Goal: Communication & Community: Share content

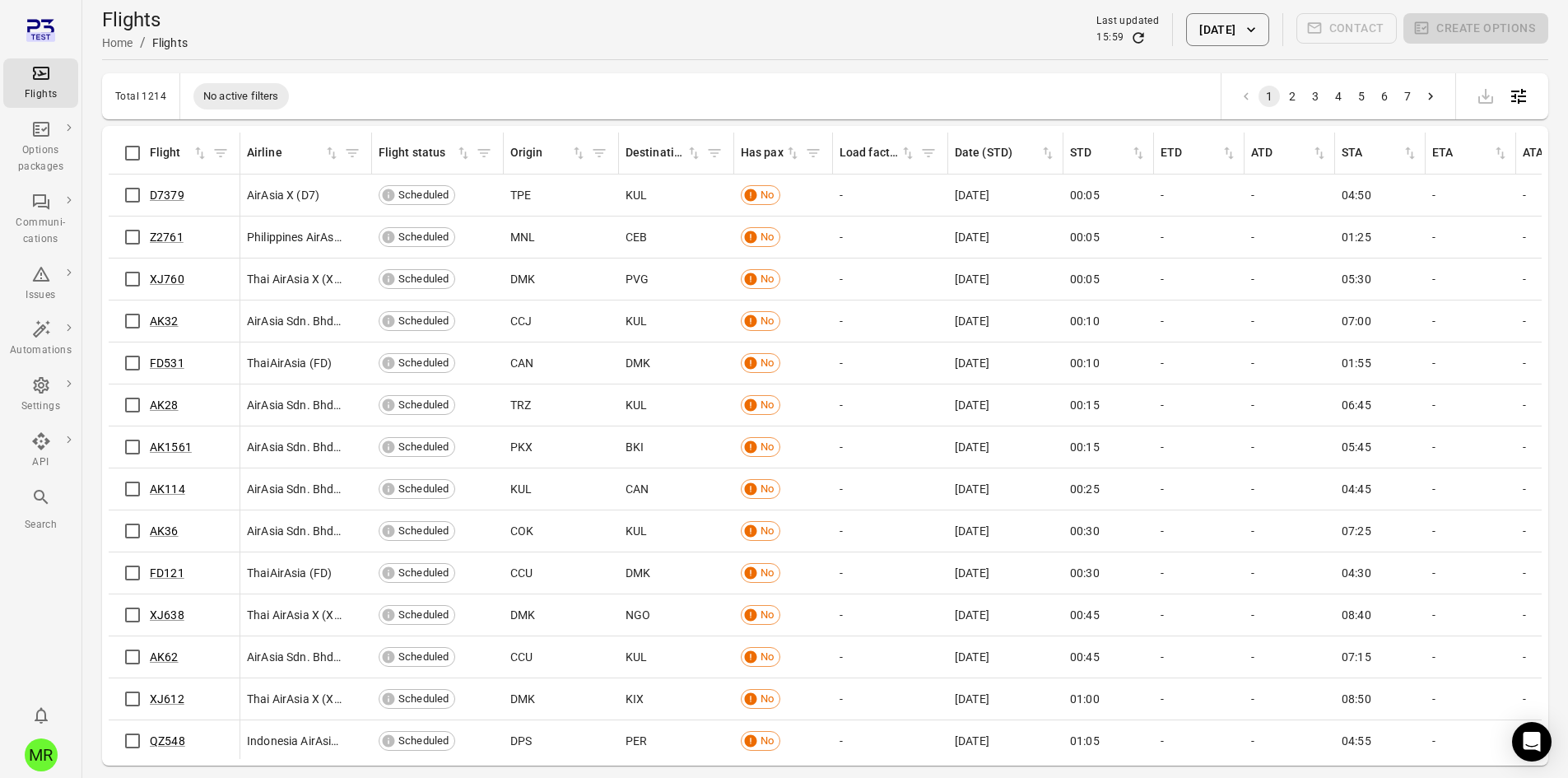
click at [220, 152] on icon "Filter by flight" at bounding box center [221, 153] width 17 height 17
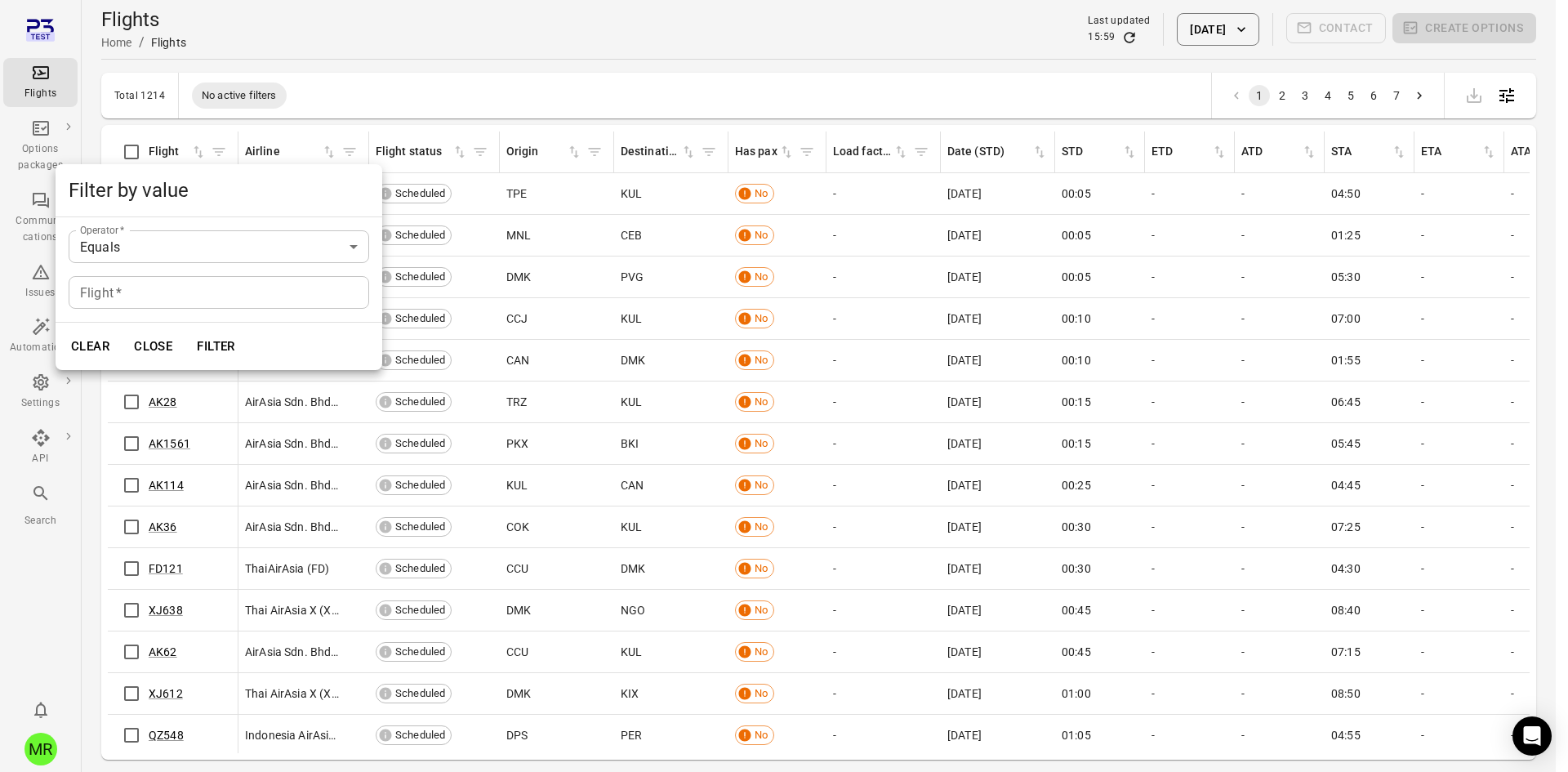
click at [224, 290] on input "Flight   *" at bounding box center [219, 292] width 300 height 32
type input "******"
click at [188, 329] on button "Filter" at bounding box center [215, 345] width 56 height 34
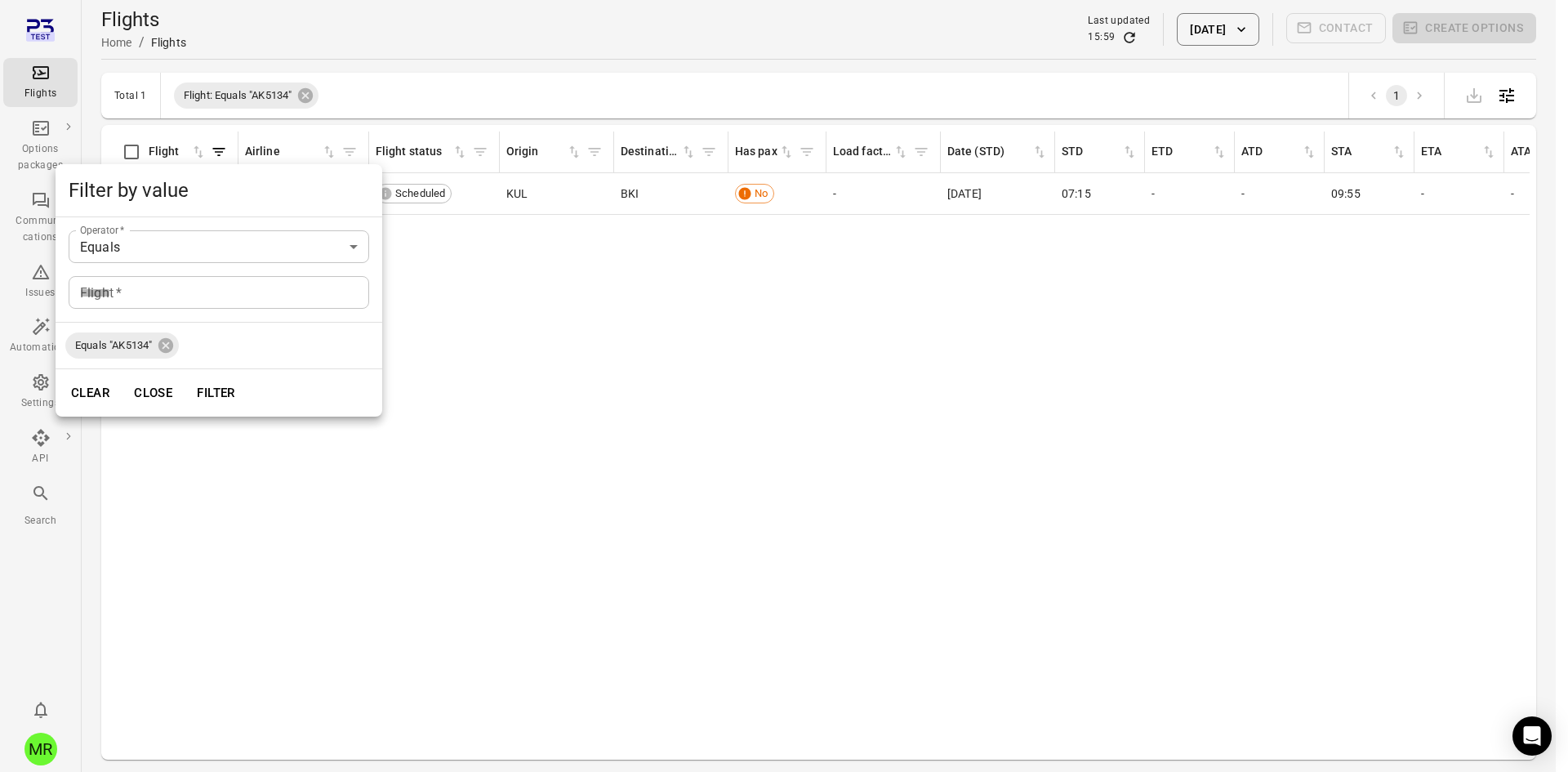
drag, startPoint x: 721, startPoint y: 71, endPoint x: 1173, endPoint y: 32, distance: 453.7
click at [724, 71] on div at bounding box center [784, 386] width 1568 height 772
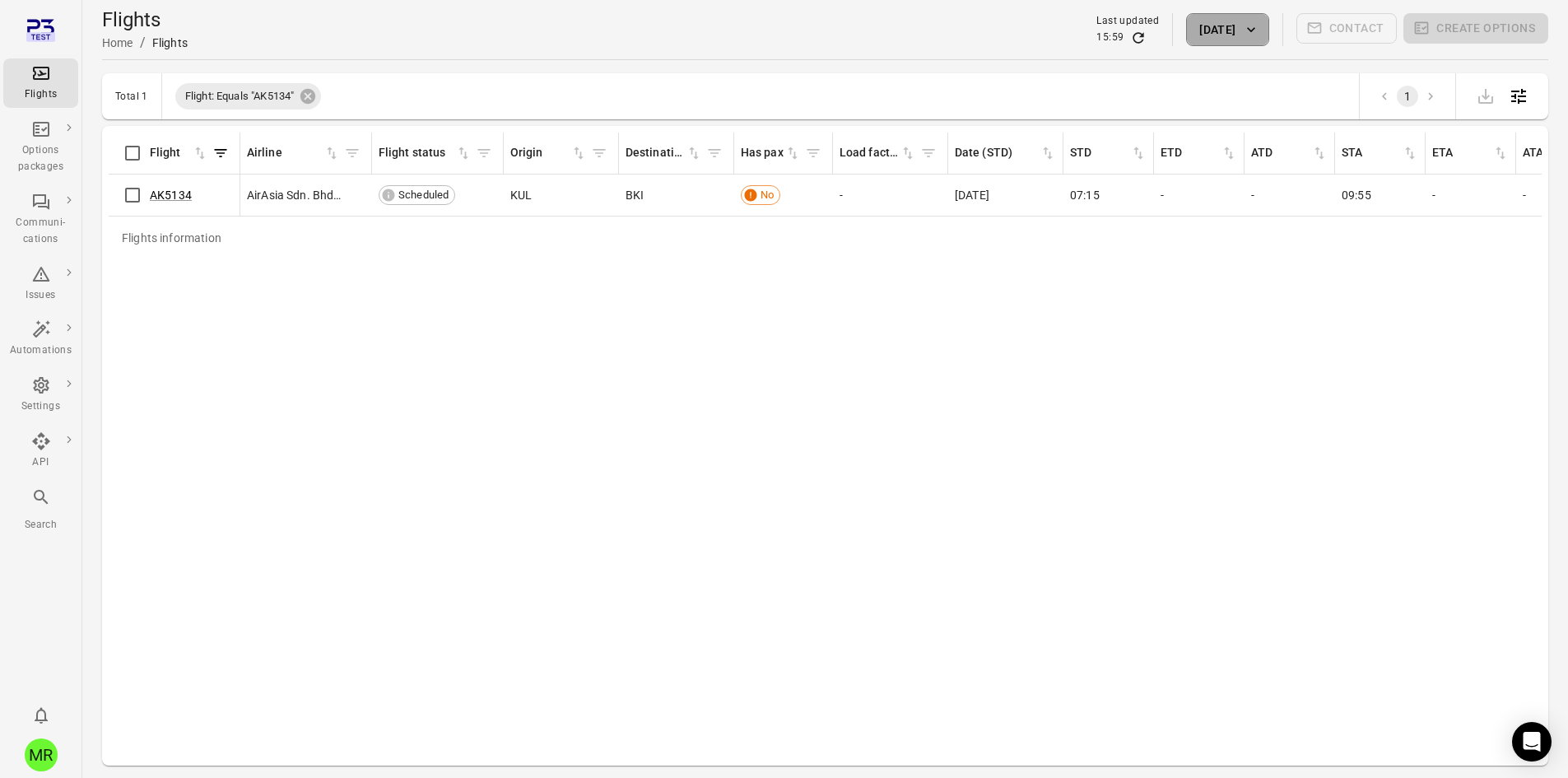
click at [1230, 24] on button "[DATE]" at bounding box center [1227, 29] width 83 height 32
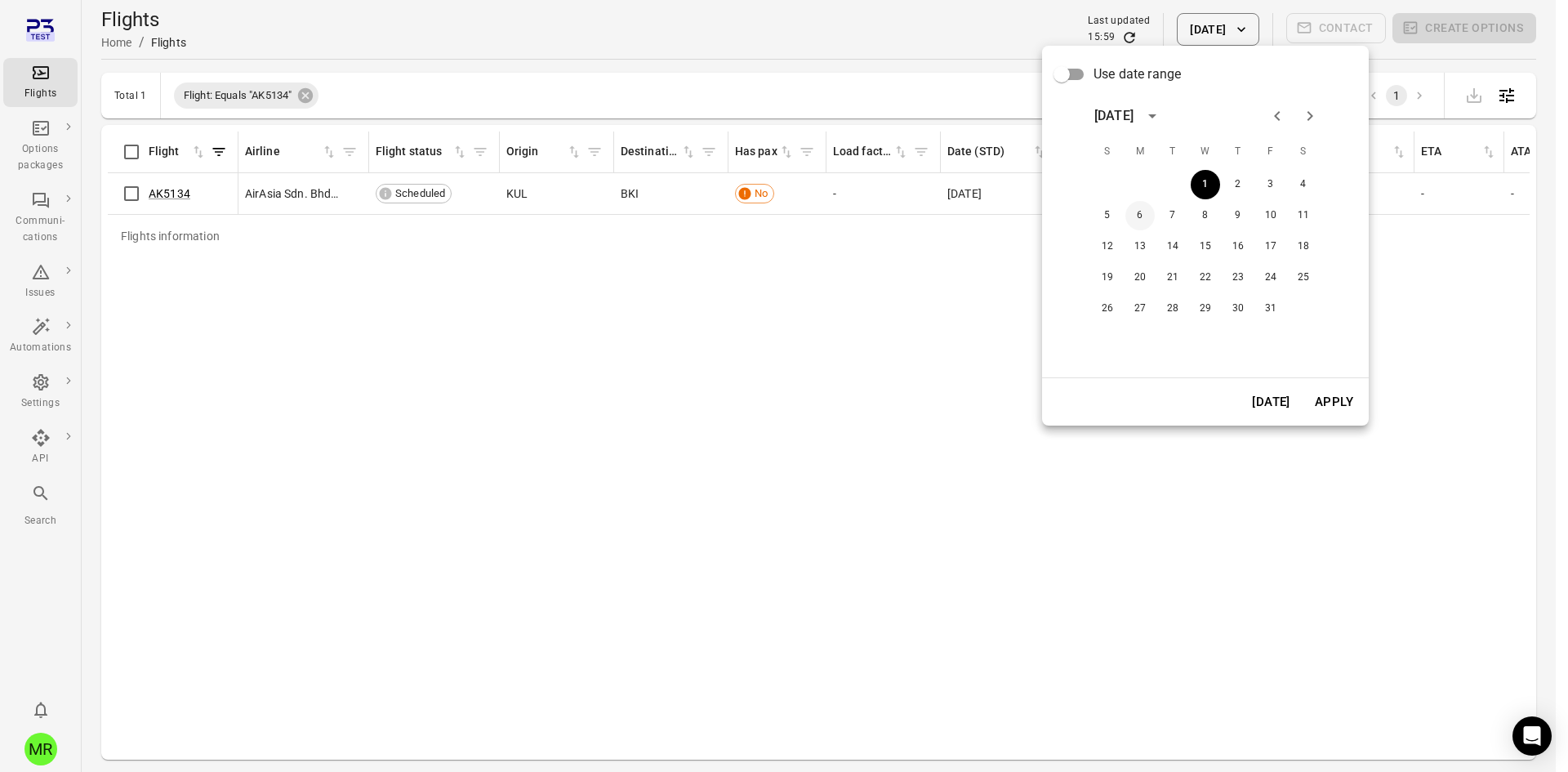
click at [1132, 220] on button "6" at bounding box center [1140, 216] width 29 height 29
drag, startPoint x: 1332, startPoint y: 405, endPoint x: 1237, endPoint y: 390, distance: 96.2
click at [1330, 405] on button "Apply" at bounding box center [1333, 402] width 56 height 34
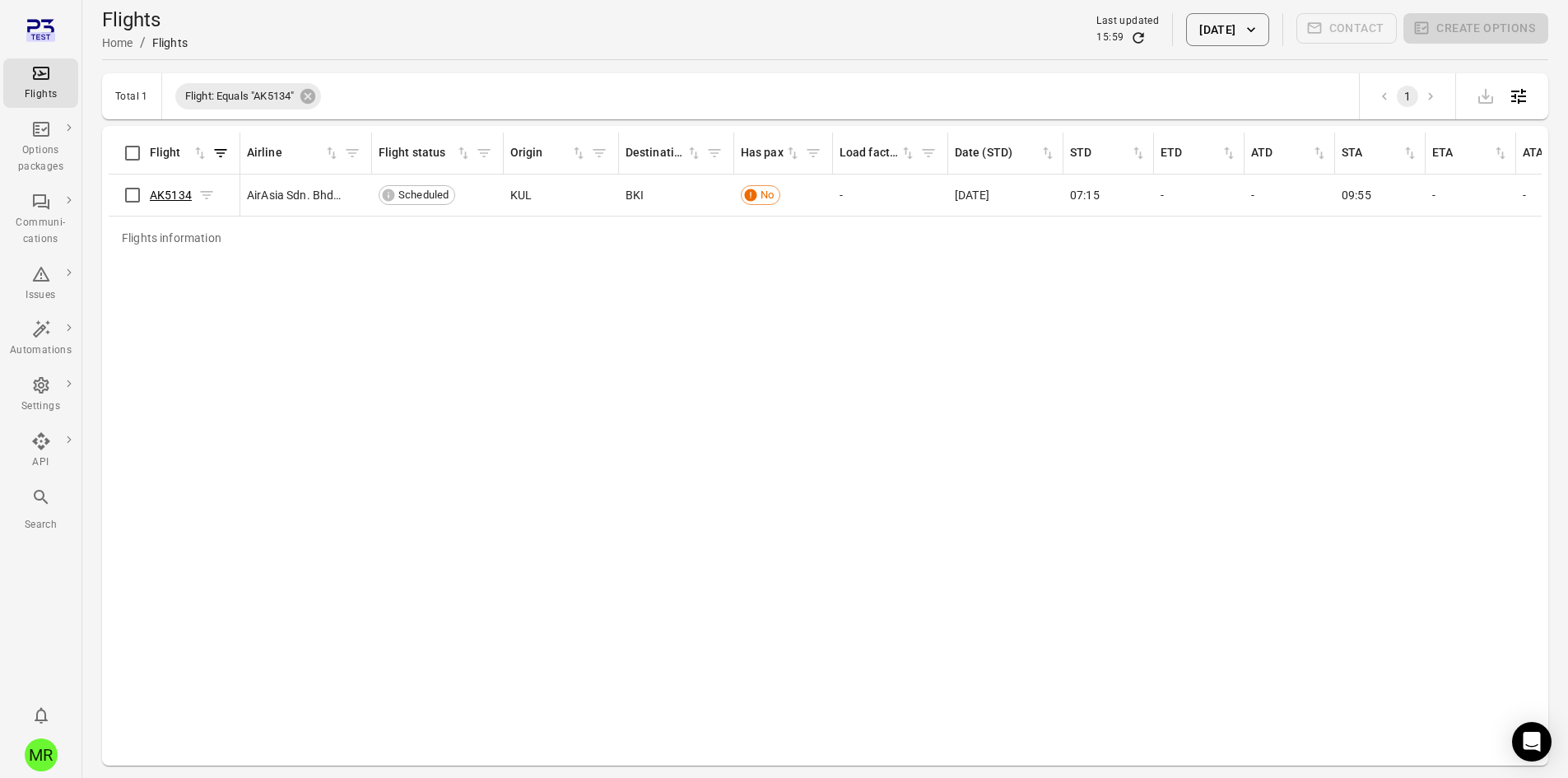
click at [169, 193] on link "AK5134" at bounding box center [170, 195] width 42 height 13
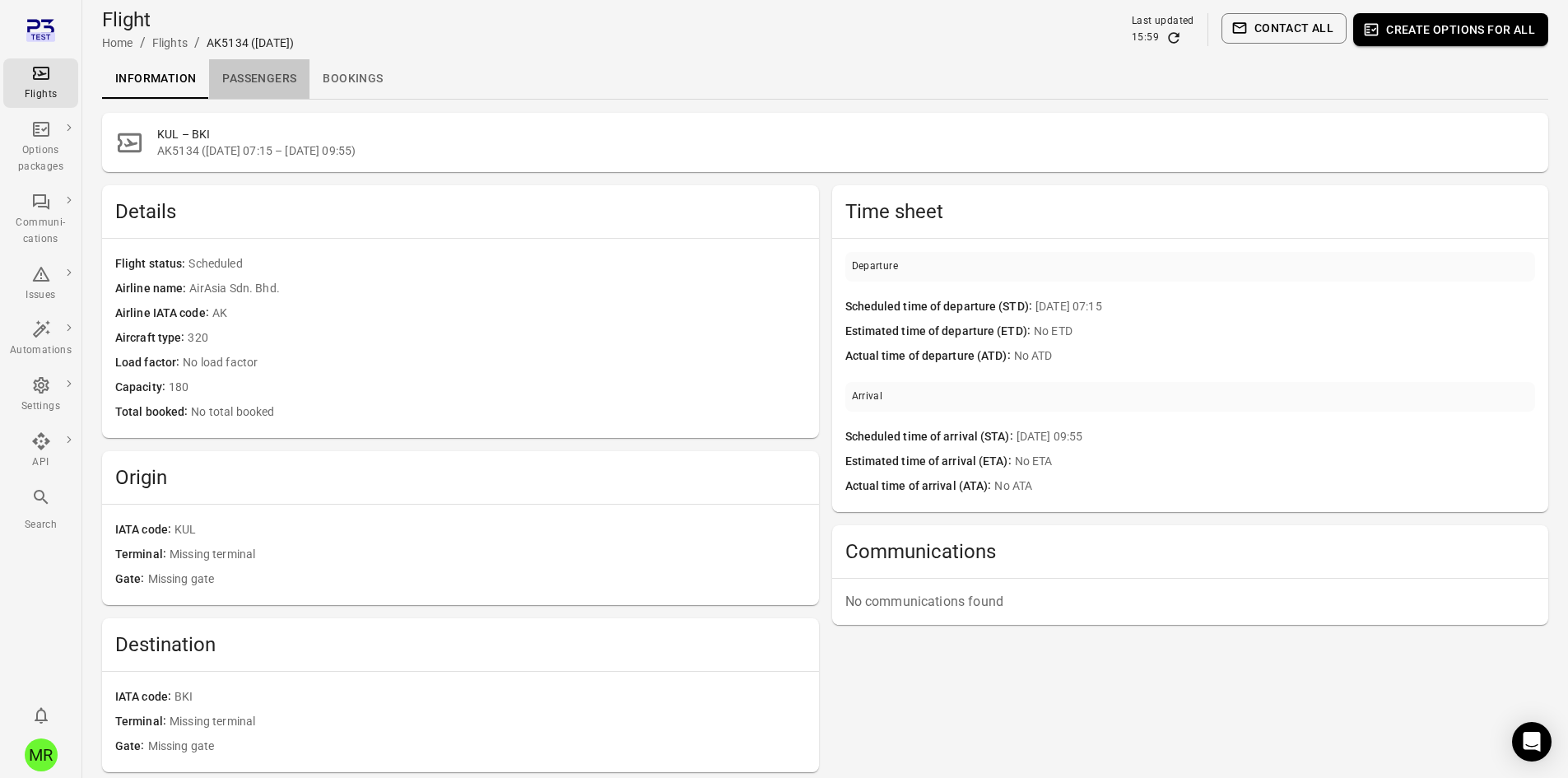
click at [236, 80] on link "Passengers" at bounding box center [259, 79] width 100 height 40
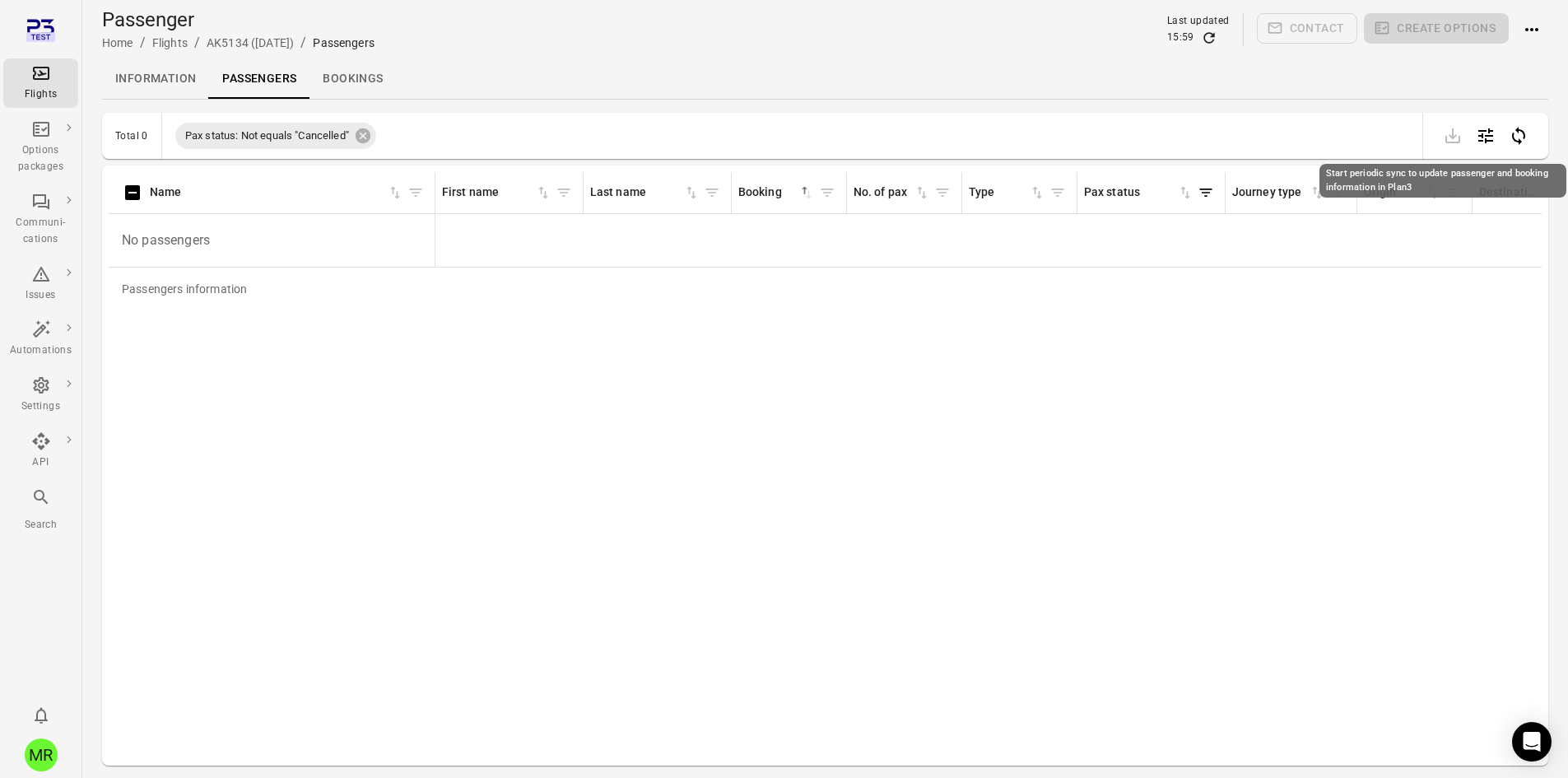
click at [1523, 142] on icon "Start periodic sync to update passenger and booking information in Plan3" at bounding box center [1518, 136] width 19 height 19
click at [51, 507] on div "Search" at bounding box center [41, 510] width 62 height 45
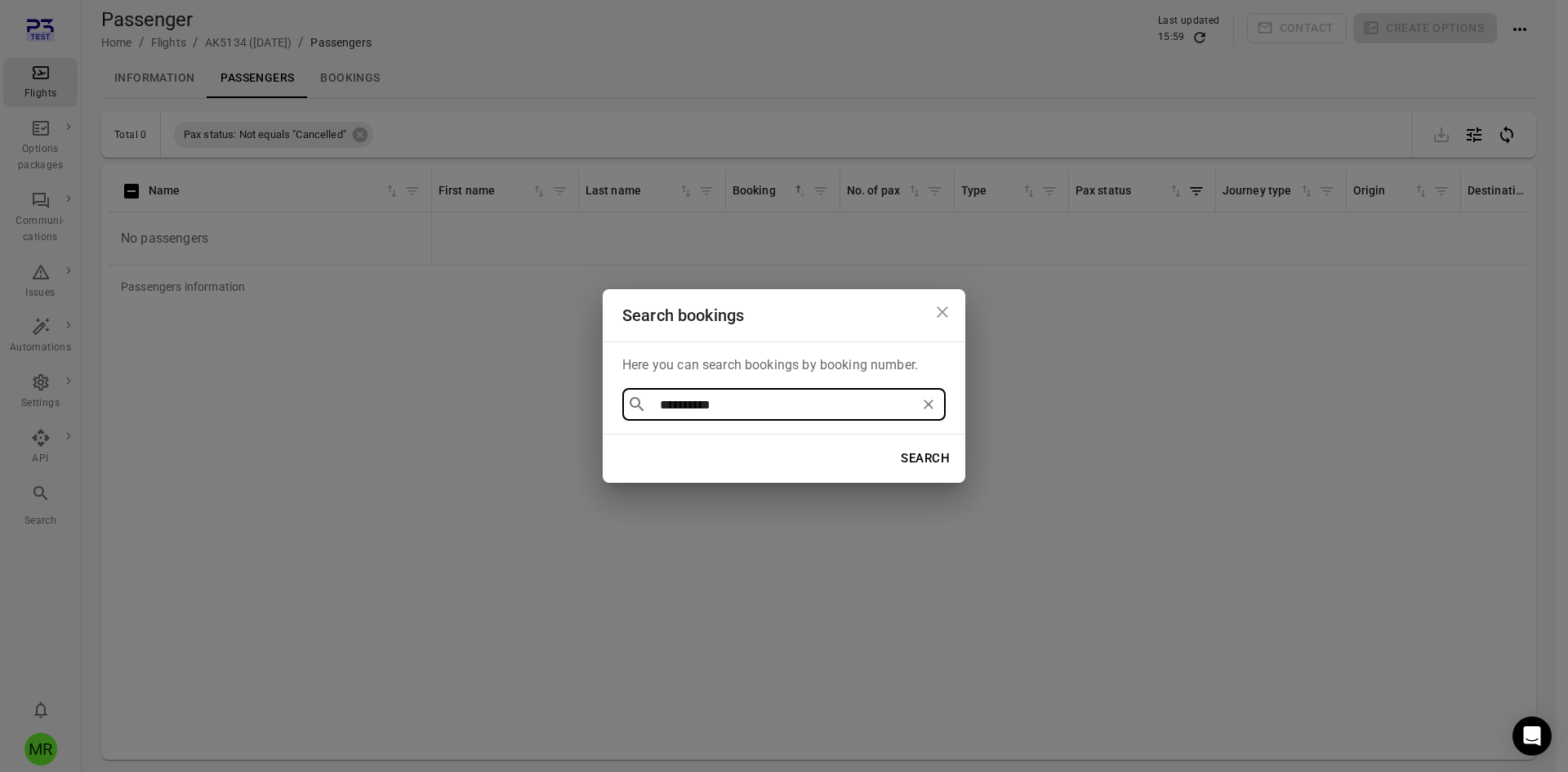
click at [697, 419] on div "**********" at bounding box center [784, 404] width 323 height 32
click at [697, 412] on input "**********" at bounding box center [784, 404] width 261 height 23
paste input "text"
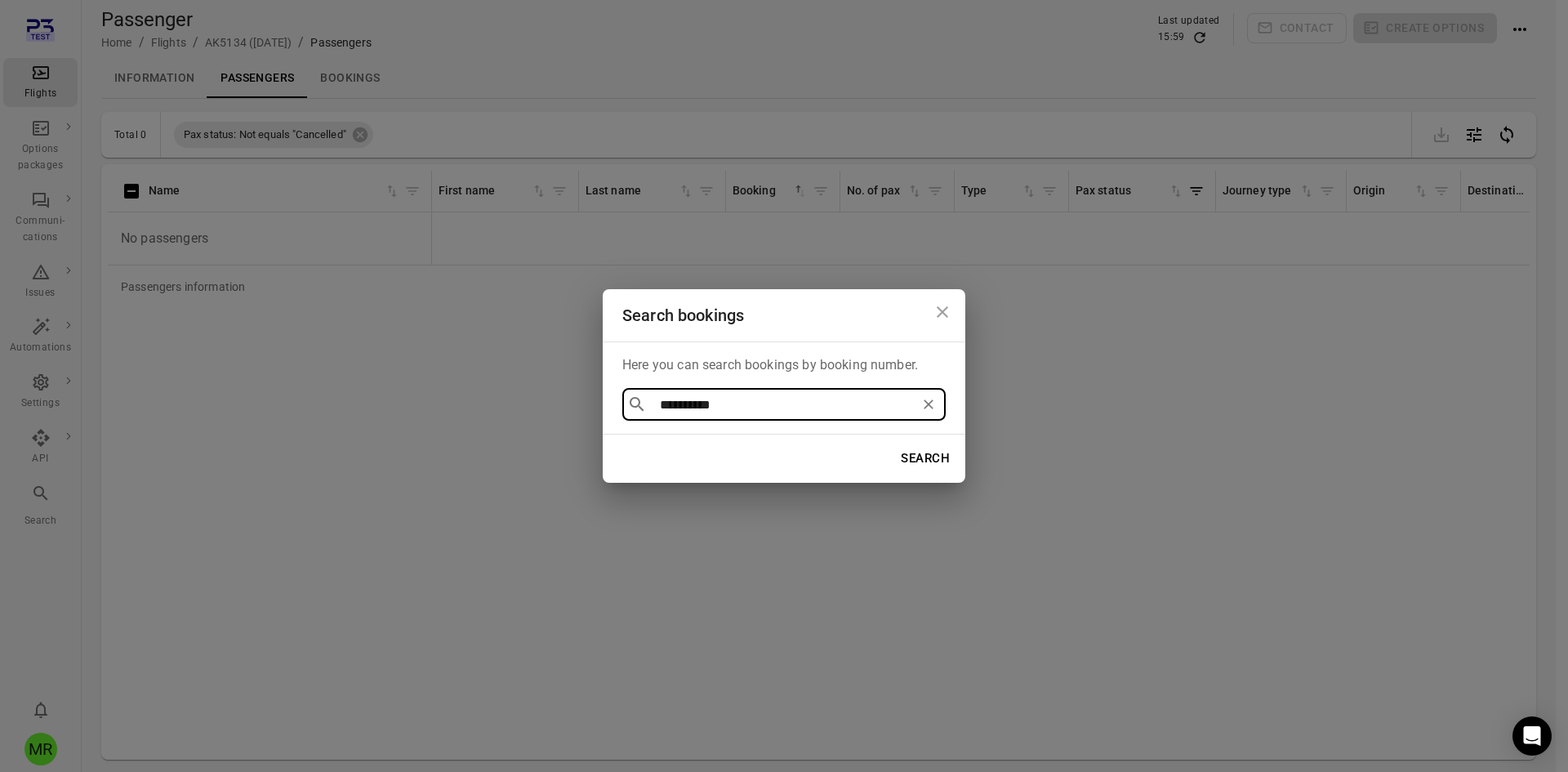
type input "******"
click at [669, 438] on li "TZH2WH" at bounding box center [784, 442] width 323 height 29
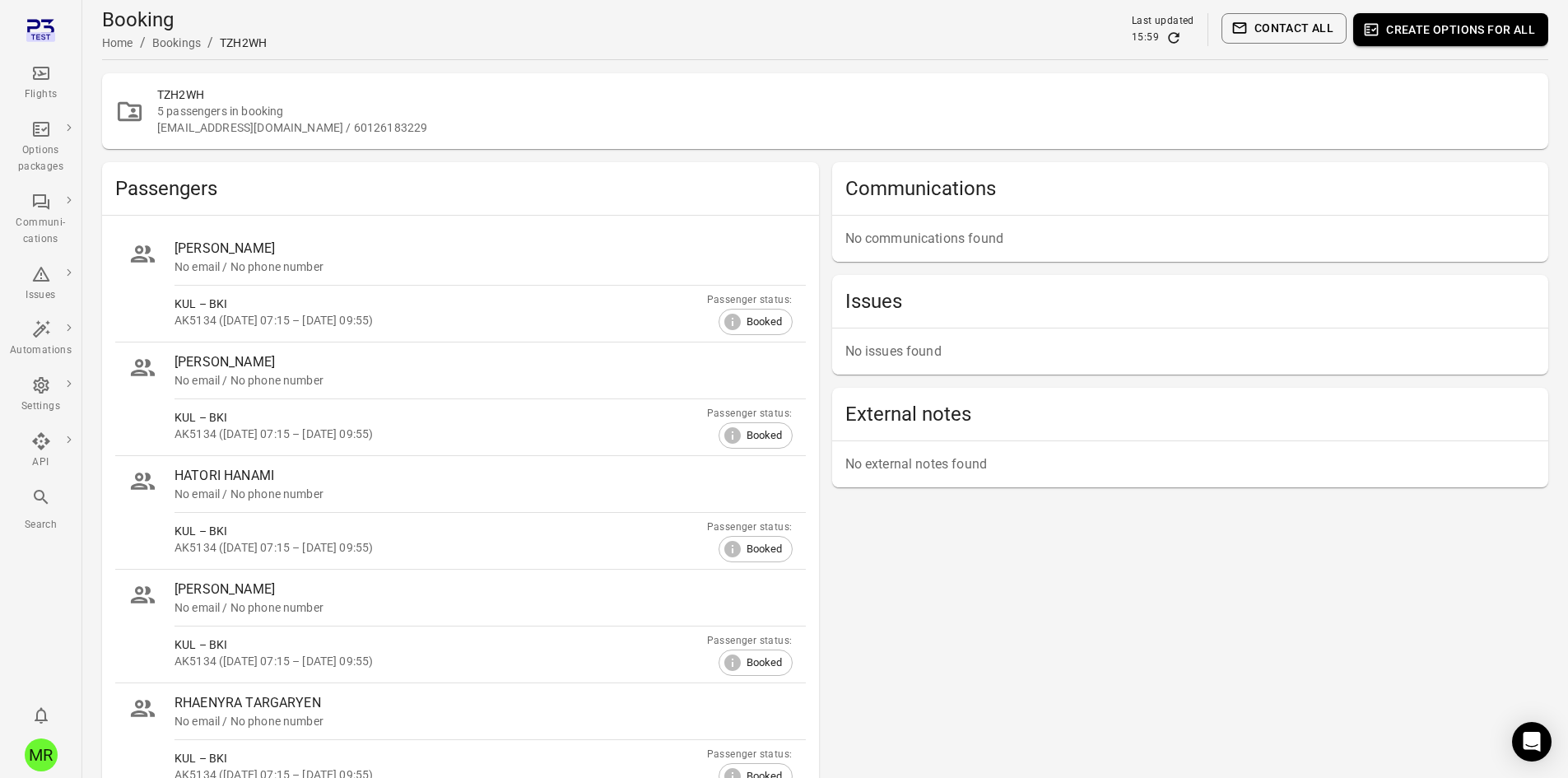
click at [1295, 32] on button "Contact all" at bounding box center [1283, 28] width 125 height 31
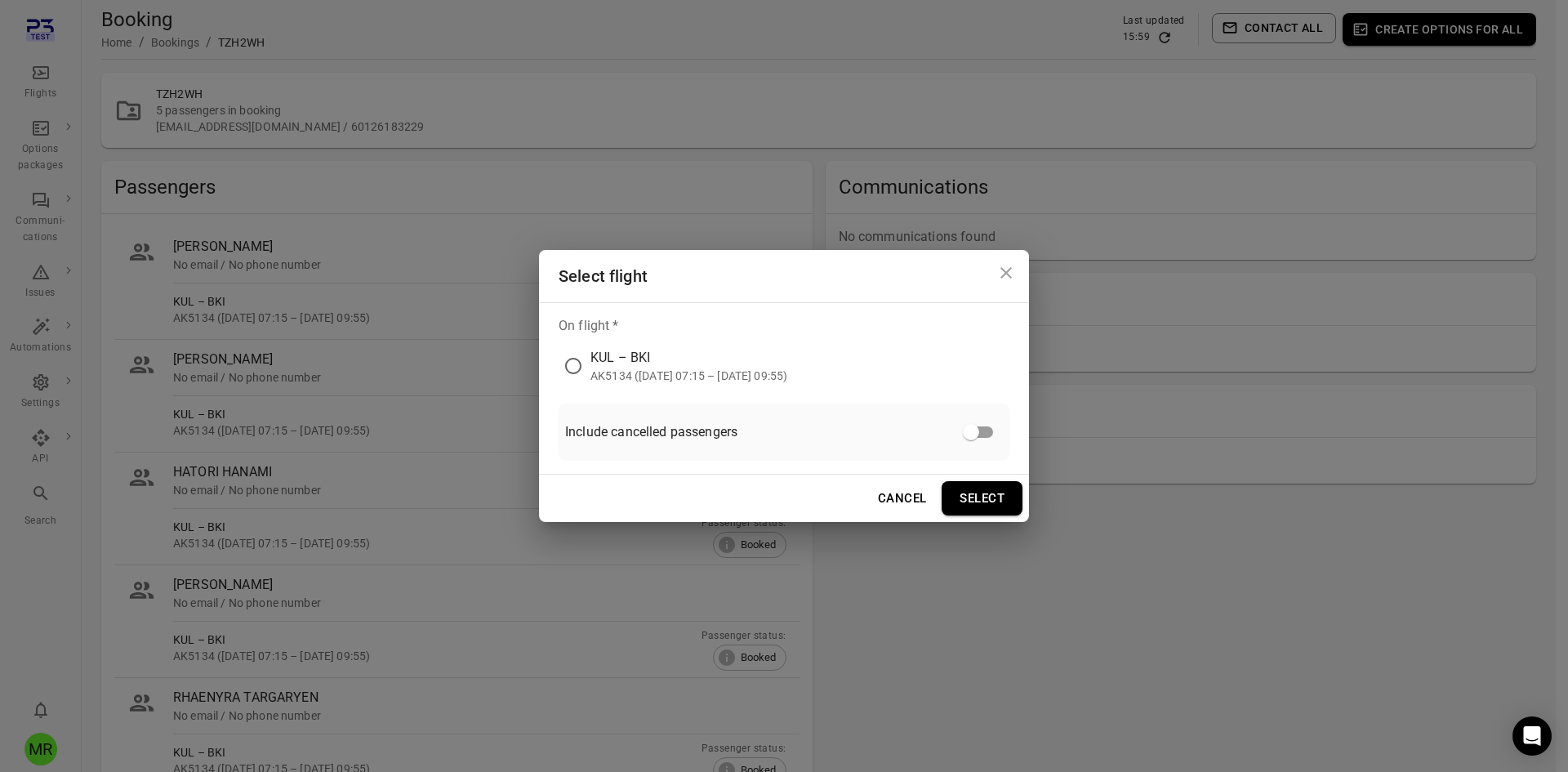
click at [666, 368] on div "AK5134 ([DATE] 07:15 – [DATE] 09:55)" at bounding box center [689, 376] width 197 height 17
click at [964, 504] on button "Select" at bounding box center [982, 497] width 81 height 34
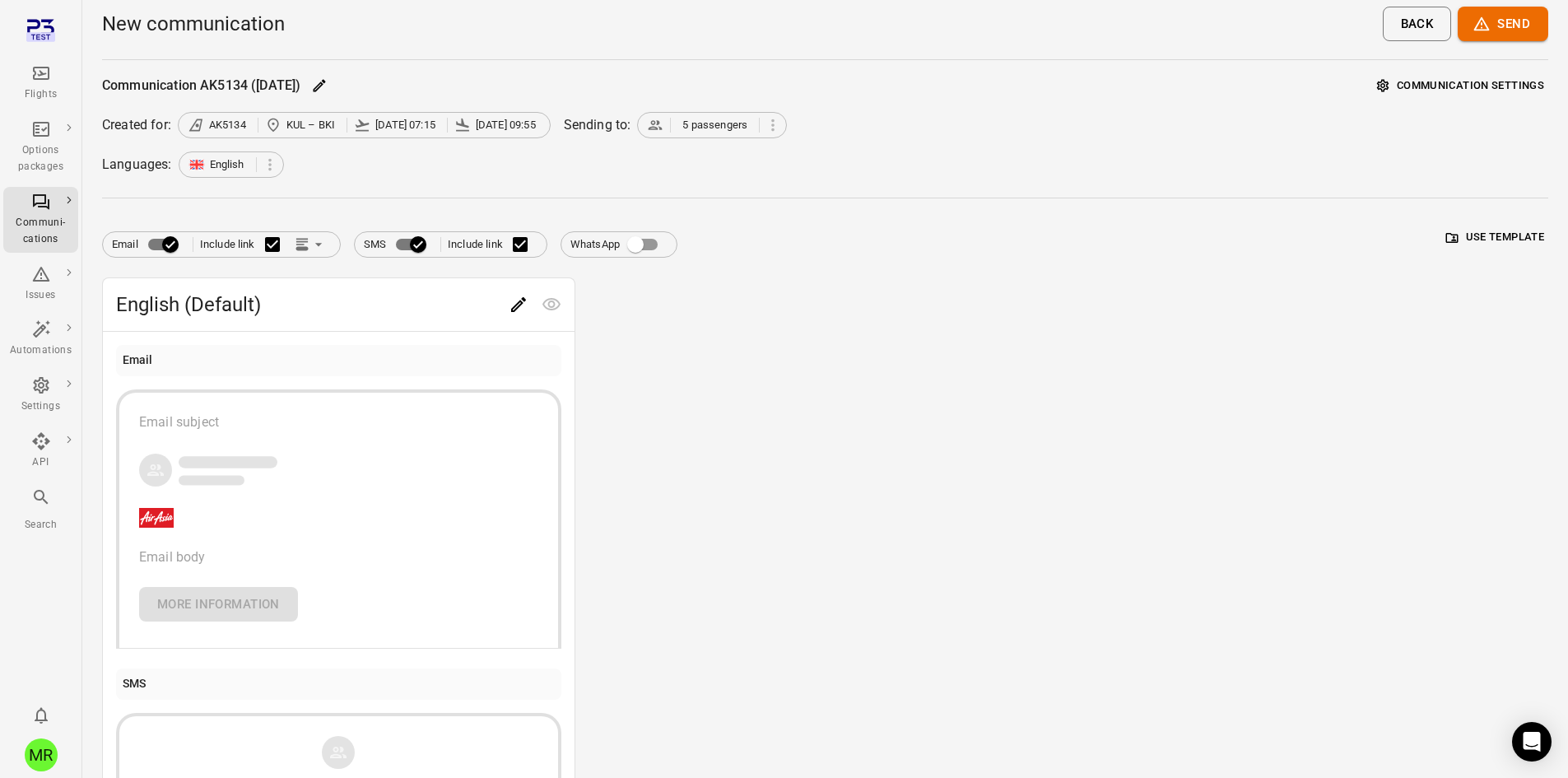
click at [1491, 230] on button "Use template" at bounding box center [1495, 237] width 106 height 25
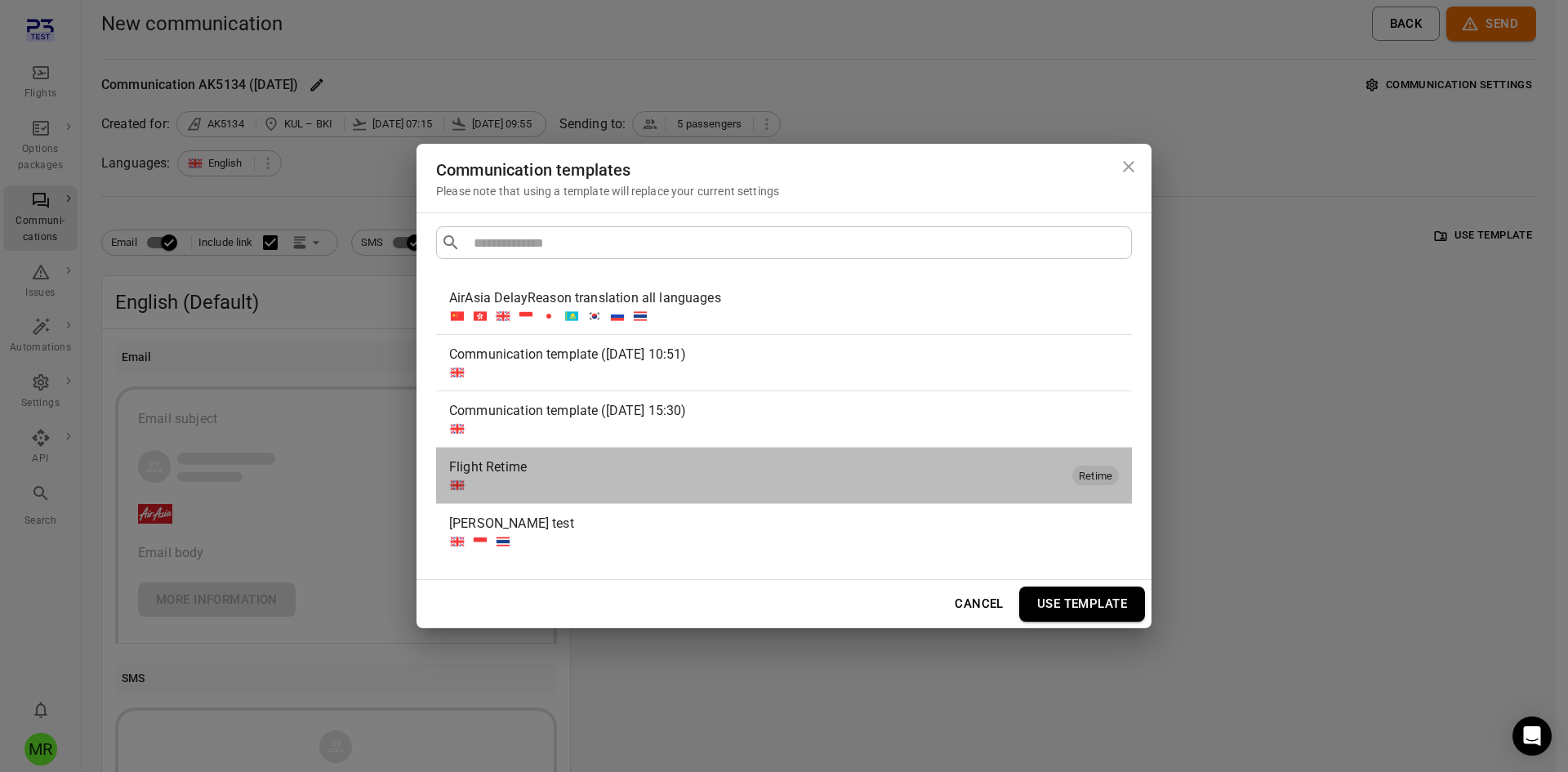
click at [576, 465] on div "Flight Retime" at bounding box center [758, 467] width 617 height 19
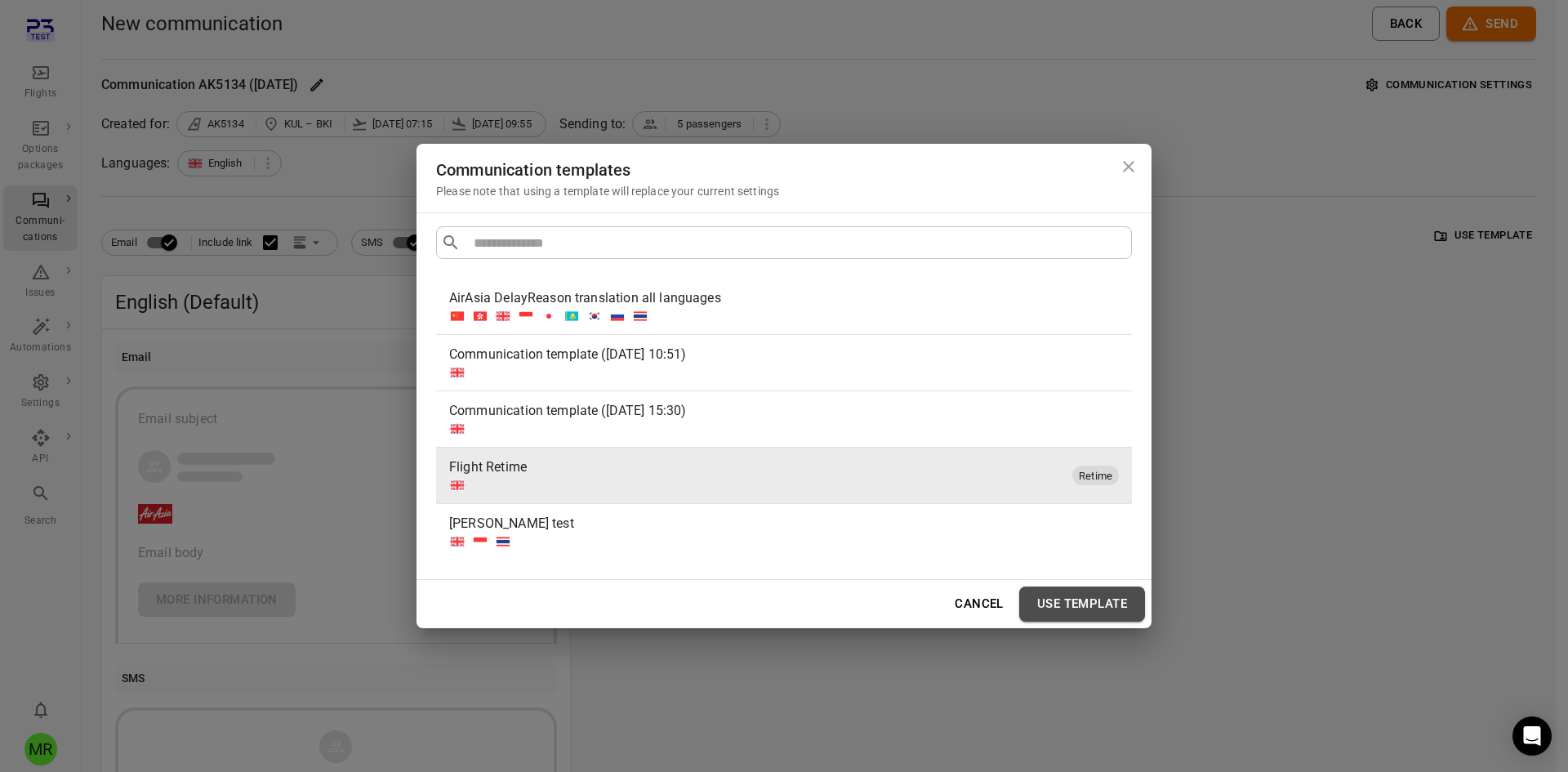
click at [1058, 602] on button "Use template" at bounding box center [1082, 603] width 126 height 34
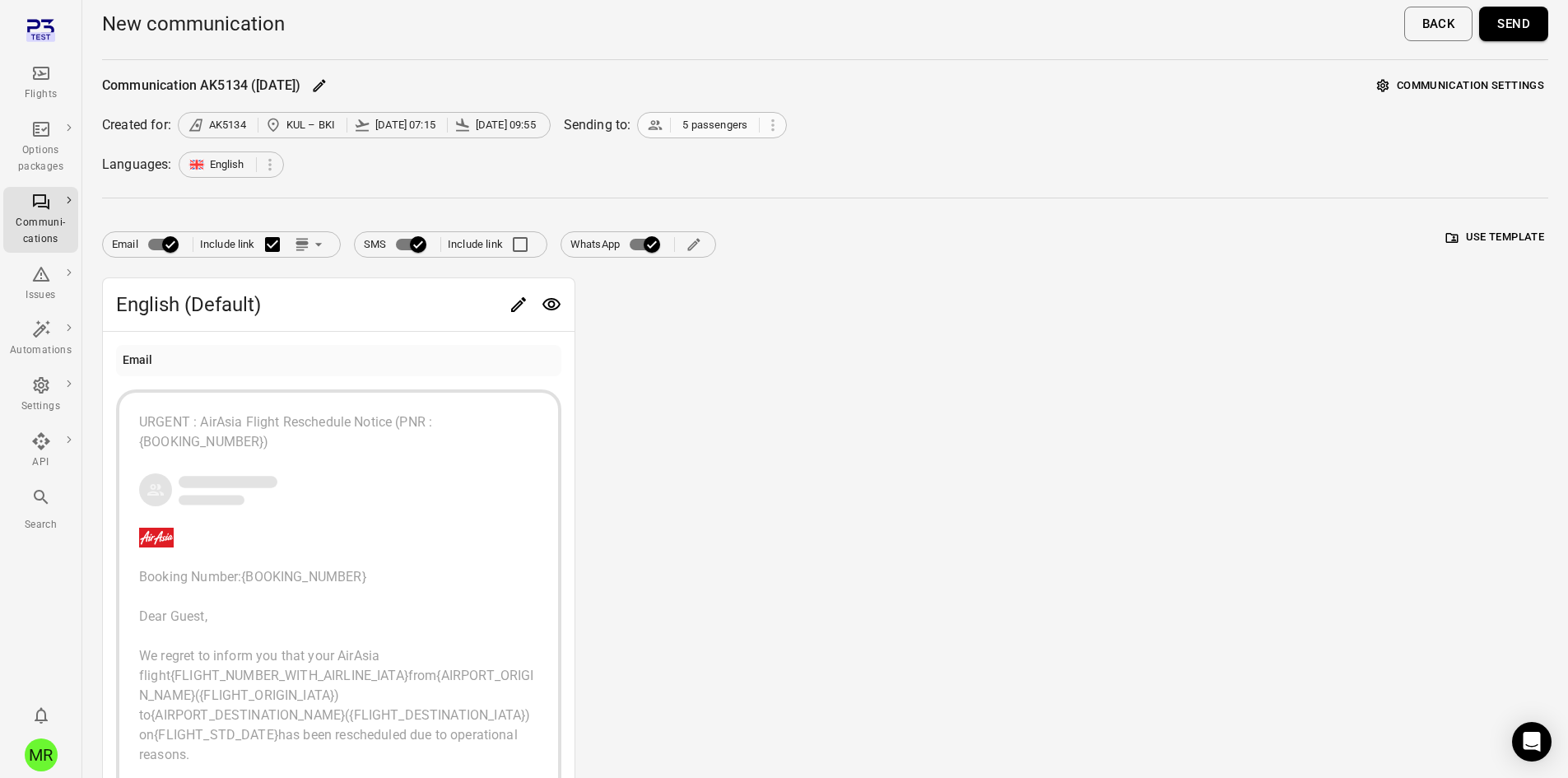
click at [726, 130] on span "5 passengers" at bounding box center [714, 125] width 65 height 17
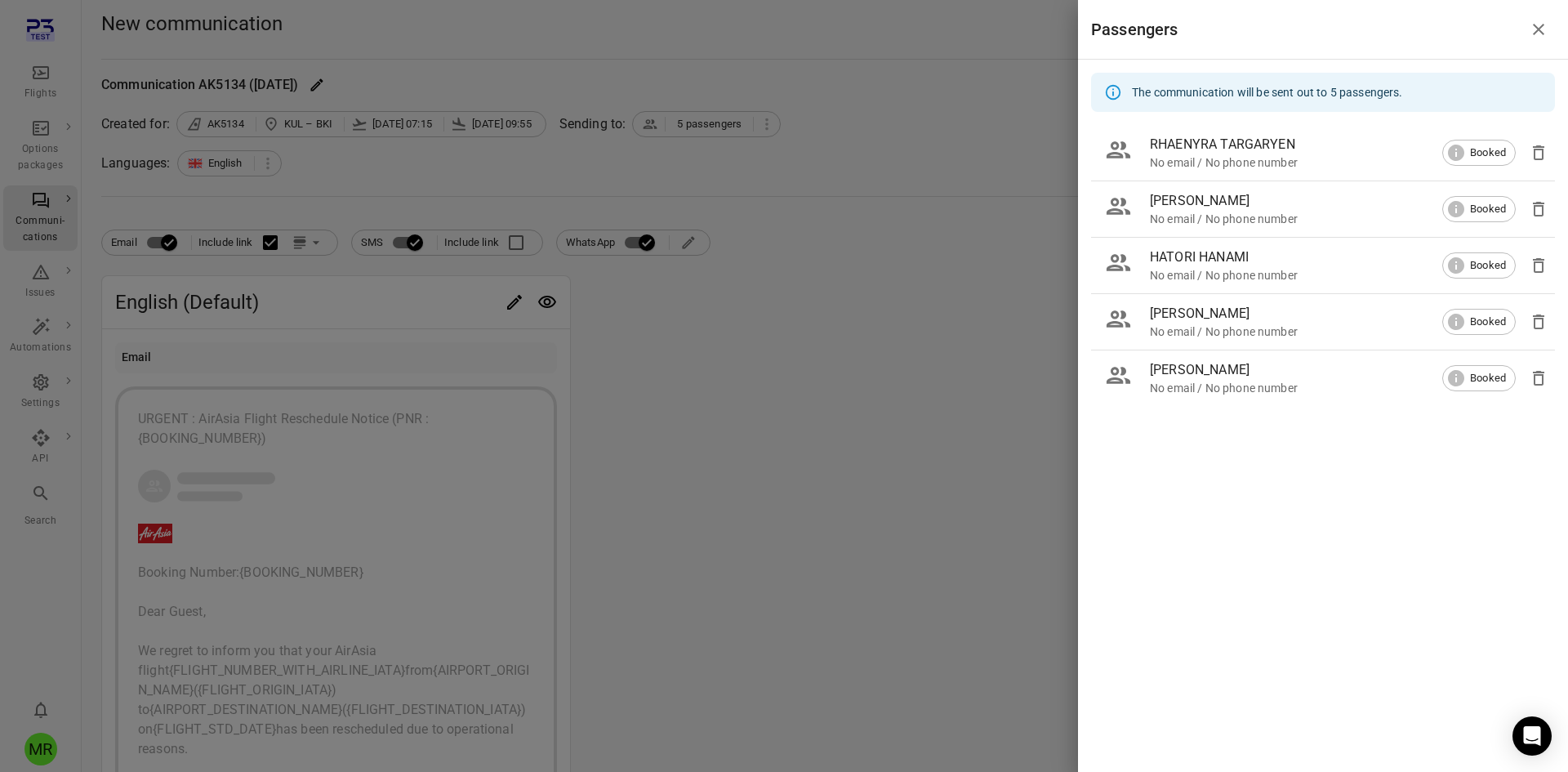
click at [1543, 31] on icon "Close drawer" at bounding box center [1538, 29] width 19 height 19
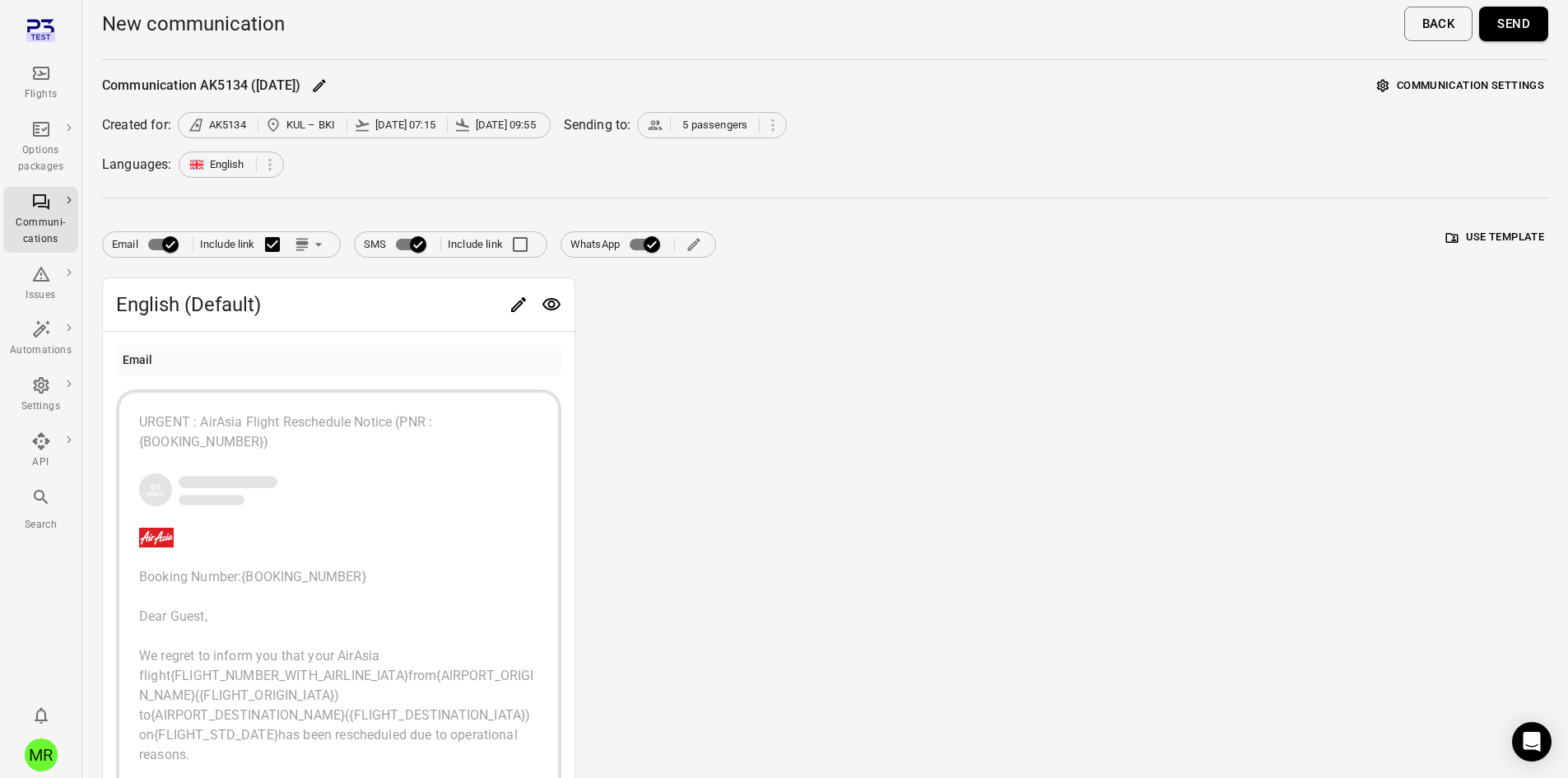
click at [1523, 32] on button "Send" at bounding box center [1513, 23] width 70 height 34
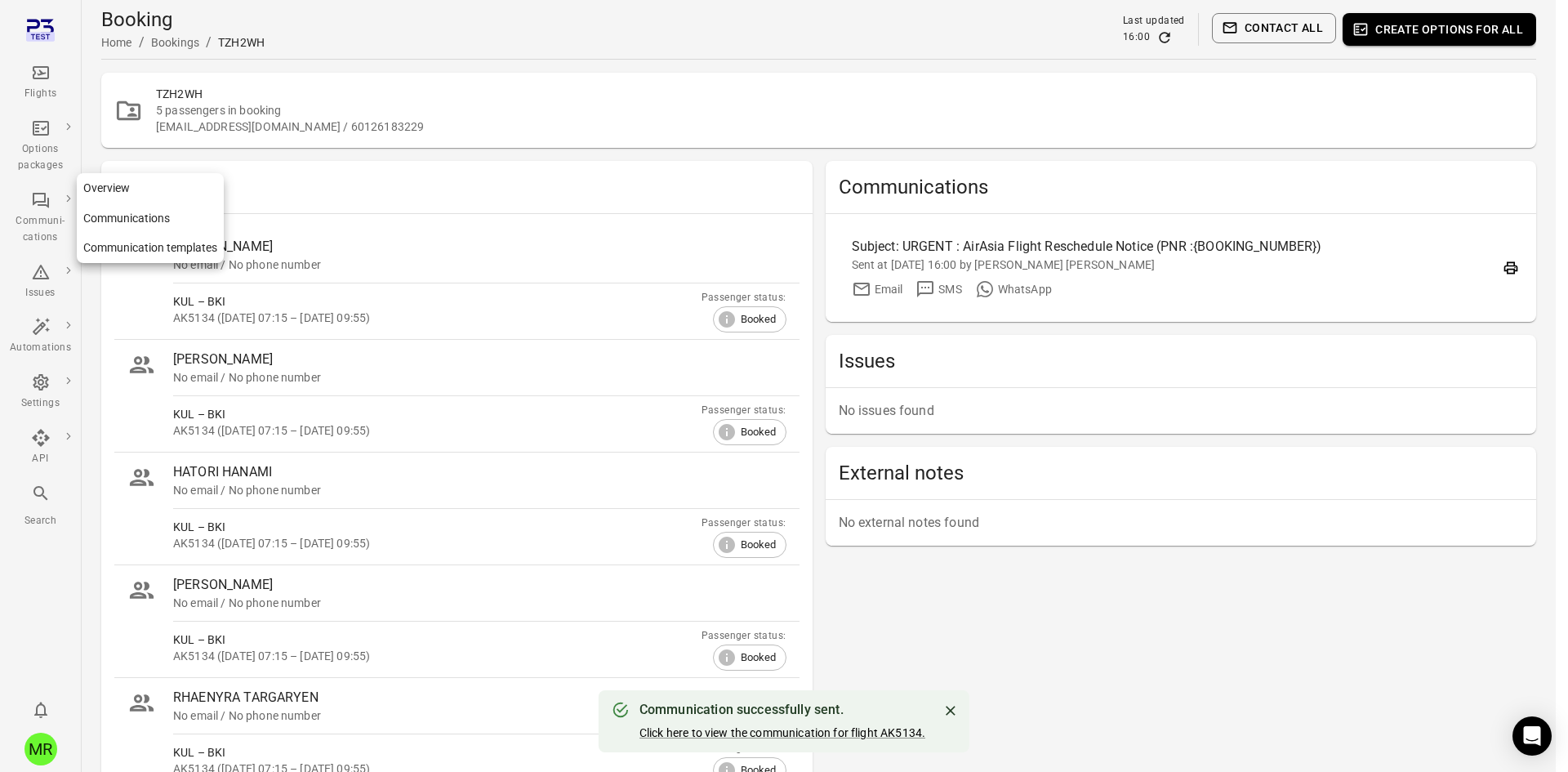
click at [35, 214] on div "Communi-cations" at bounding box center [41, 229] width 62 height 32
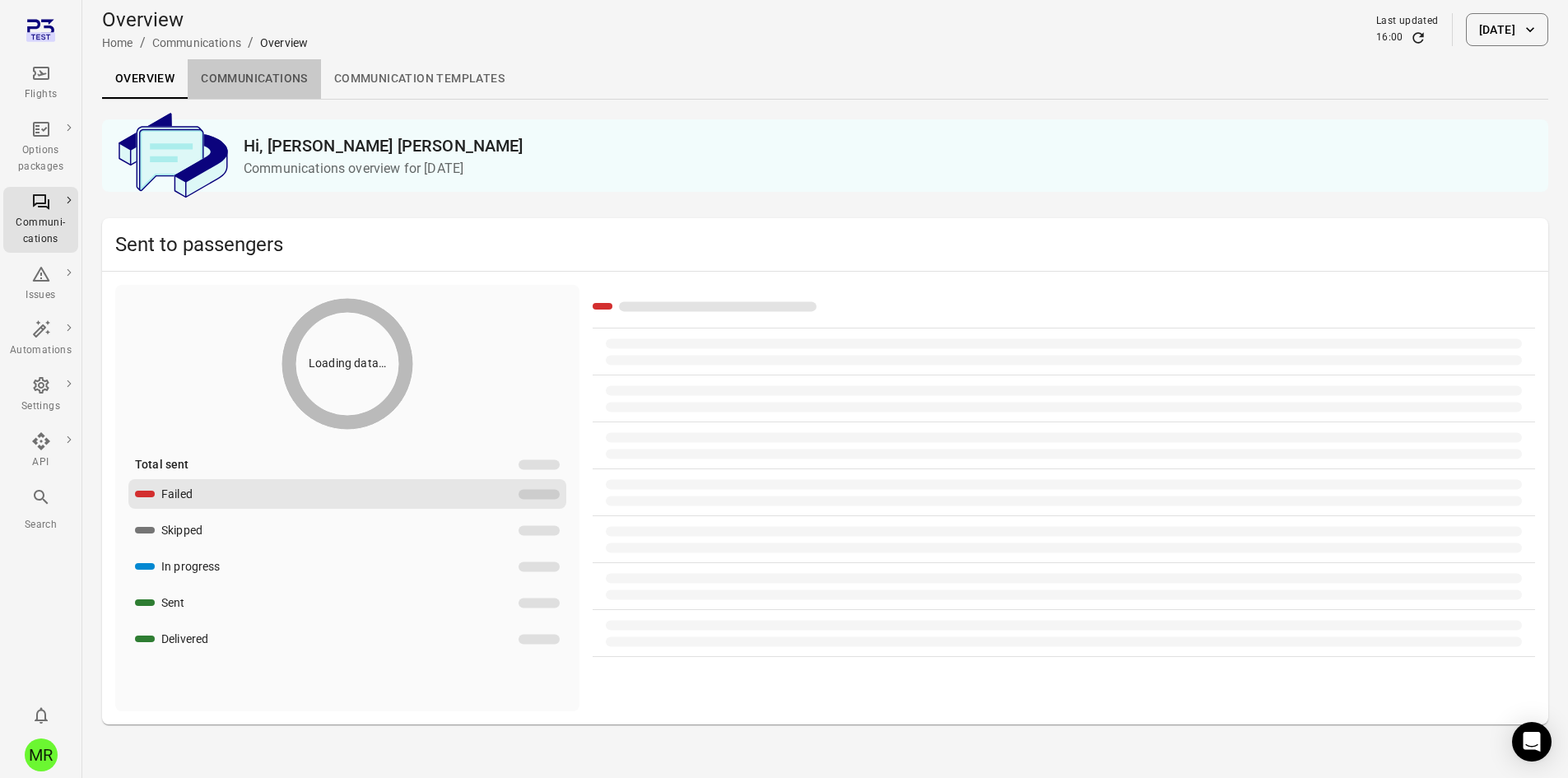
click at [286, 84] on link "Communications" at bounding box center [254, 79] width 134 height 40
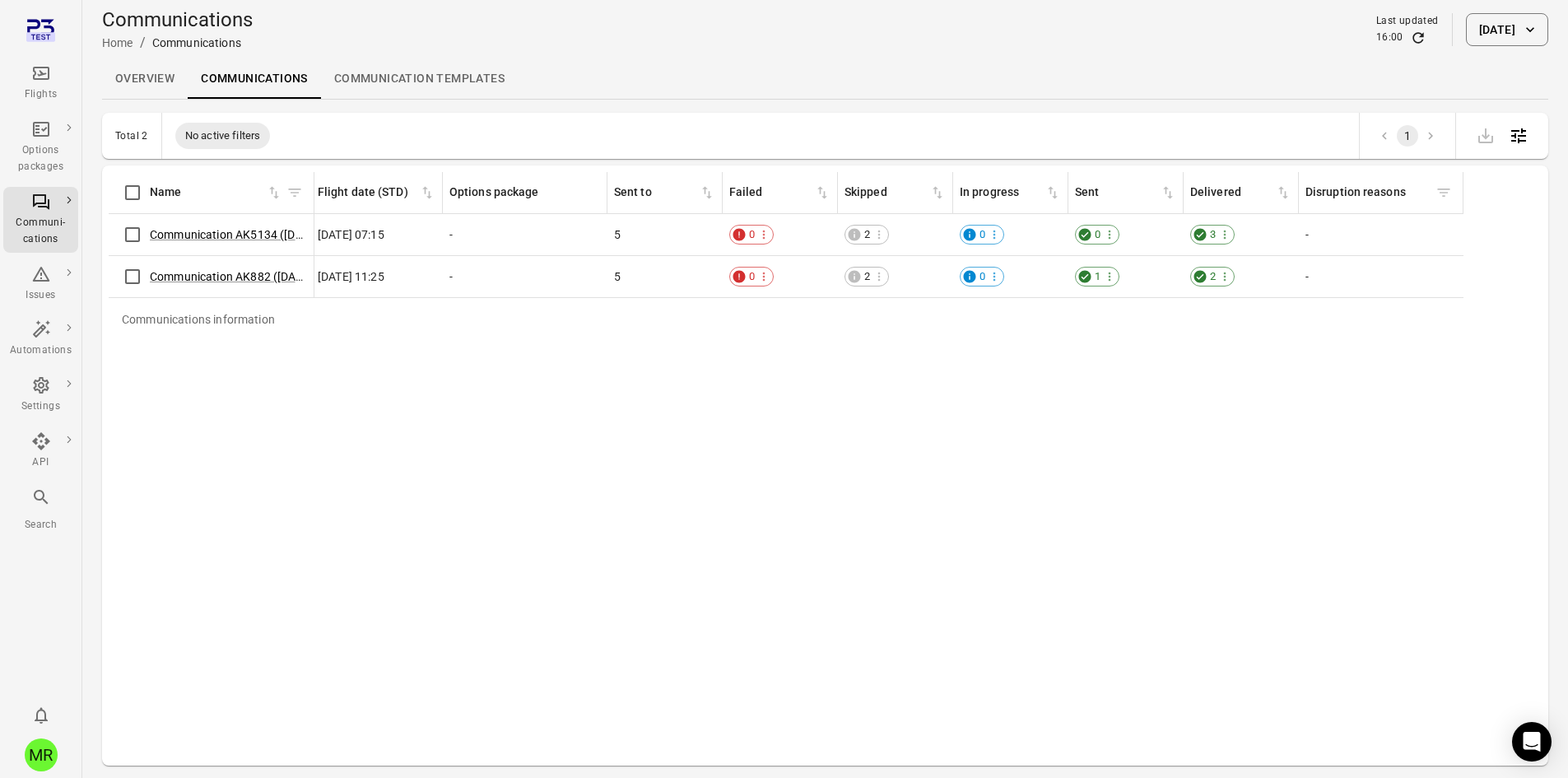
scroll to position [0, 469]
click at [1204, 225] on div "3" at bounding box center [1208, 234] width 45 height 19
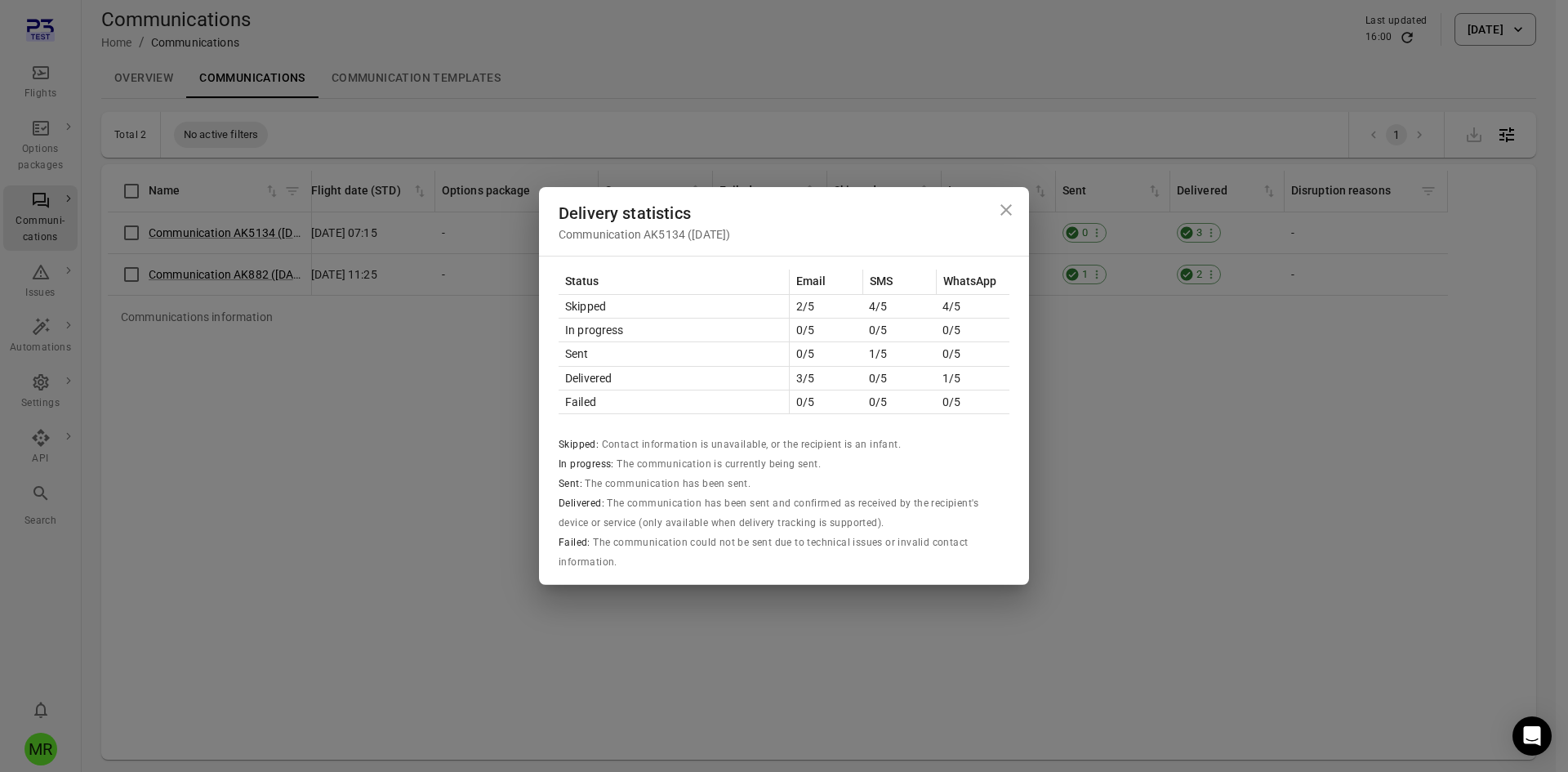
click at [1018, 215] on button "Close dialog" at bounding box center [1005, 209] width 32 height 32
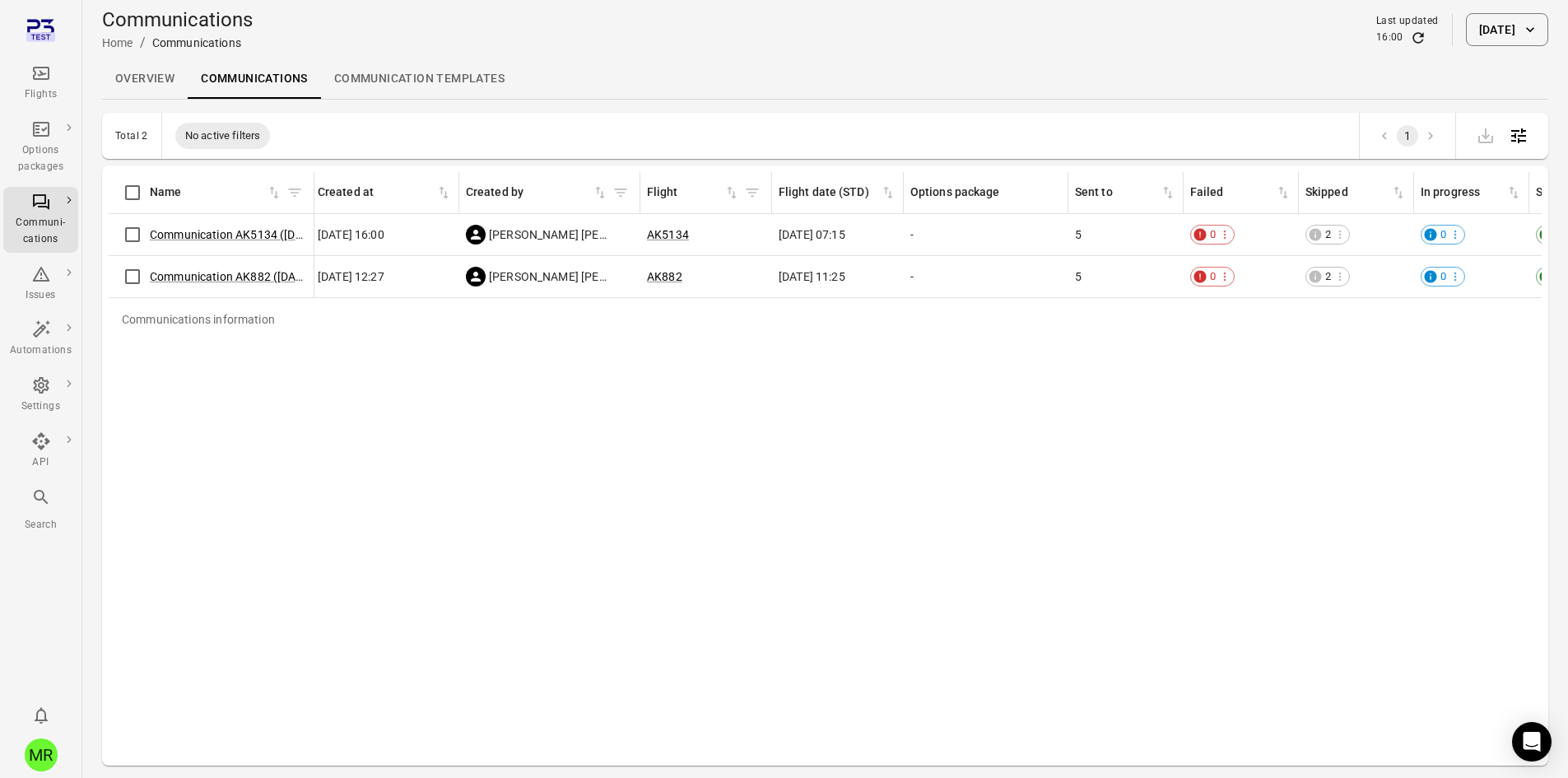
scroll to position [0, 0]
click at [223, 235] on link "Communication AK5134 ([DATE])" at bounding box center [236, 235] width 173 height 13
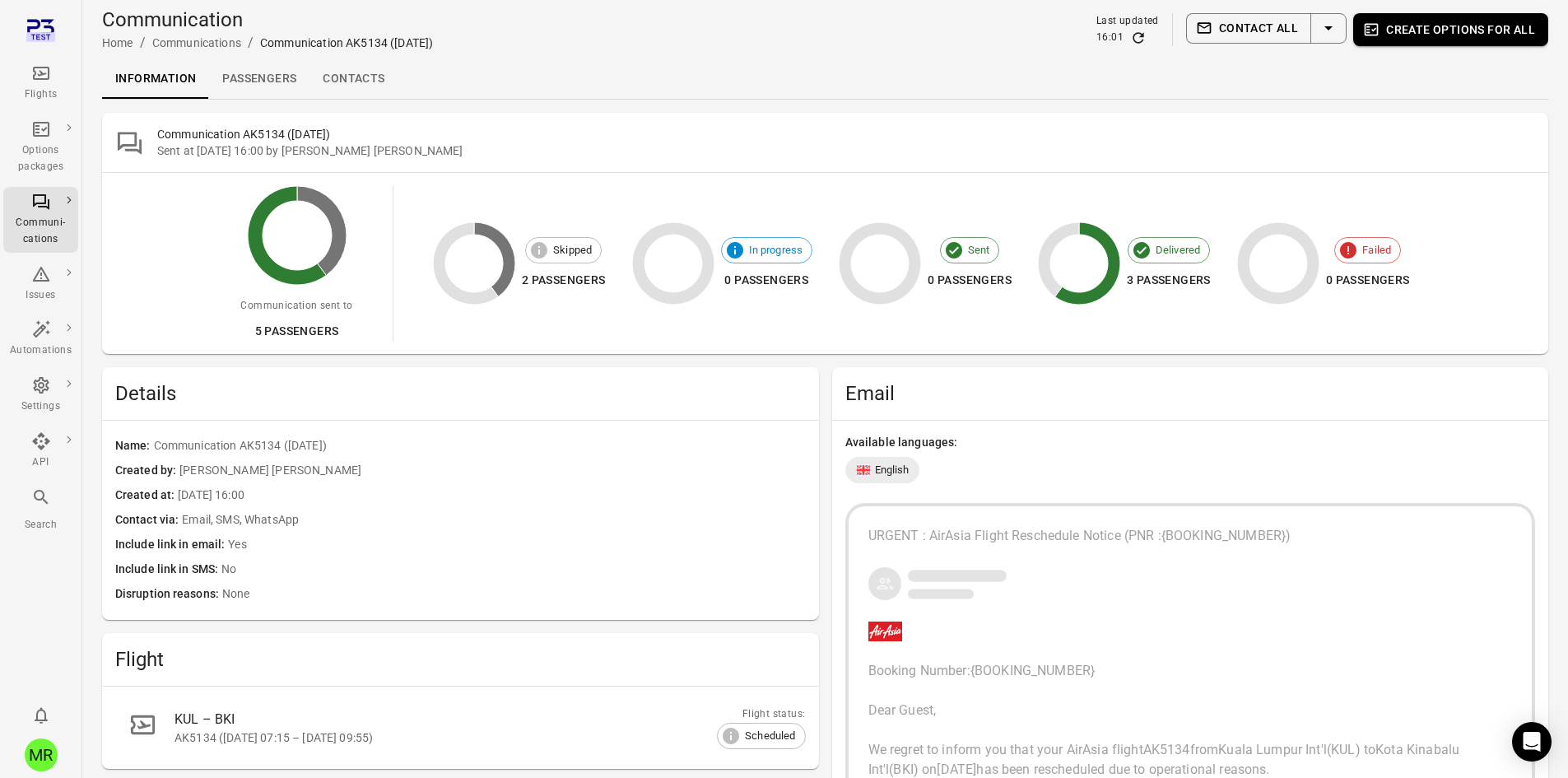
click at [249, 65] on link "Passengers" at bounding box center [259, 79] width 100 height 40
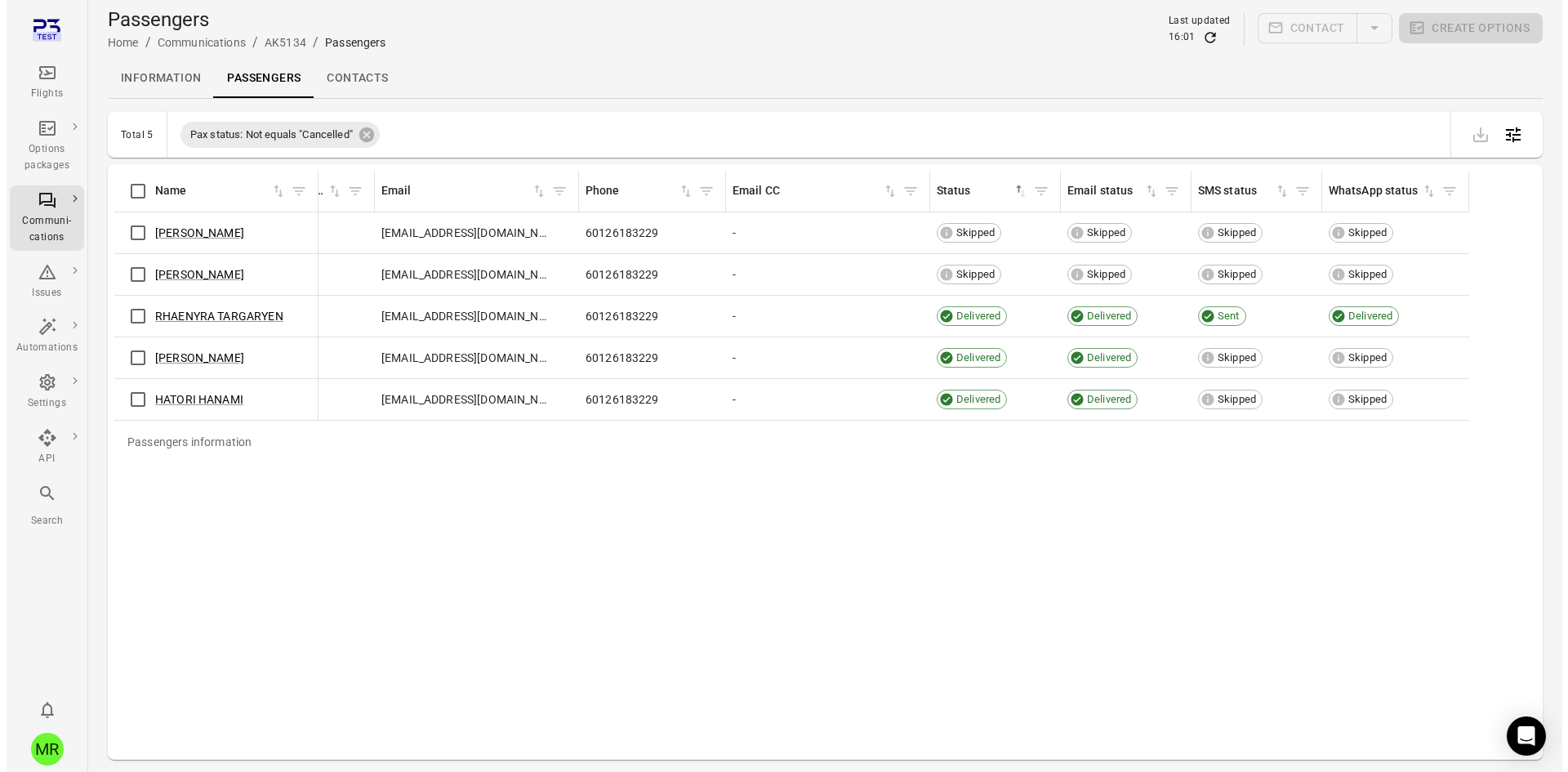
scroll to position [0, 873]
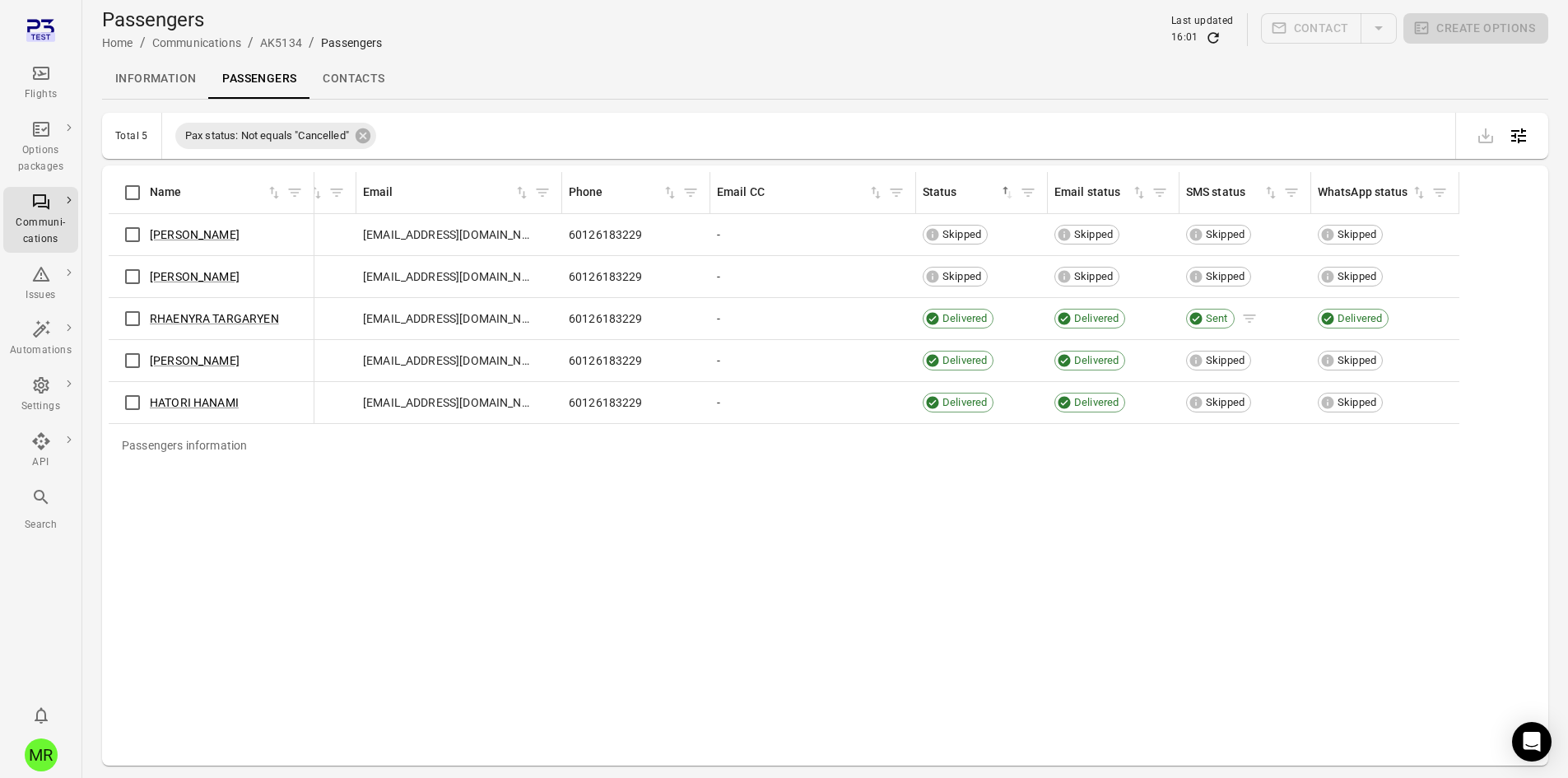
click at [1205, 324] on span "Sent" at bounding box center [1216, 318] width 33 height 17
click at [1207, 316] on span "Sent" at bounding box center [1216, 318] width 33 height 17
click at [1332, 310] on span "Delivered" at bounding box center [1359, 318] width 56 height 17
drag, startPoint x: 1334, startPoint y: 316, endPoint x: 1319, endPoint y: 331, distance: 21.2
click at [1334, 317] on span "Delivered" at bounding box center [1359, 318] width 56 height 17
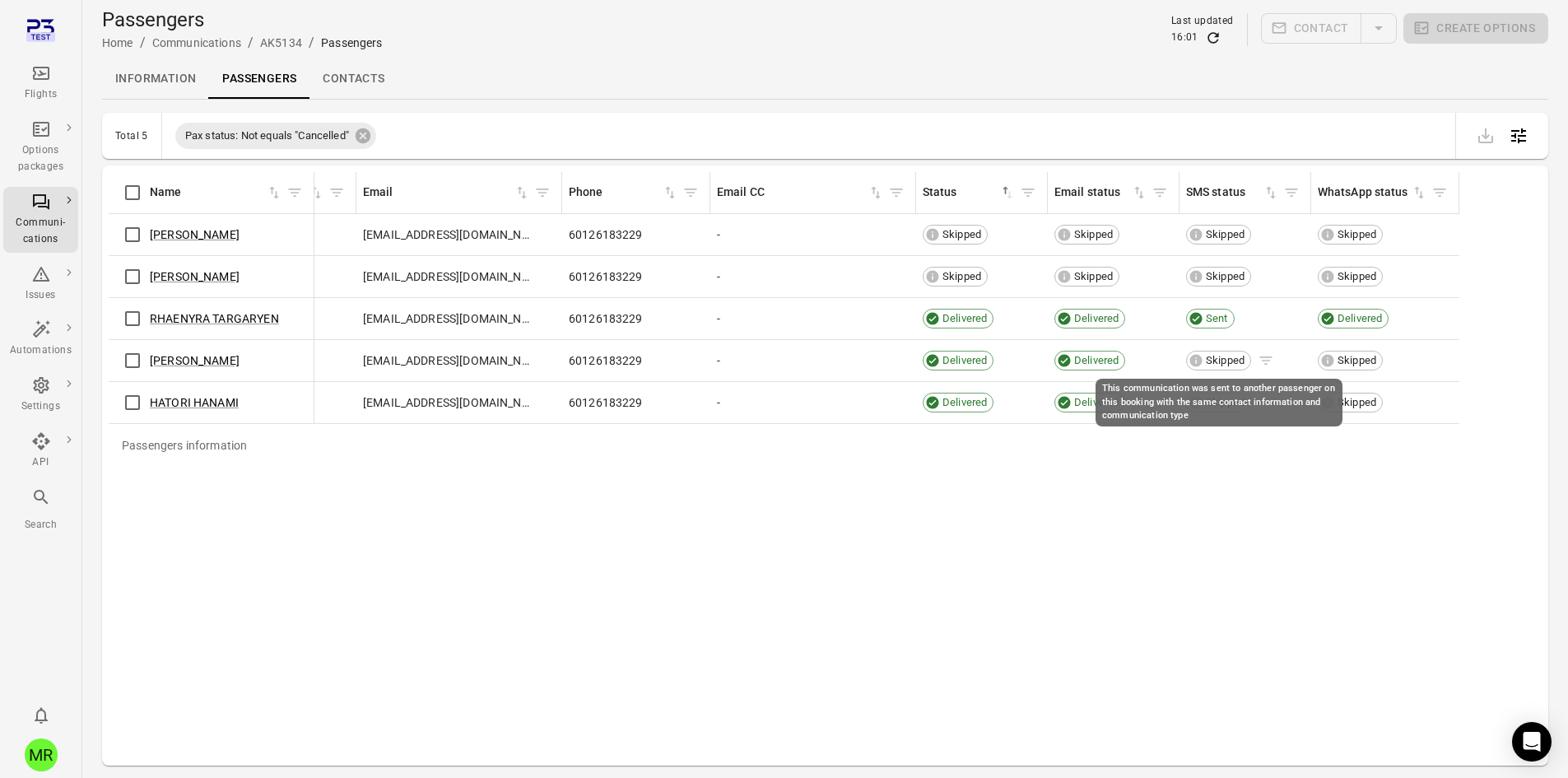
click at [1220, 361] on span "Skipped" at bounding box center [1225, 361] width 50 height 17
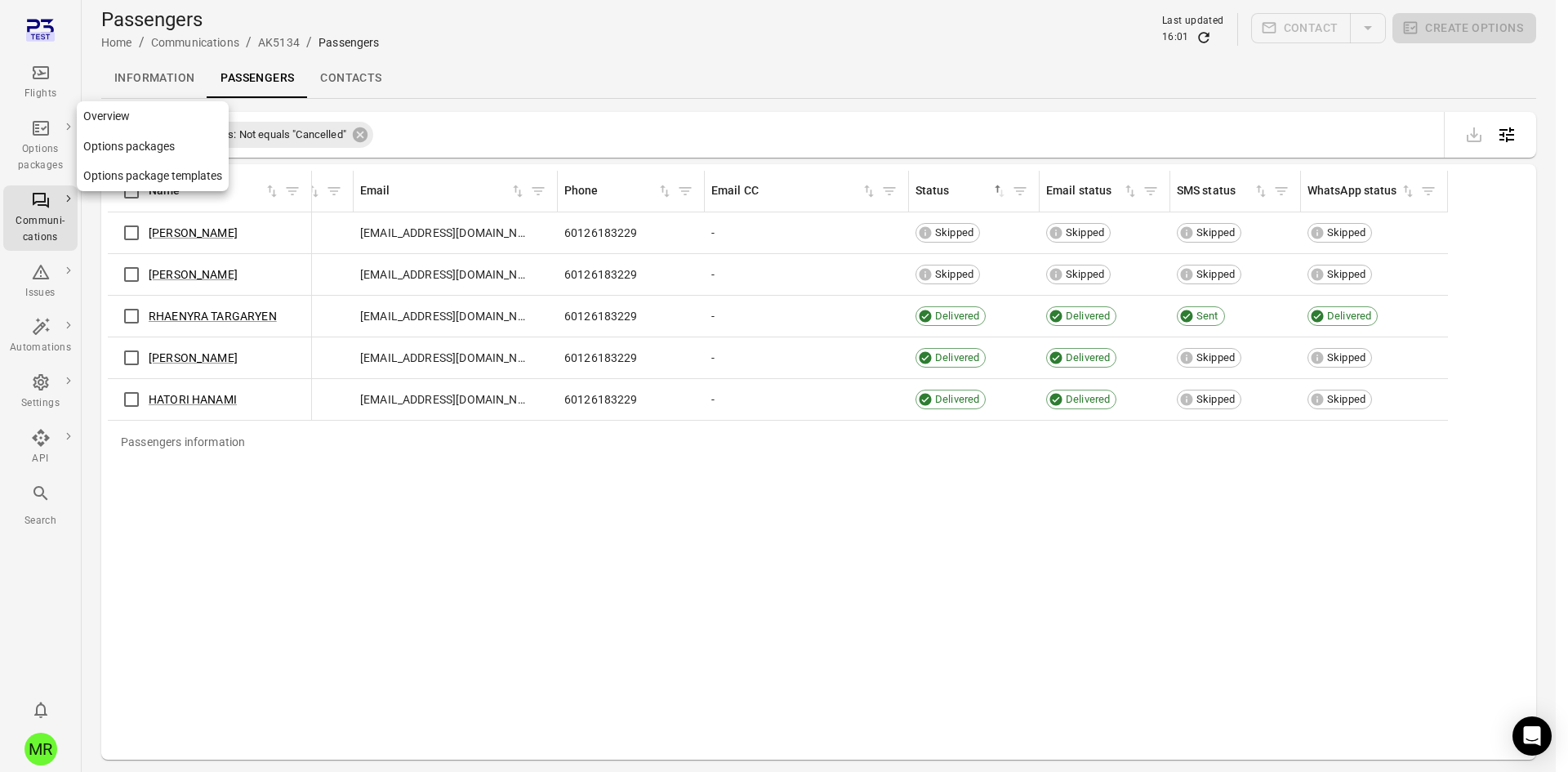
click at [38, 151] on div "Options packages" at bounding box center [41, 157] width 62 height 32
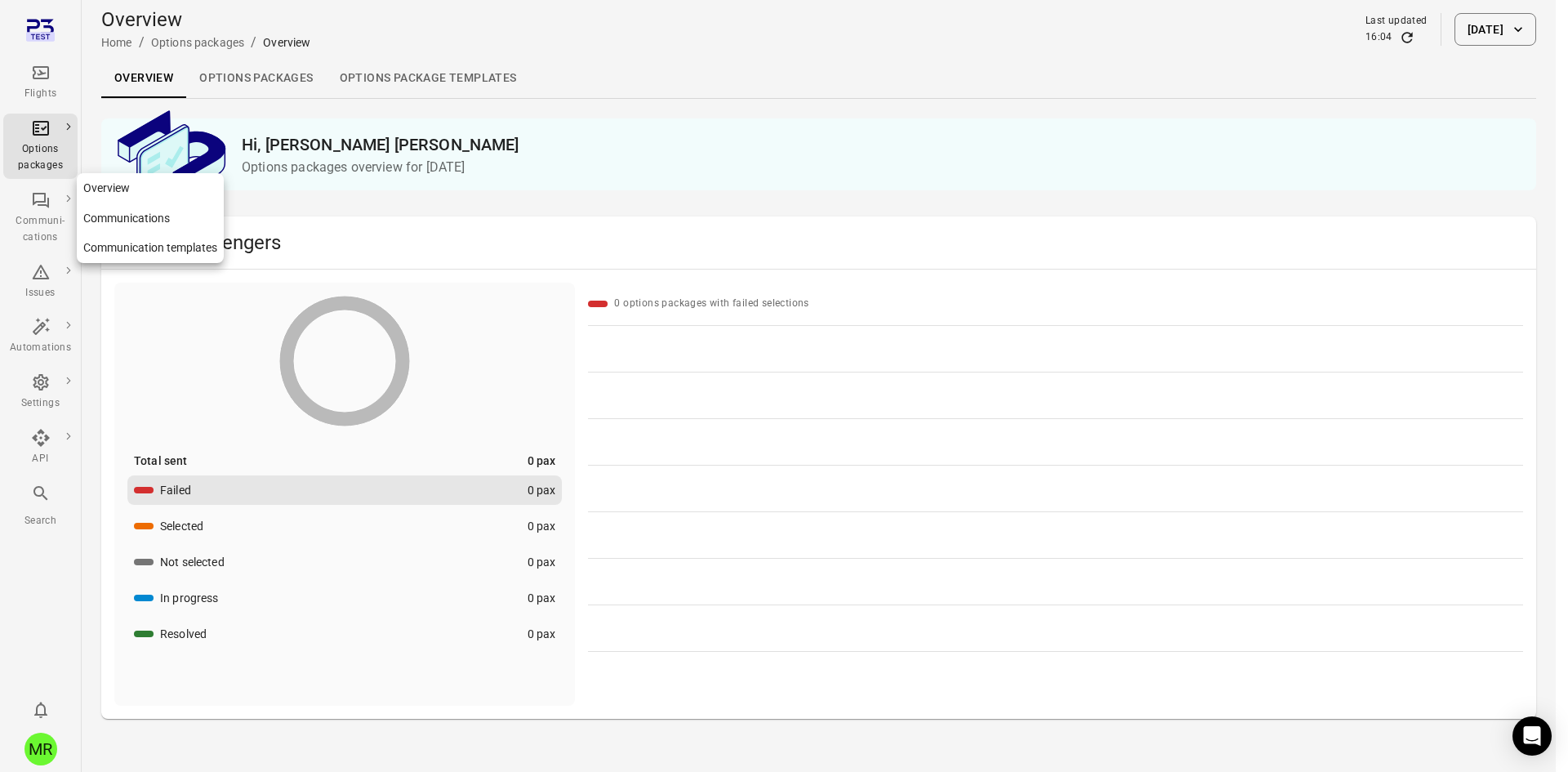
click at [40, 209] on icon "Main navigation" at bounding box center [41, 200] width 19 height 19
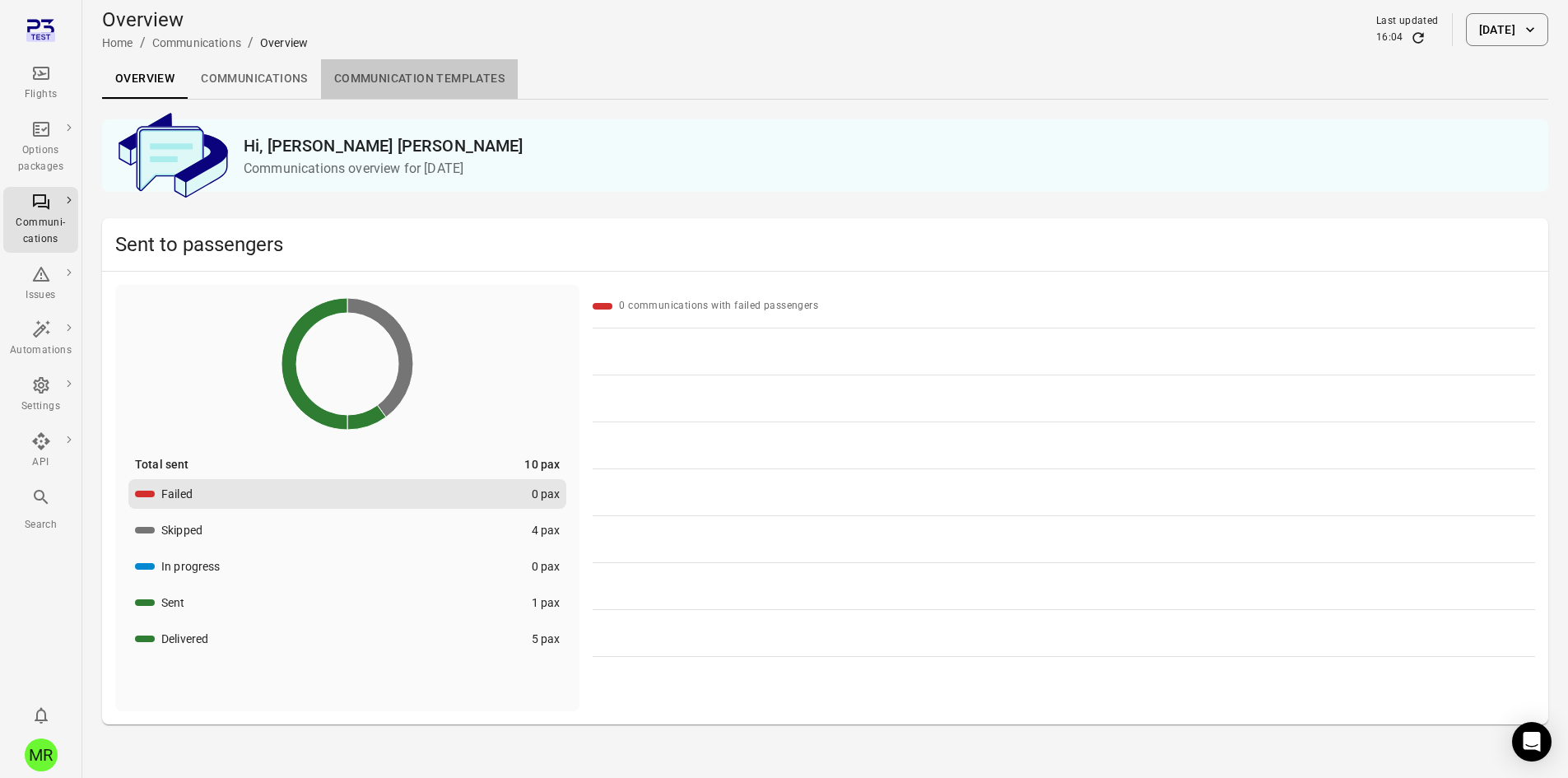
click at [433, 79] on link "Communication templates" at bounding box center [419, 79] width 197 height 40
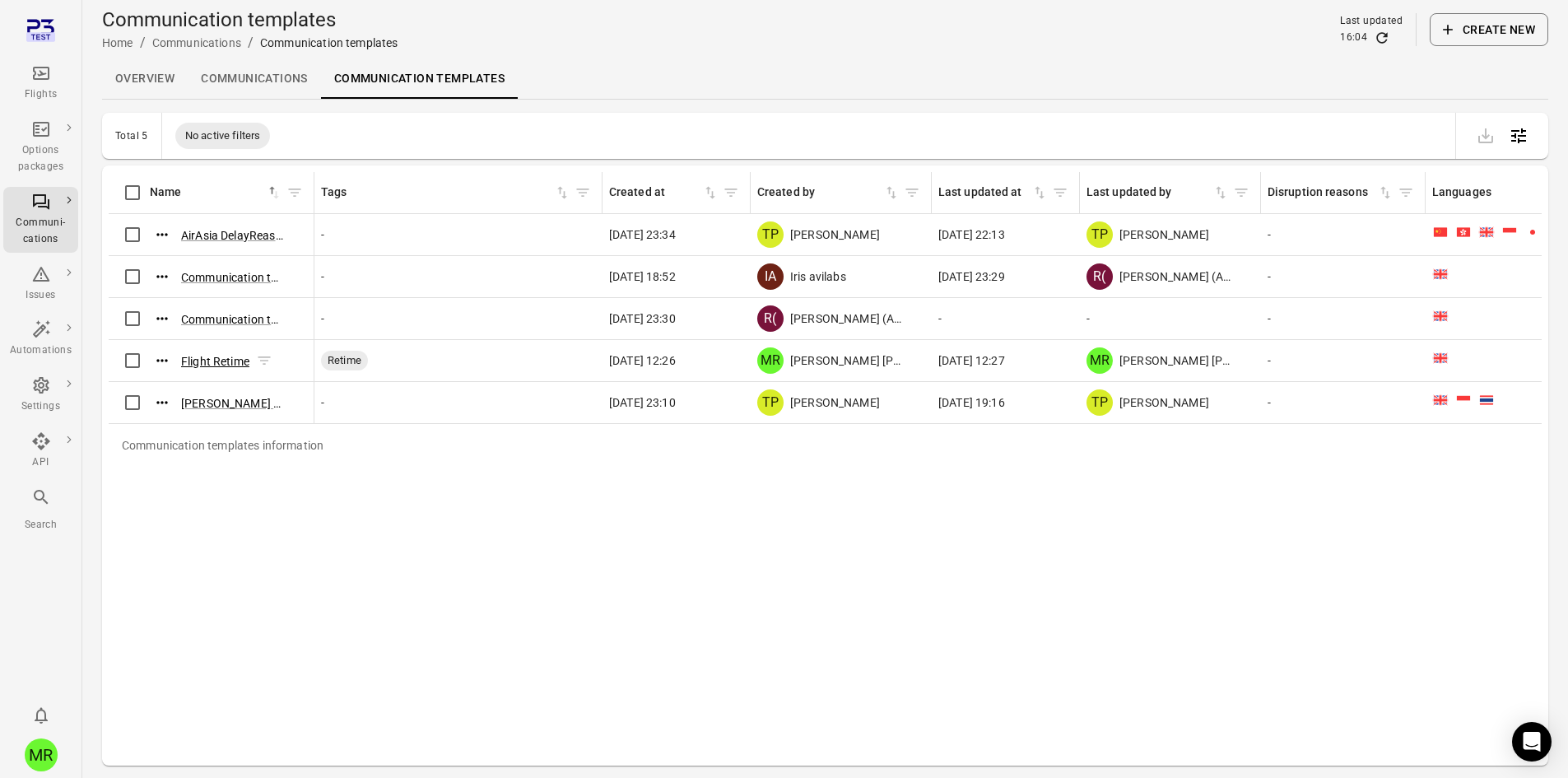
click at [211, 352] on span "Flight Retime" at bounding box center [215, 360] width 69 height 18
click at [218, 354] on button "Flight Retime" at bounding box center [215, 362] width 69 height 17
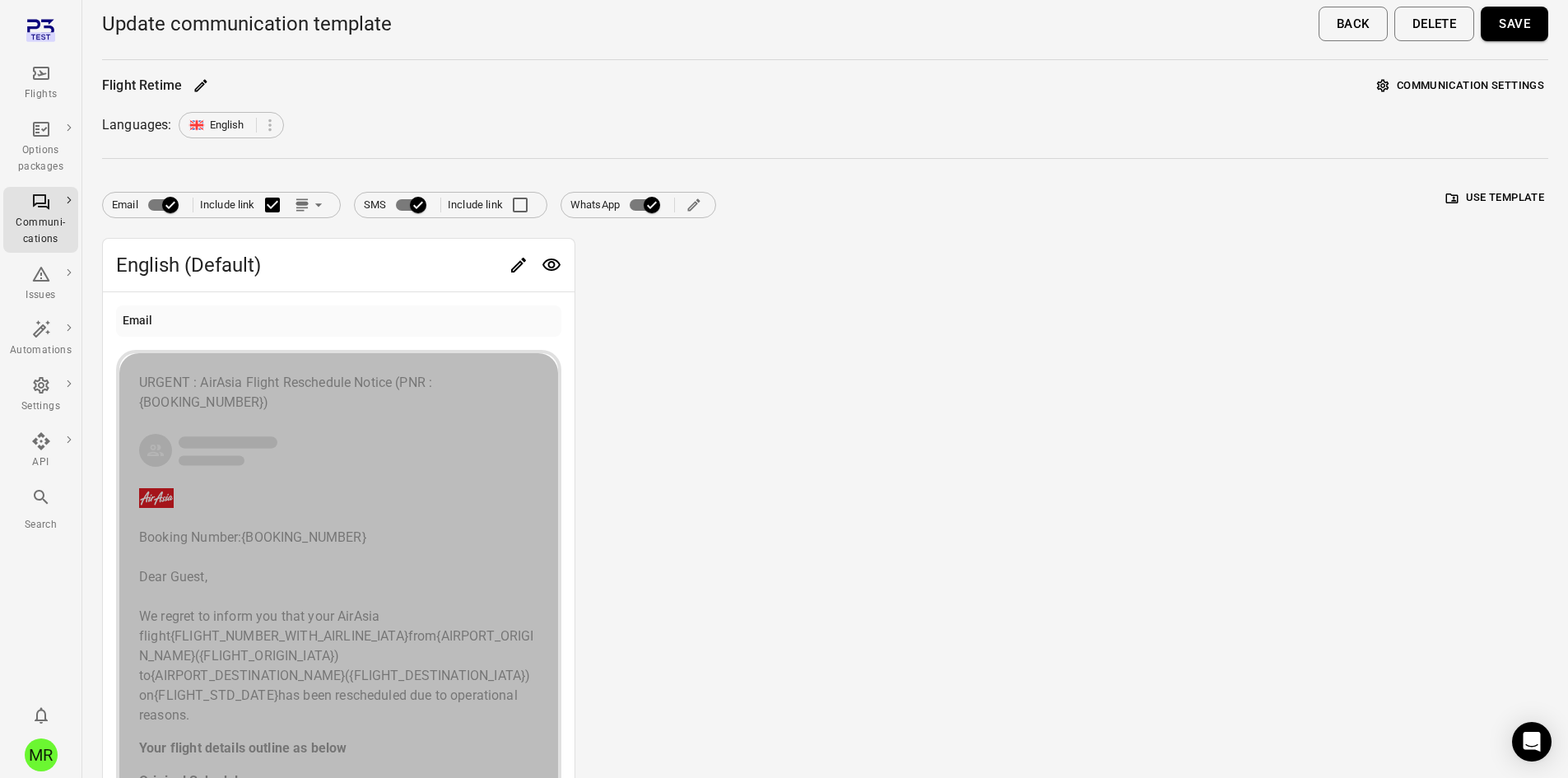
click at [401, 463] on div "button" at bounding box center [339, 450] width 399 height 36
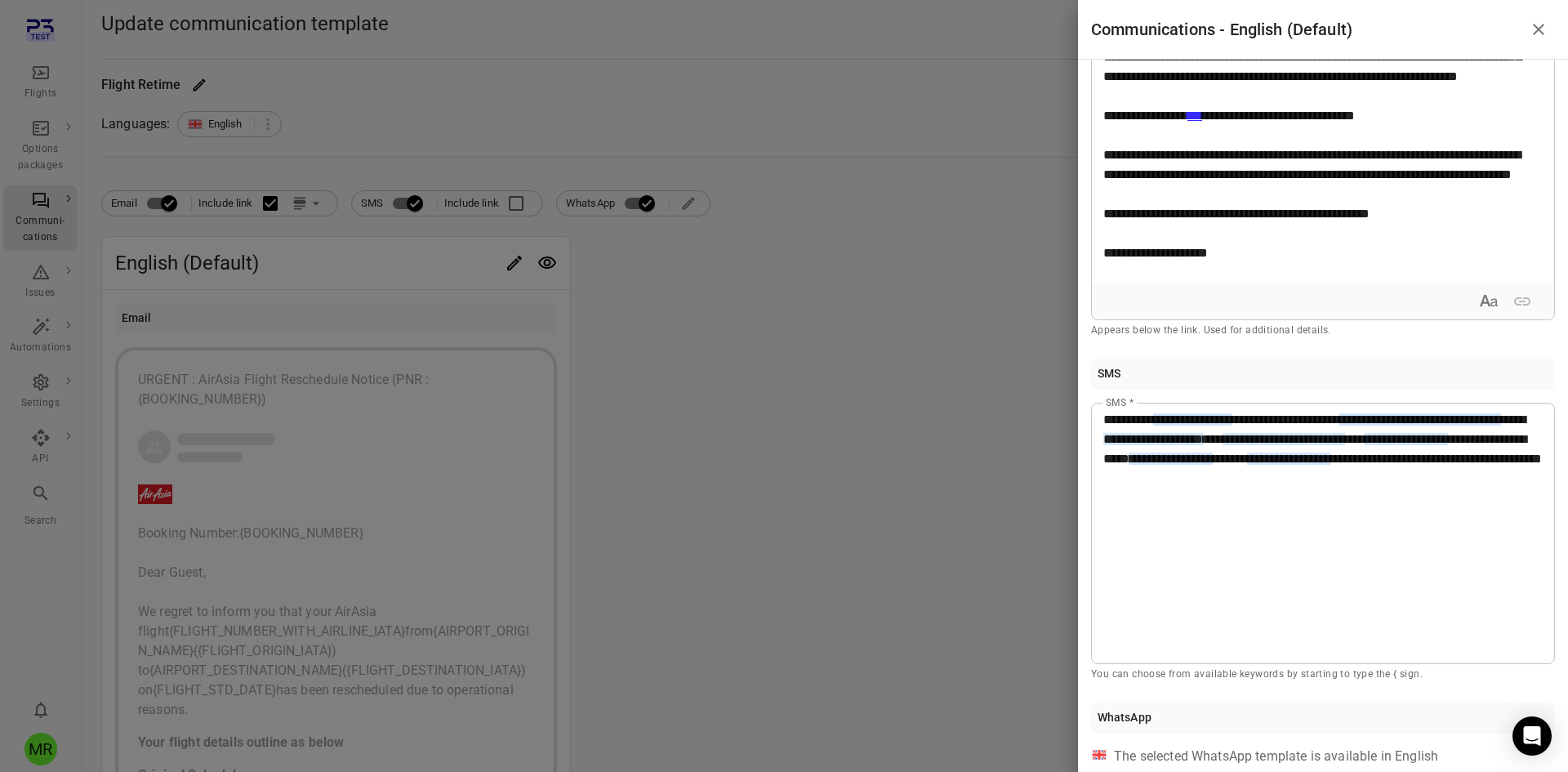
scroll to position [524, 0]
click at [1340, 425] on span "**********" at bounding box center [1421, 418] width 162 height 12
click at [1426, 542] on div "**********" at bounding box center [1323, 532] width 464 height 262
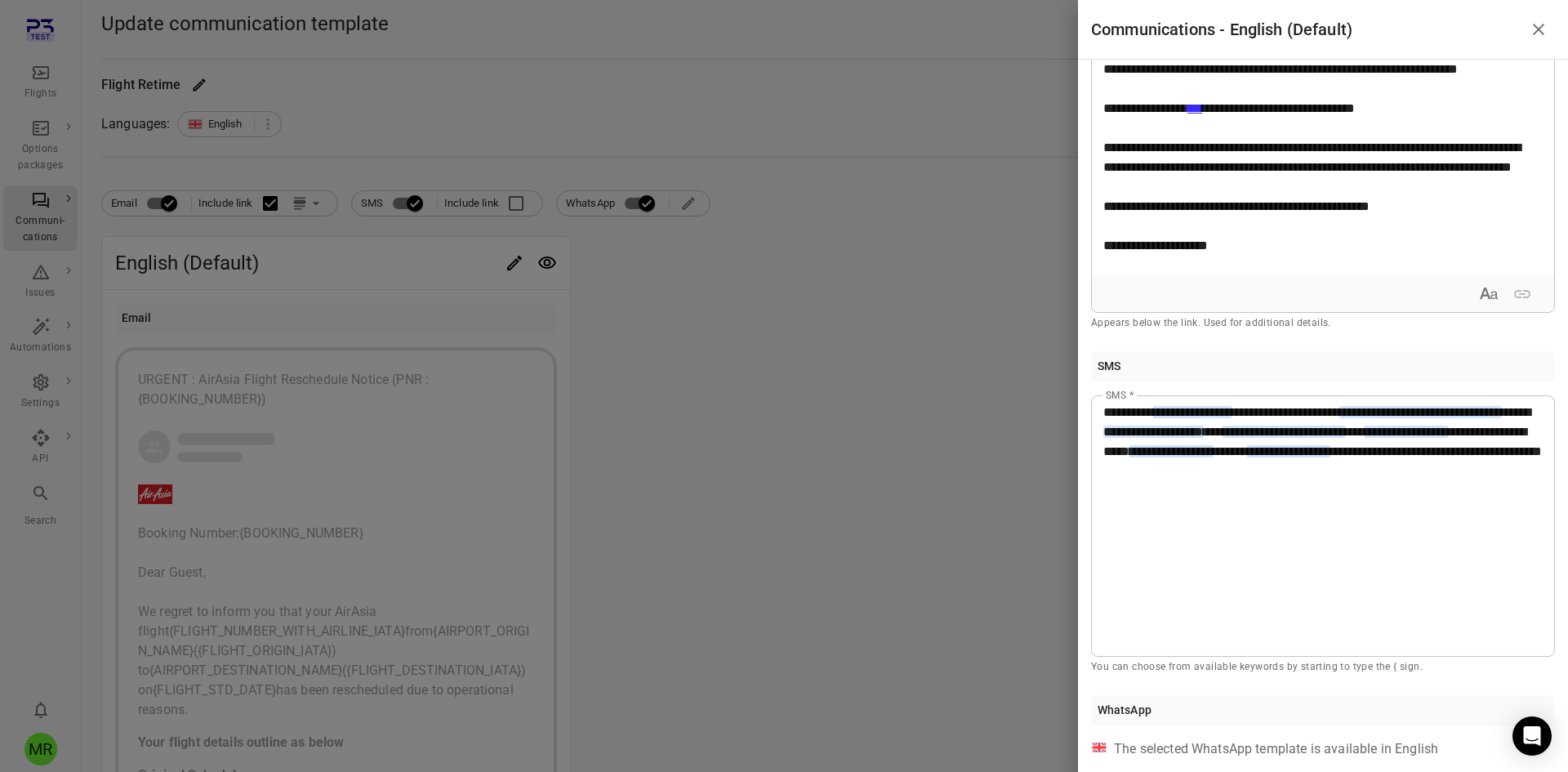
click at [1167, 762] on div "**********" at bounding box center [1323, 415] width 490 height 712
click at [1182, 751] on div "The selected WhatsApp template is available in English" at bounding box center [1276, 749] width 324 height 19
click at [1539, 18] on button "Close drawer" at bounding box center [1538, 29] width 32 height 32
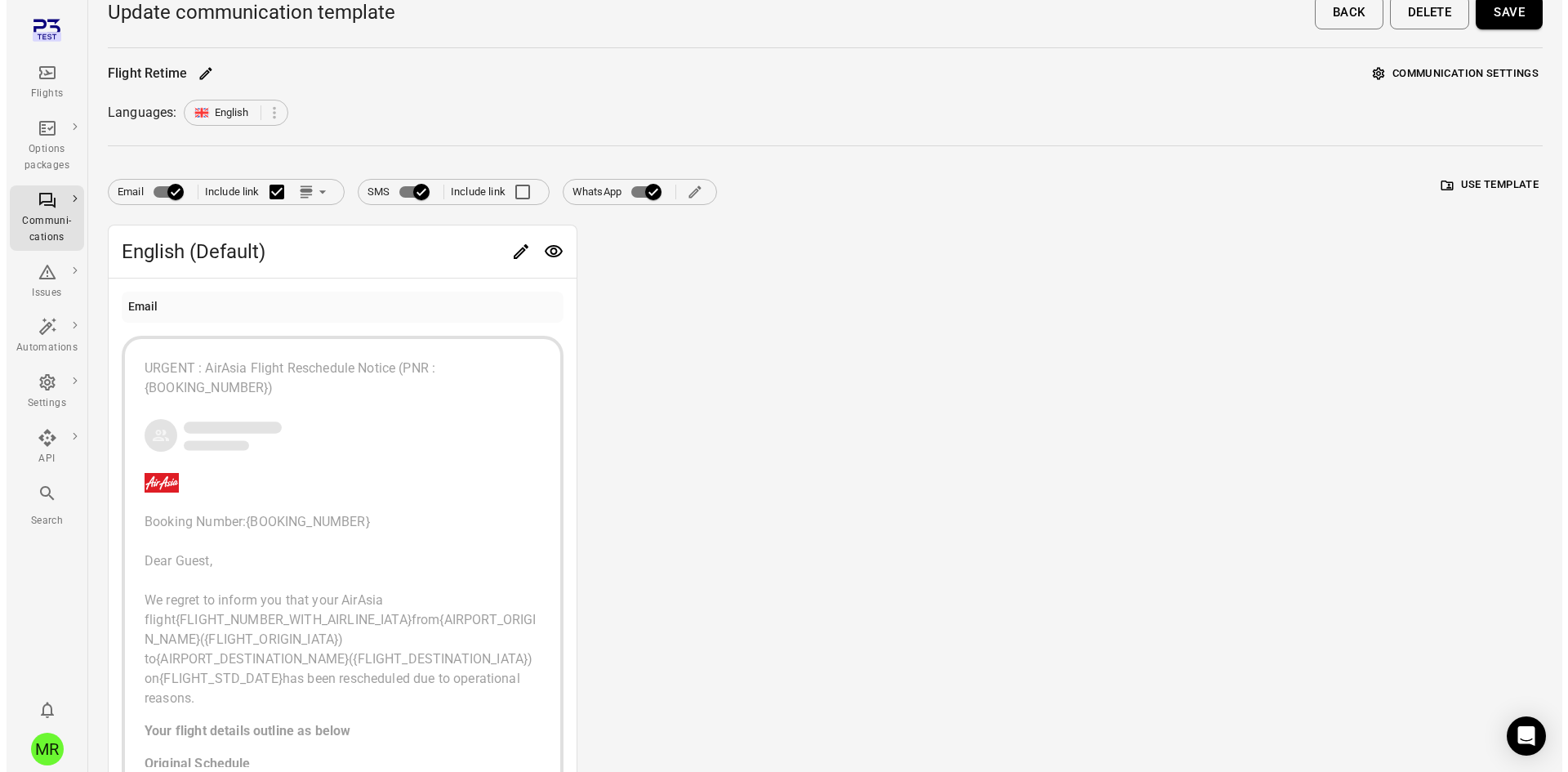
scroll to position [0, 0]
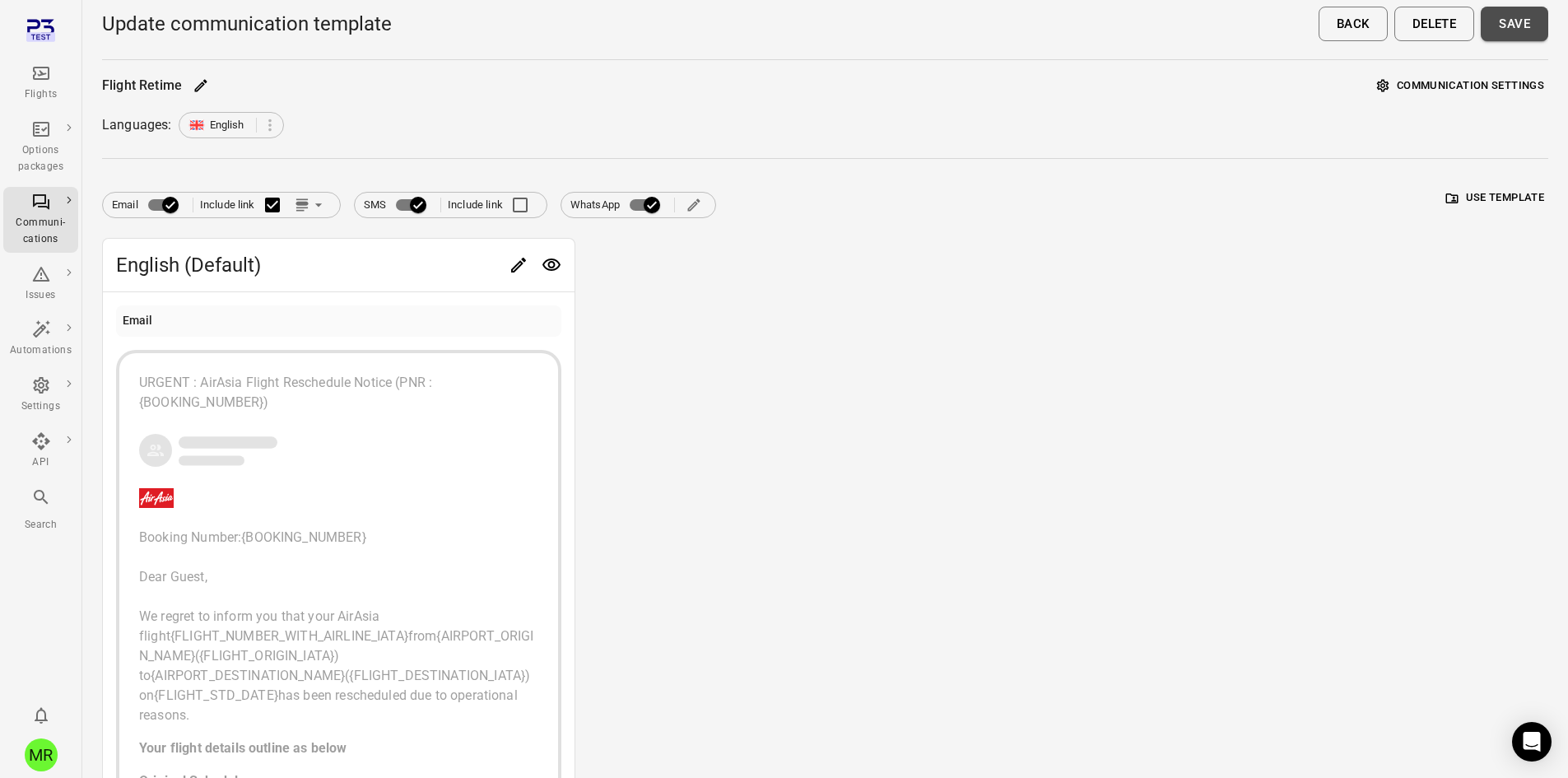
click at [1504, 37] on button "Save" at bounding box center [1514, 23] width 68 height 34
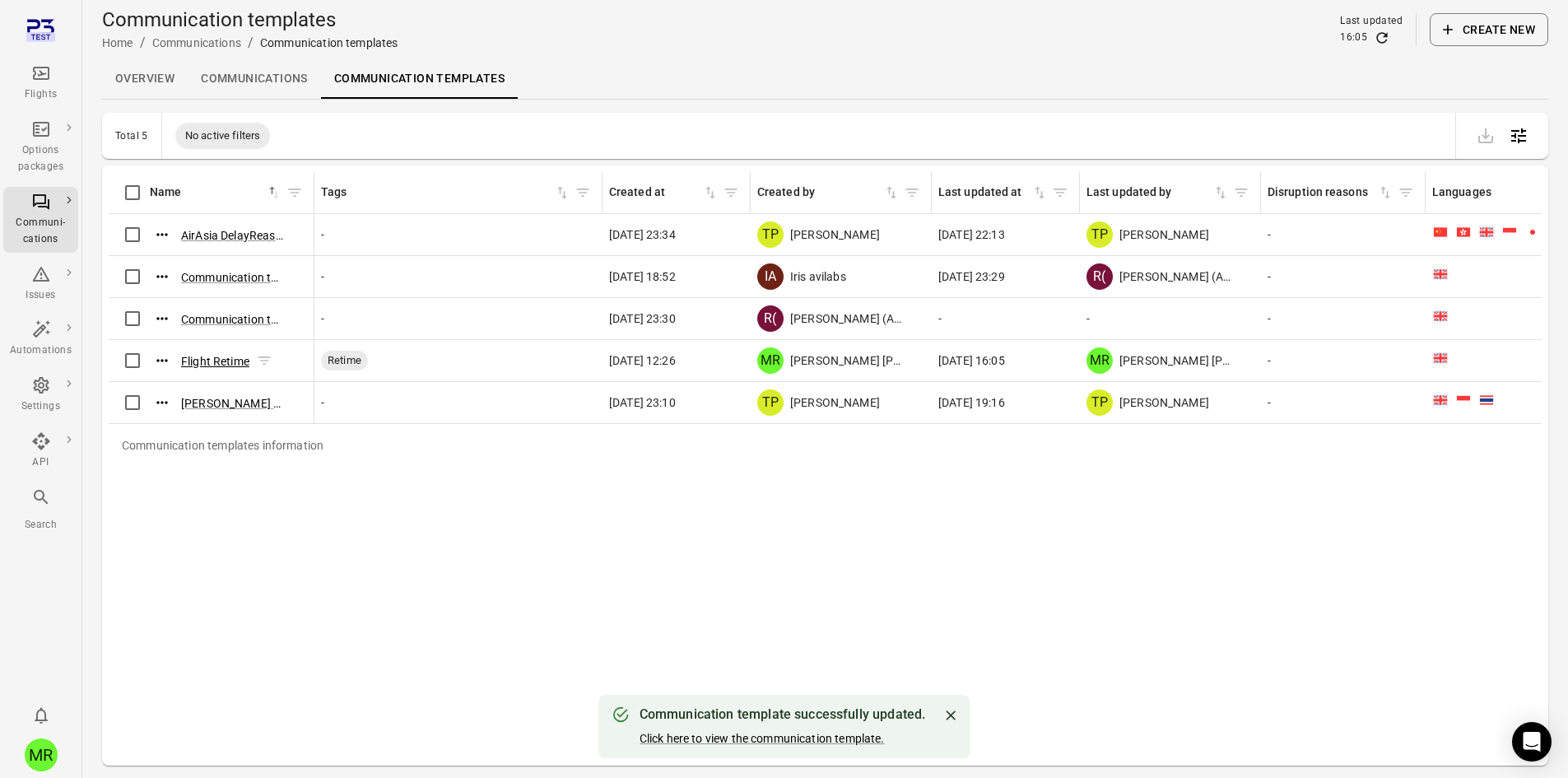
click at [202, 366] on button "Flight Retime" at bounding box center [215, 362] width 69 height 17
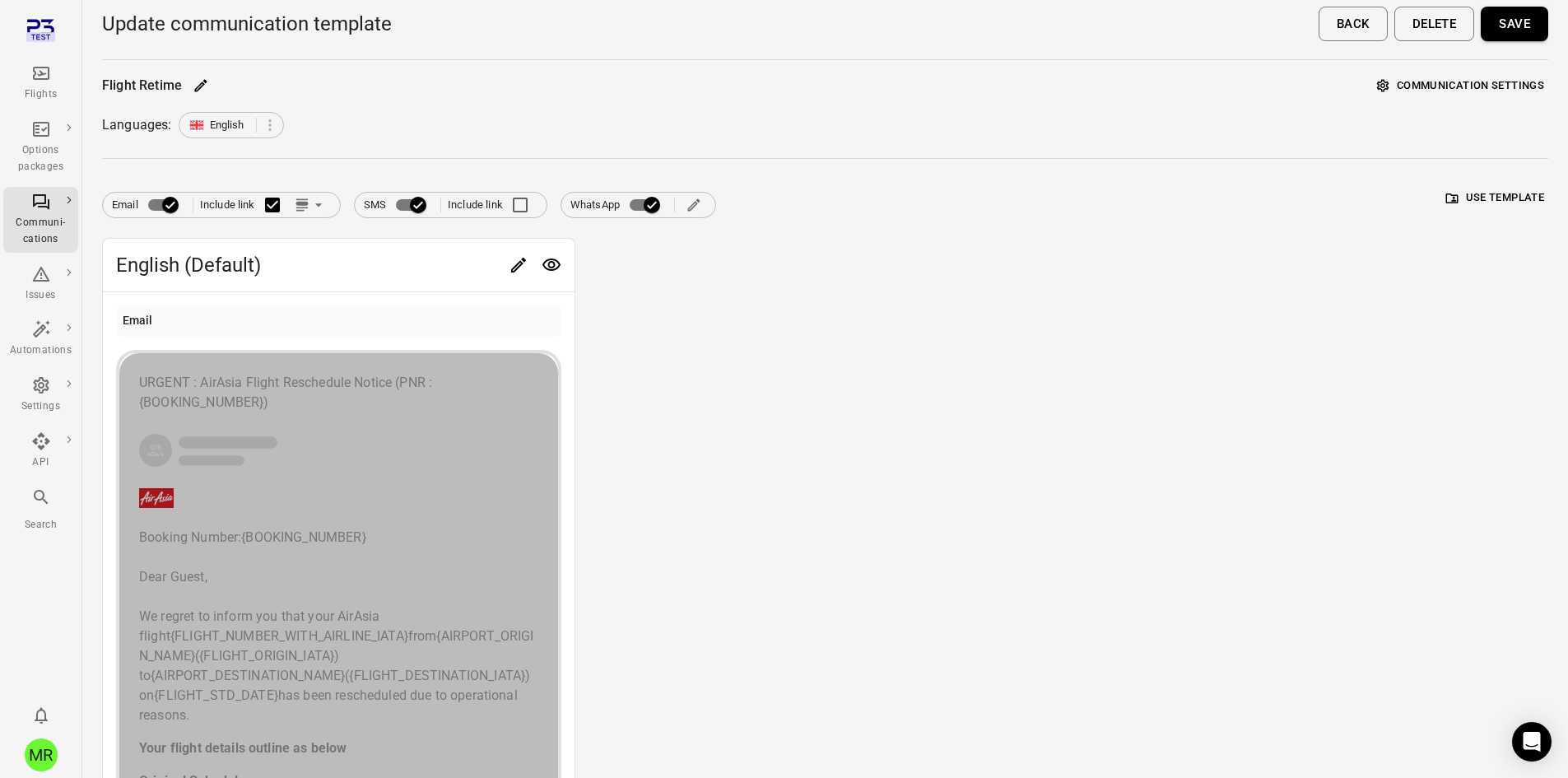
click at [437, 448] on div "button" at bounding box center [339, 450] width 399 height 36
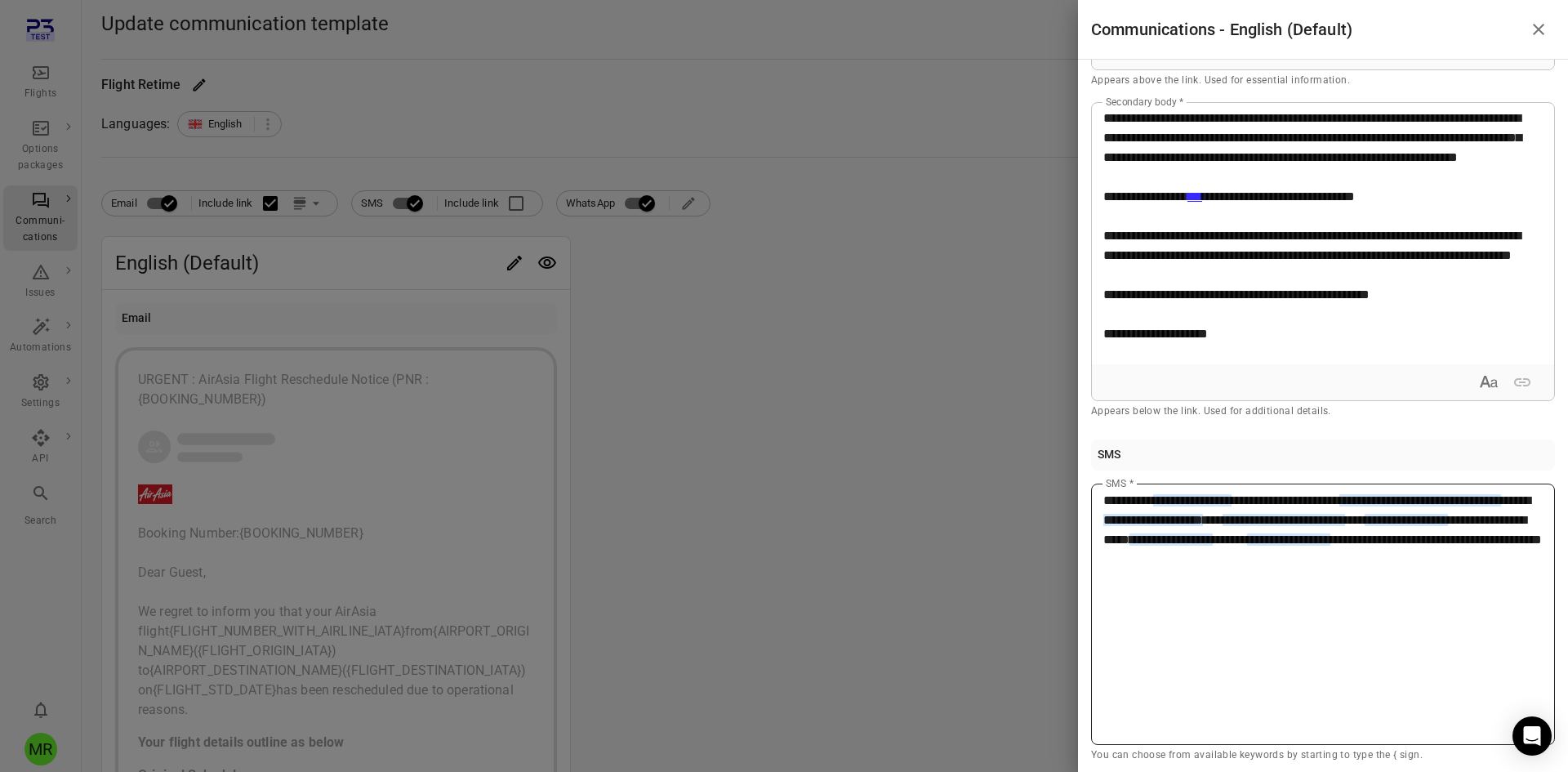
scroll to position [532, 0]
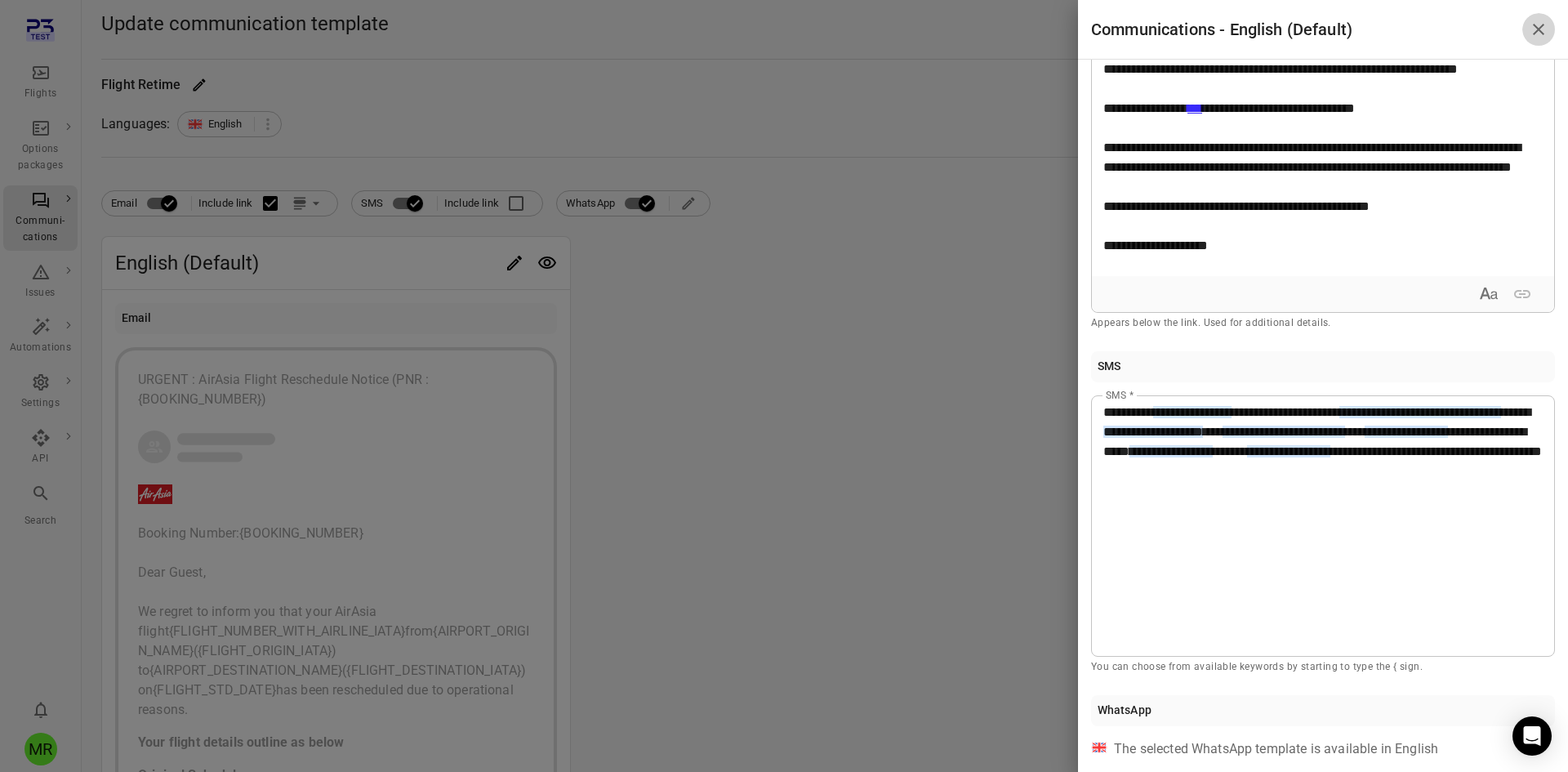
click at [1534, 34] on icon "Close drawer" at bounding box center [1538, 29] width 19 height 19
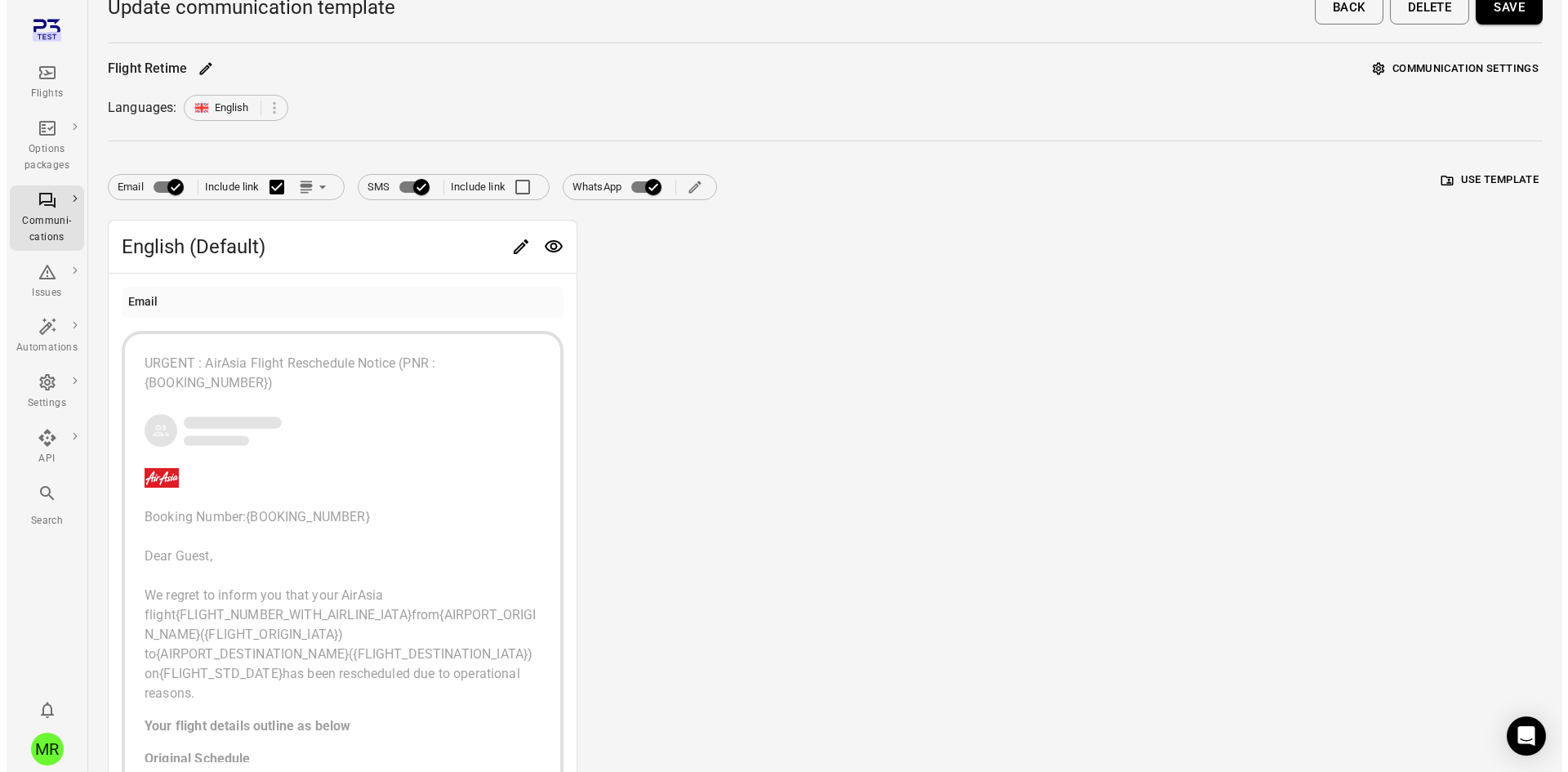
scroll to position [0, 0]
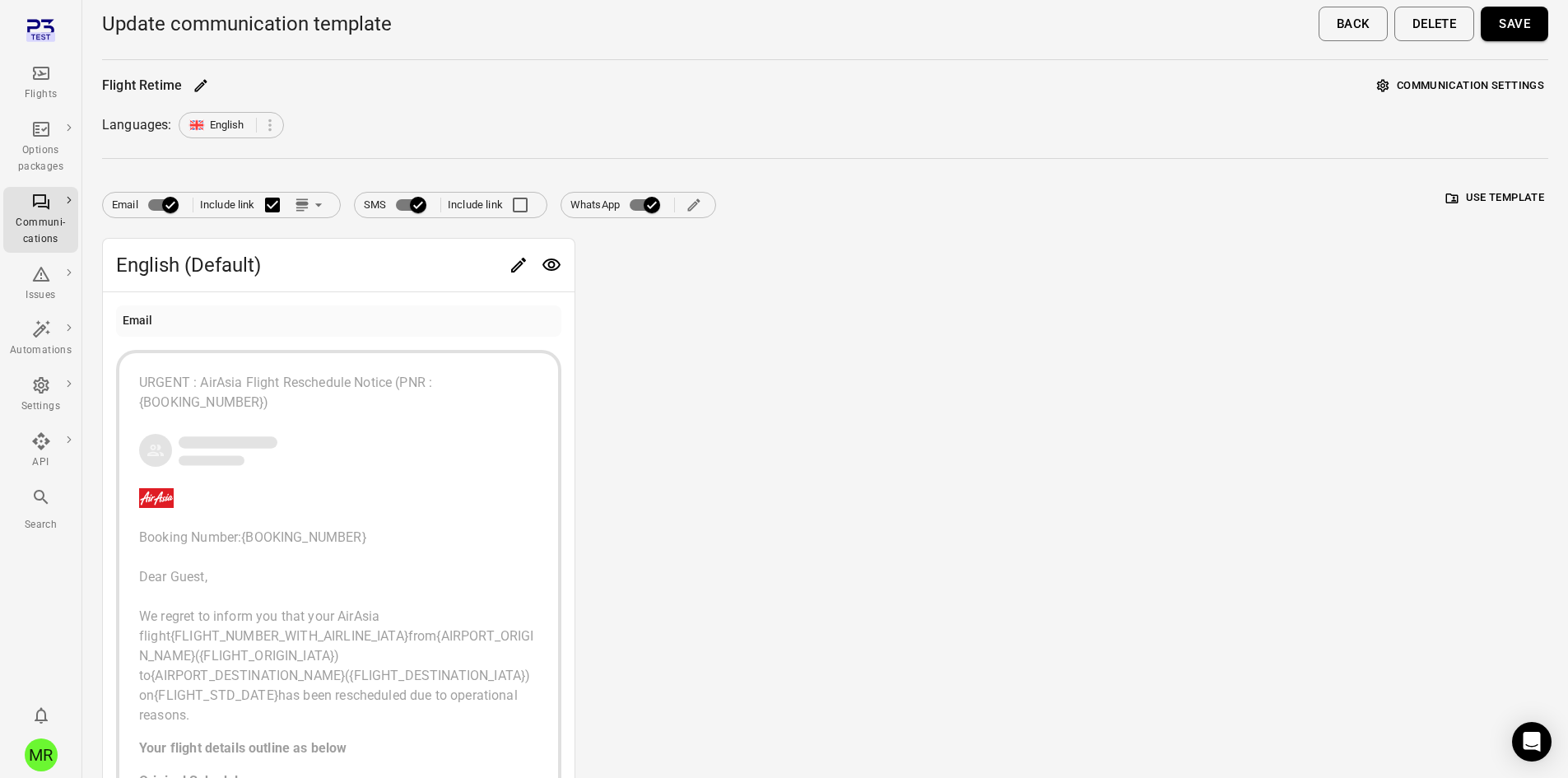
click at [1525, 26] on button "Save" at bounding box center [1514, 23] width 68 height 34
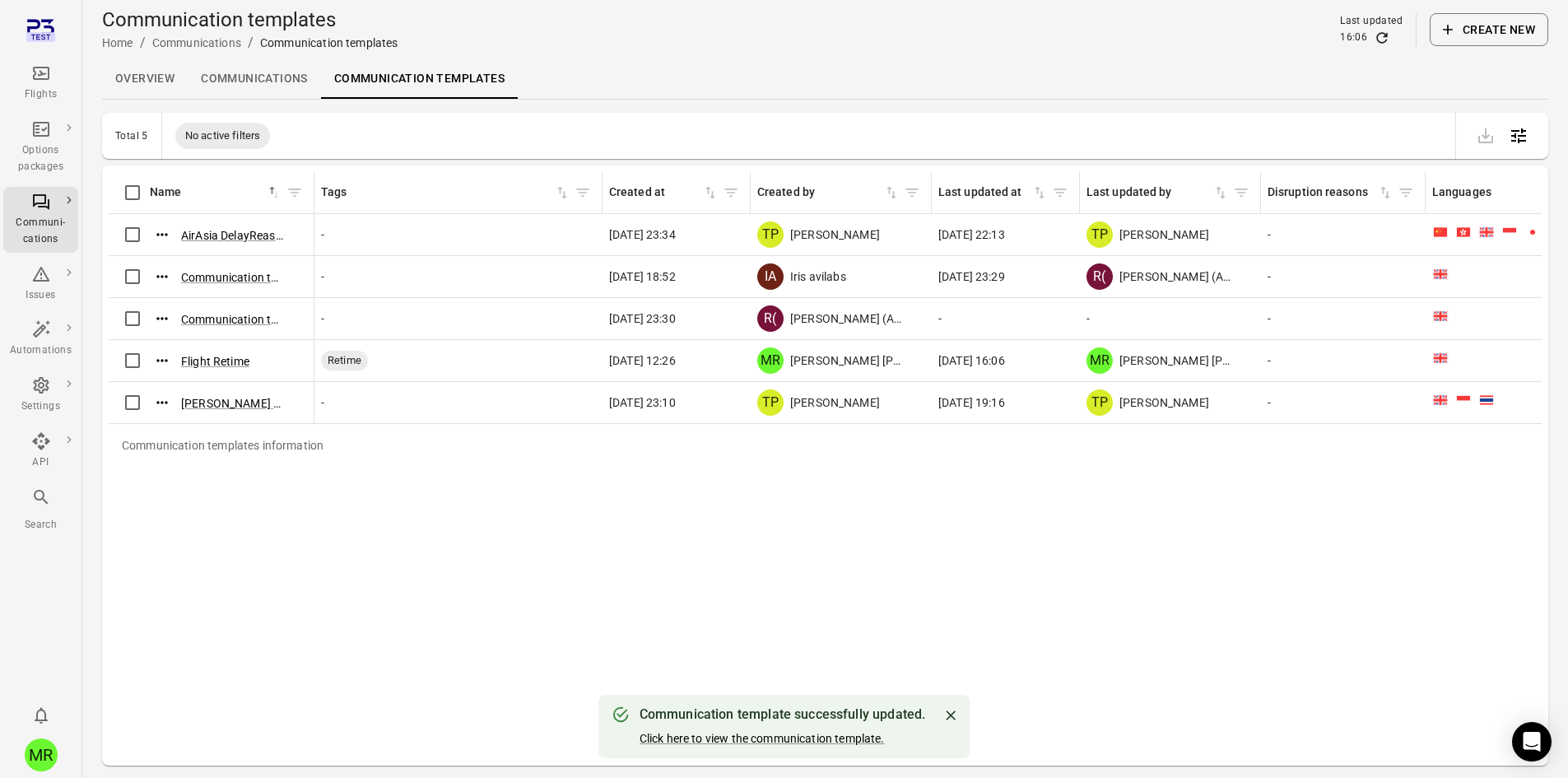
click at [149, 80] on link "Overview" at bounding box center [145, 79] width 85 height 40
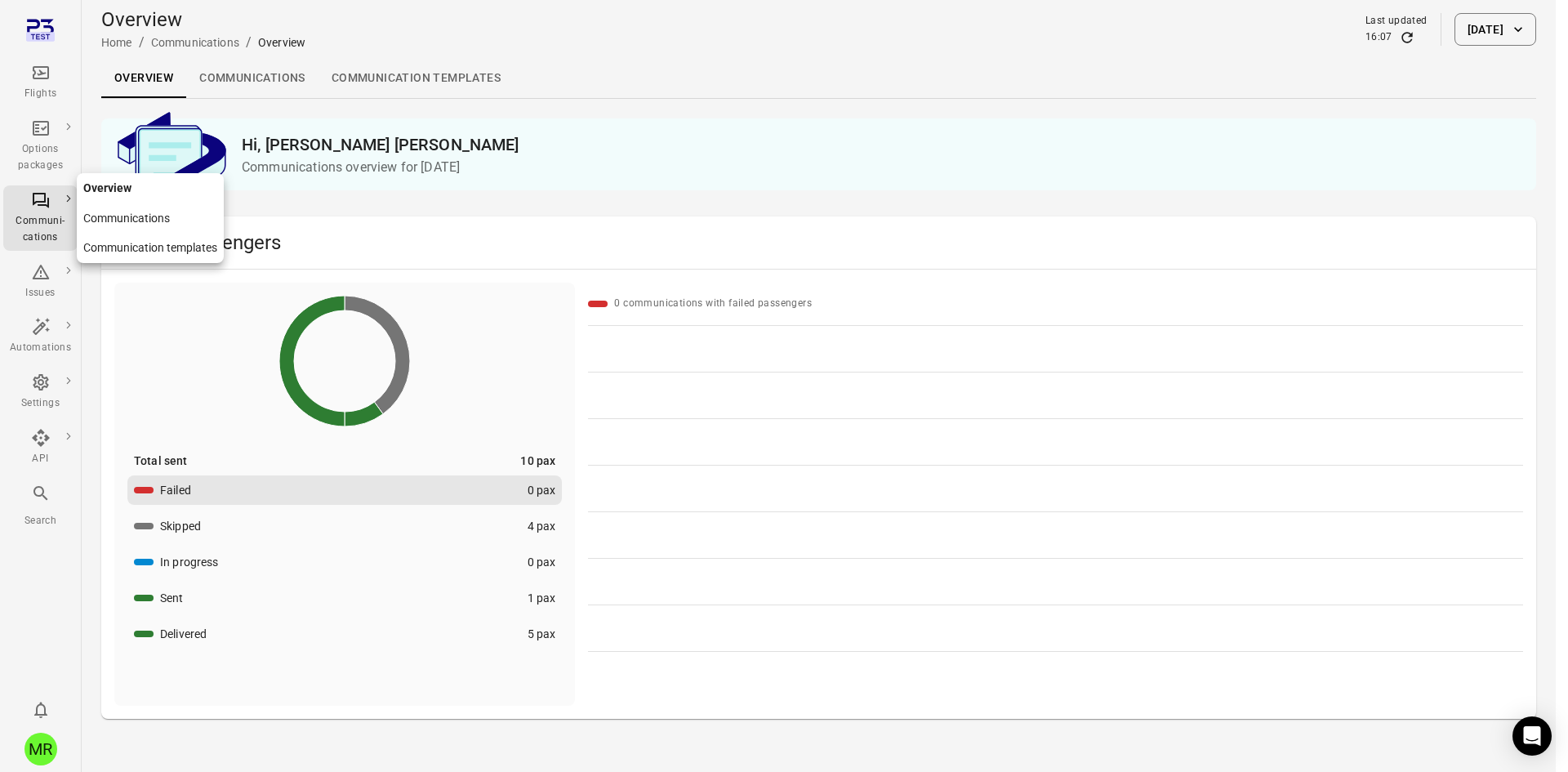
click at [50, 211] on div "Communi-cations" at bounding box center [41, 218] width 62 height 55
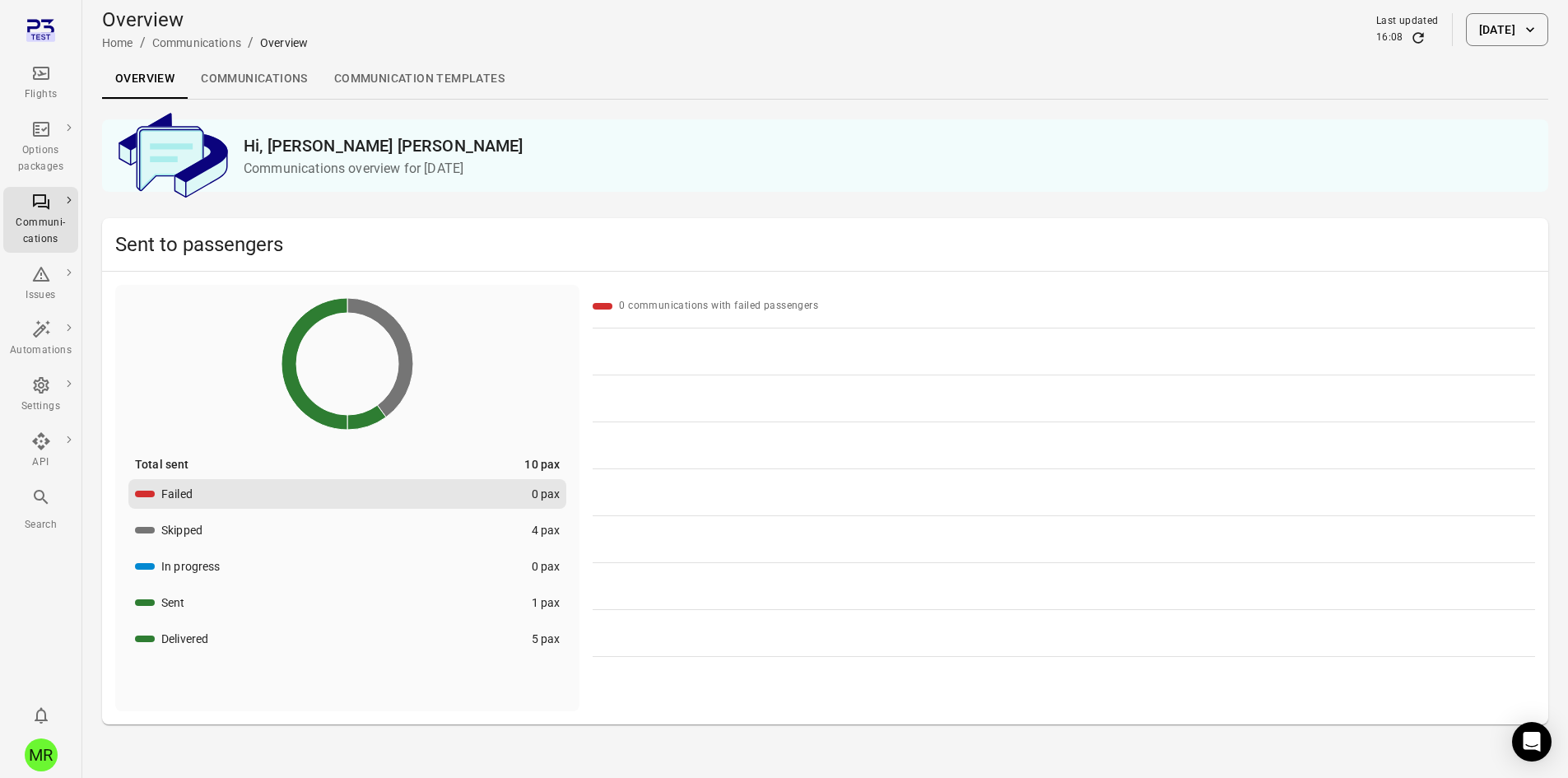
click at [265, 97] on link "Communications" at bounding box center [254, 79] width 134 height 40
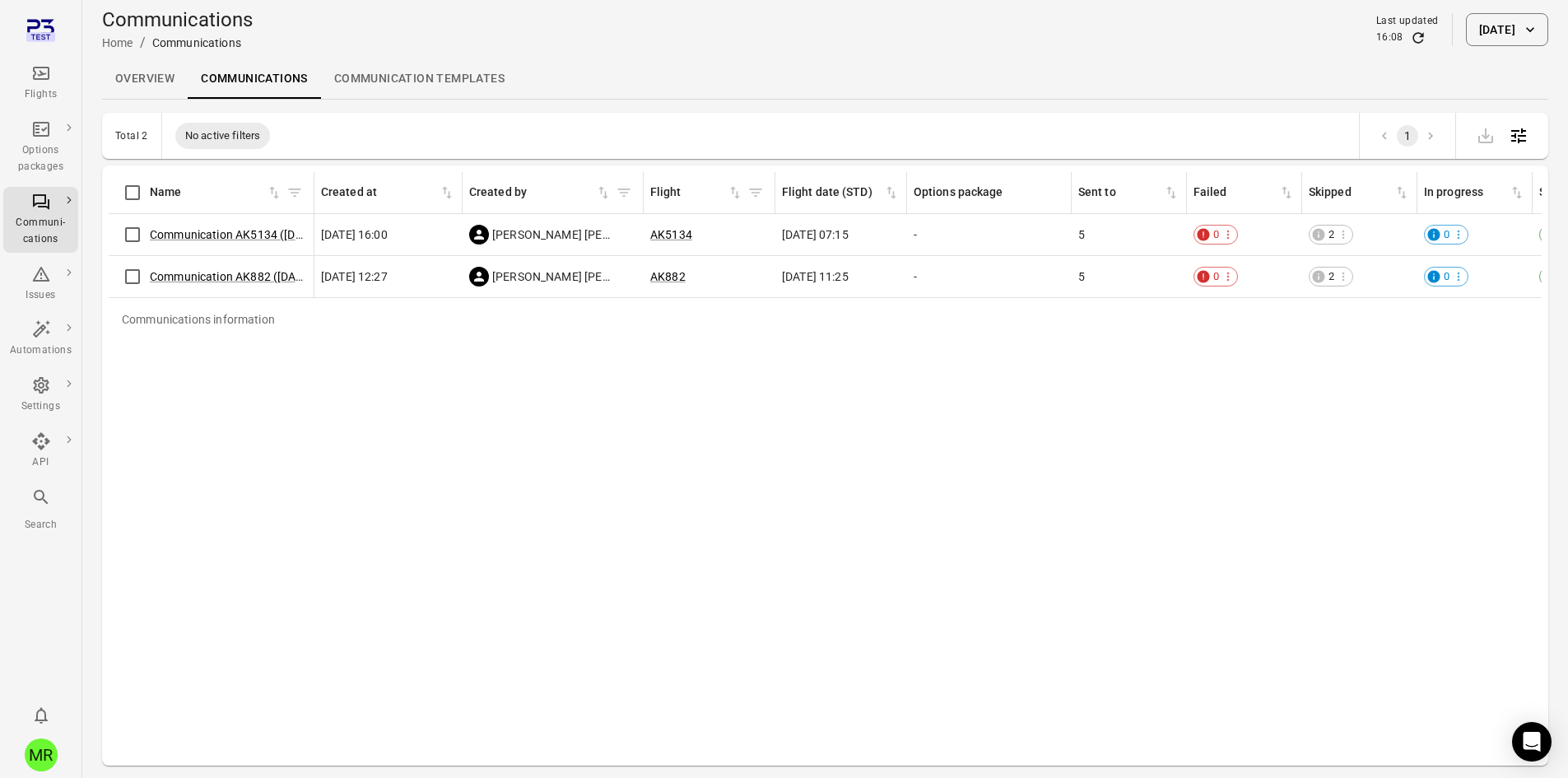
click at [411, 76] on link "Communication templates" at bounding box center [419, 79] width 197 height 40
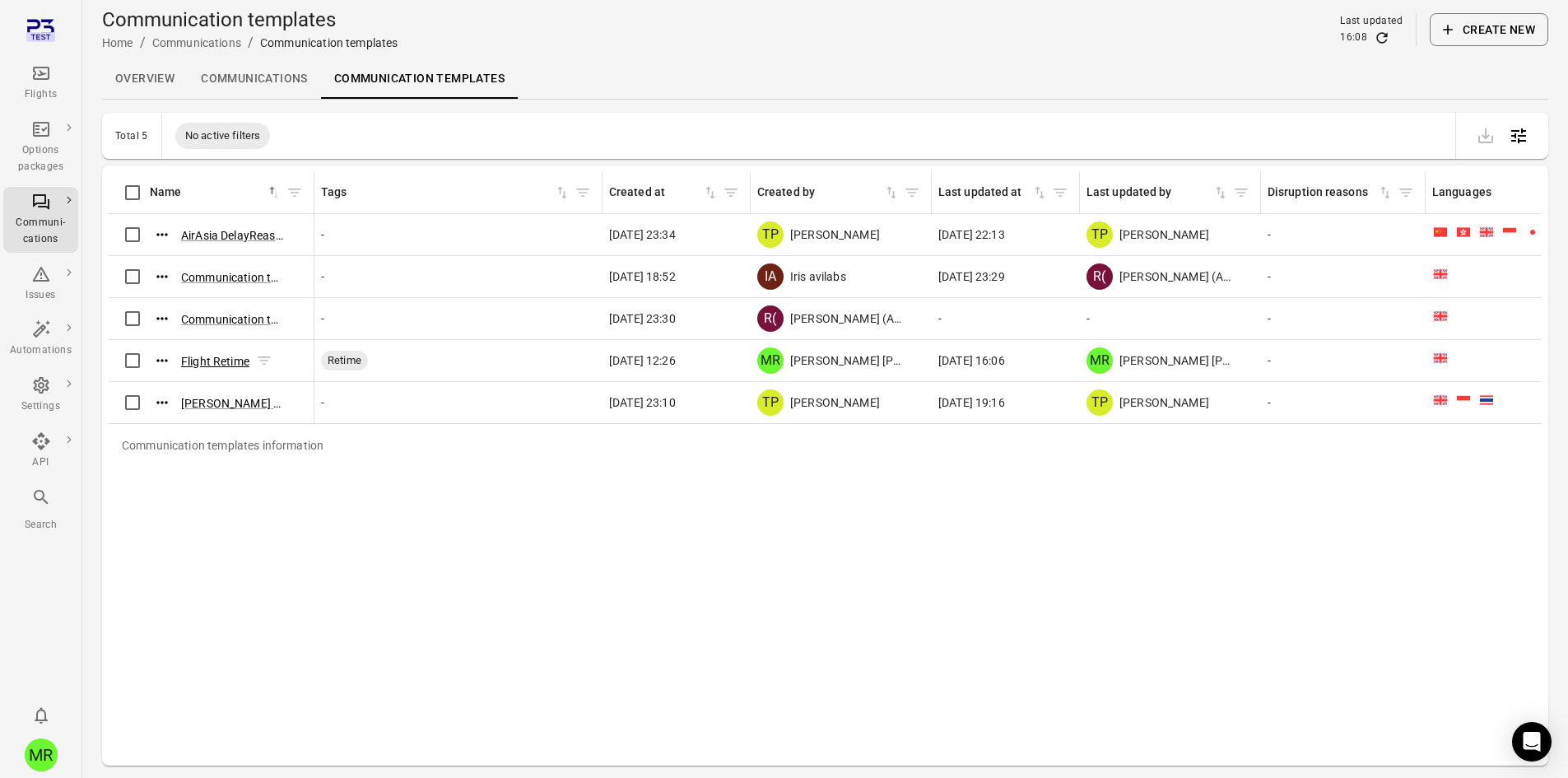
click at [205, 356] on button "Flight Retime" at bounding box center [215, 362] width 69 height 17
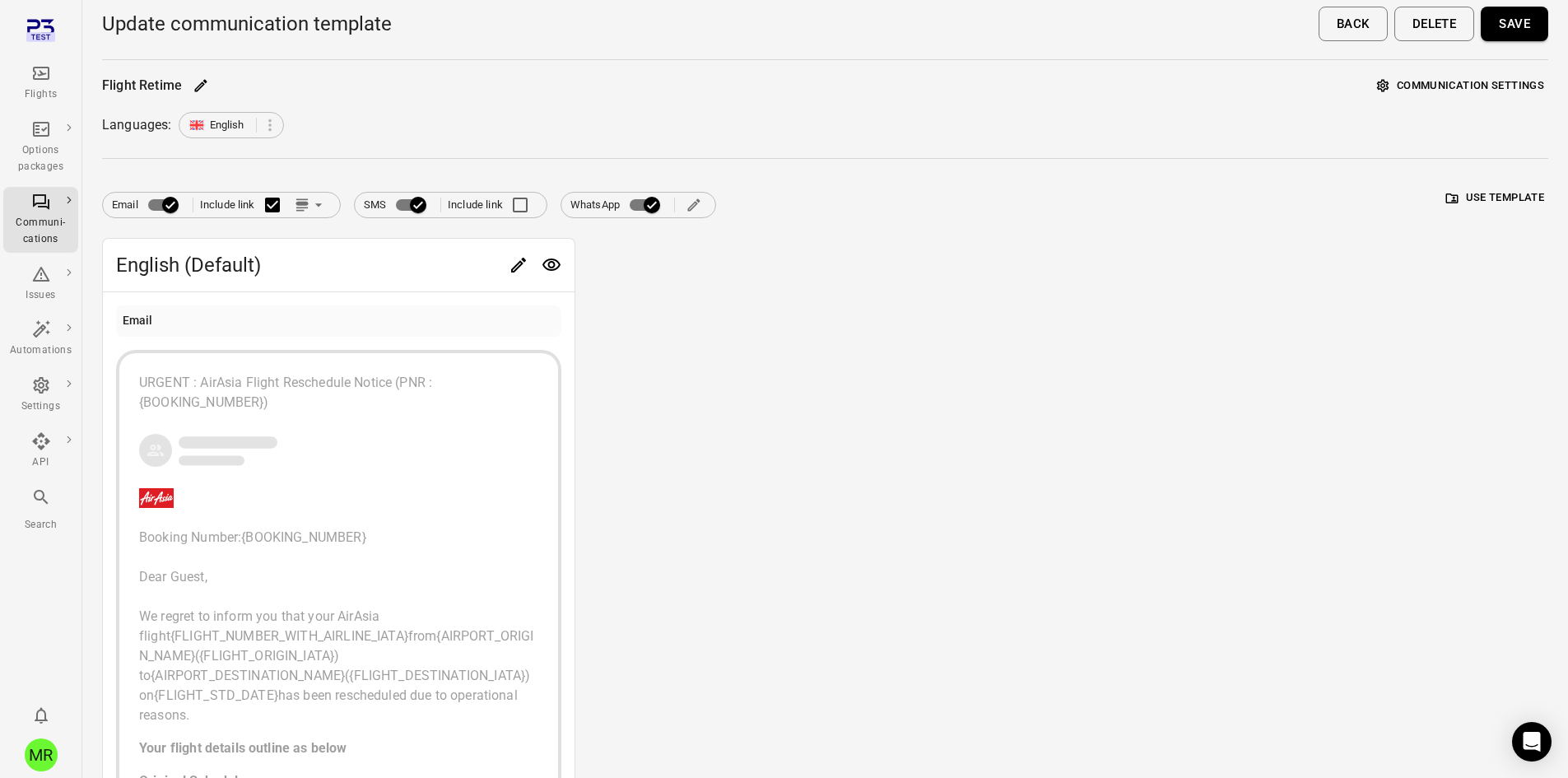
click at [340, 439] on div "button" at bounding box center [339, 450] width 399 height 36
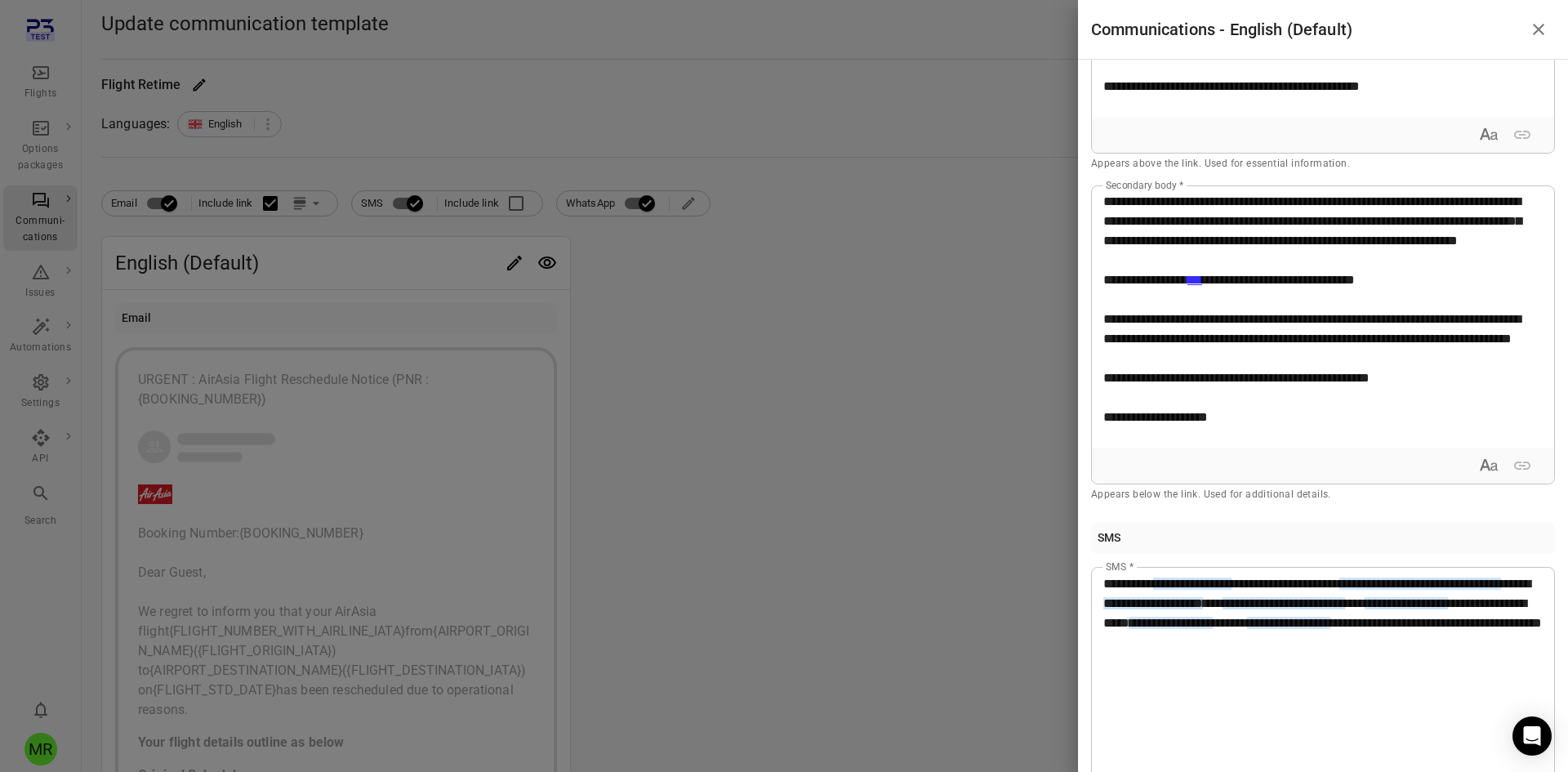
scroll to position [532, 0]
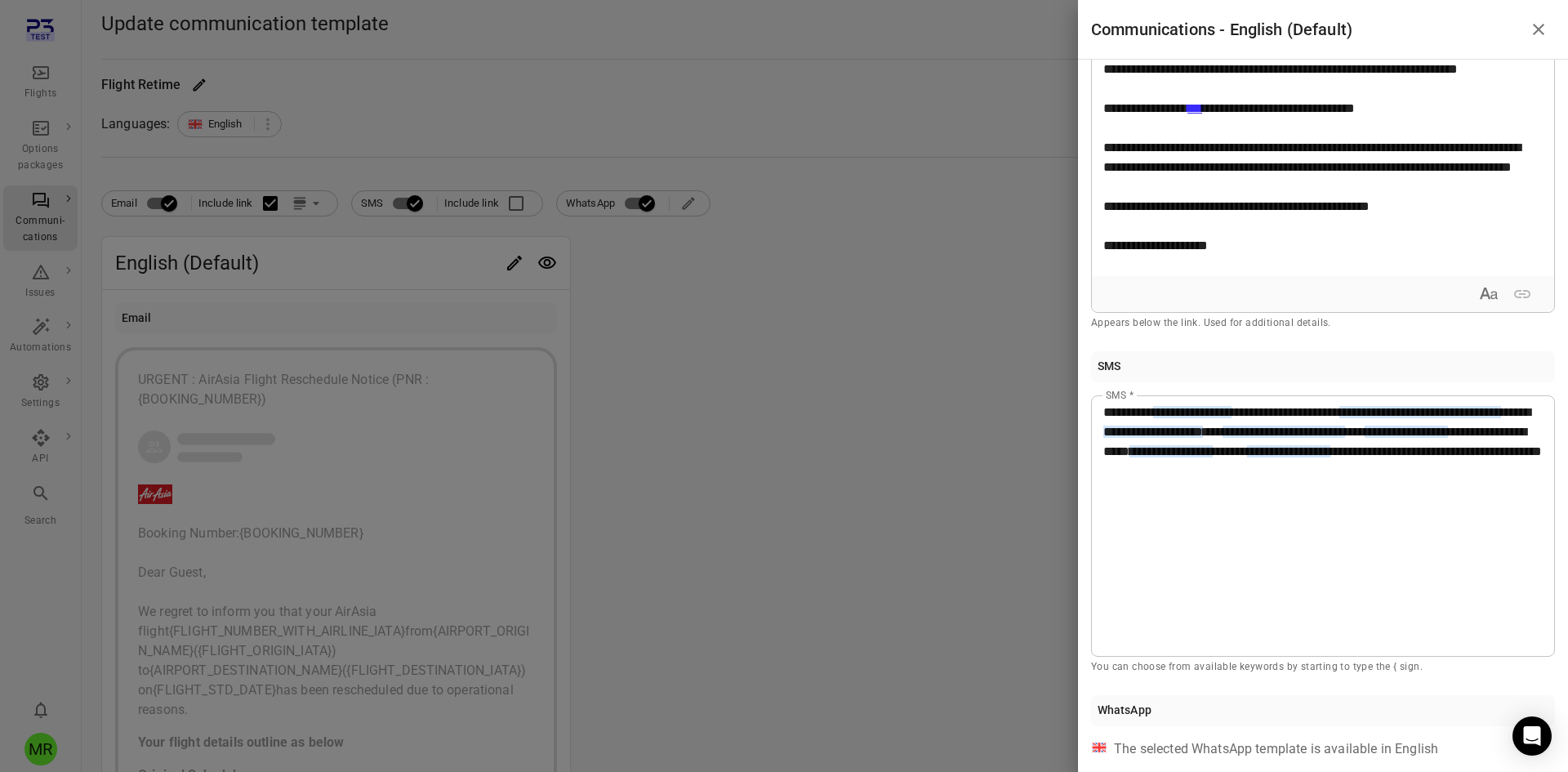
click at [1317, 735] on div "WhatsApp The selected WhatsApp template is available in English" at bounding box center [1323, 727] width 464 height 64
click at [1317, 743] on div "The selected WhatsApp template is available in English" at bounding box center [1276, 749] width 324 height 19
click at [1316, 745] on div "The selected WhatsApp template is available in English" at bounding box center [1276, 749] width 324 height 19
click at [1300, 720] on div "WhatsApp" at bounding box center [1323, 711] width 464 height 31
click at [1300, 718] on div "WhatsApp" at bounding box center [1323, 711] width 464 height 31
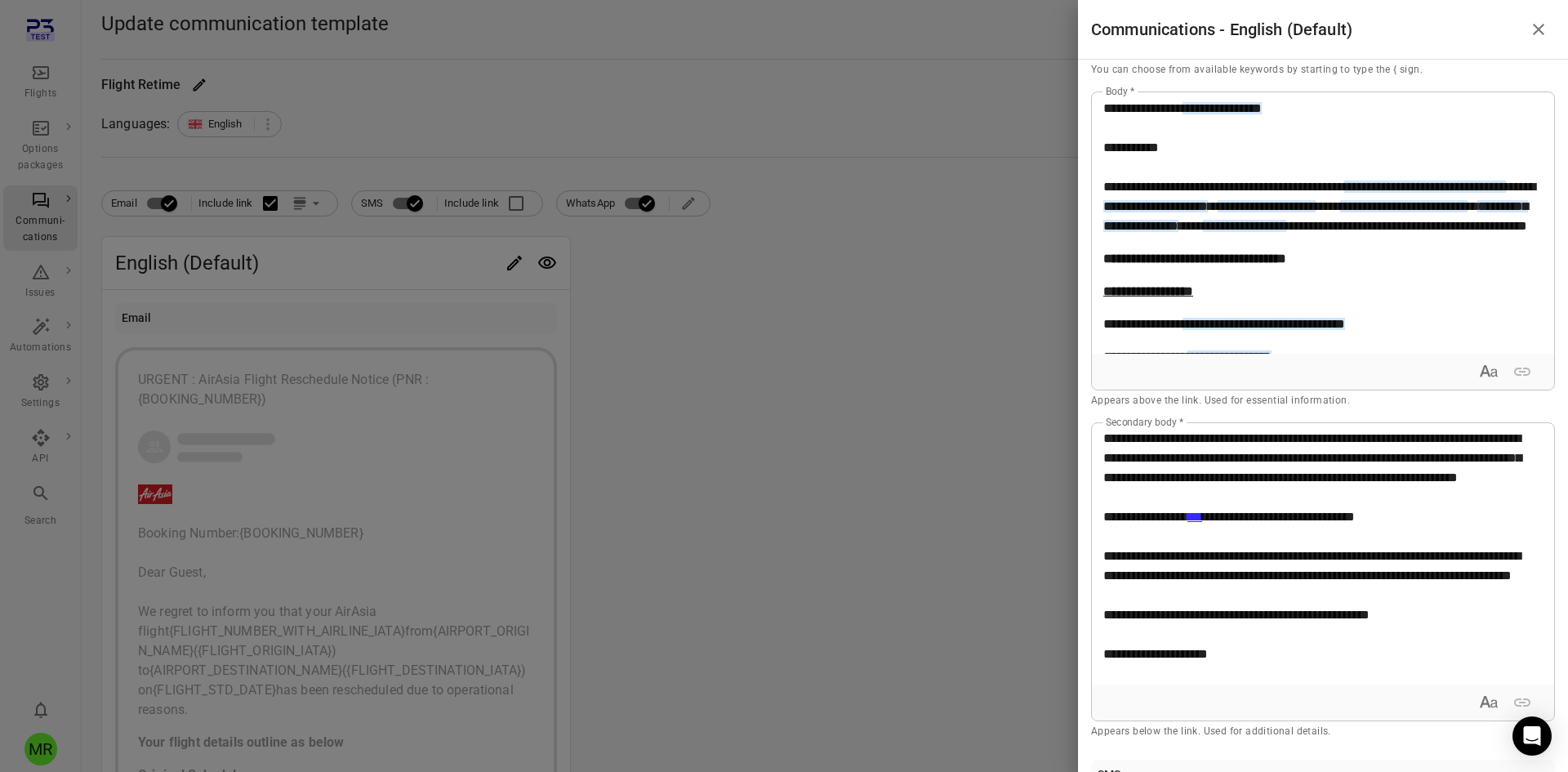
scroll to position [0, 0]
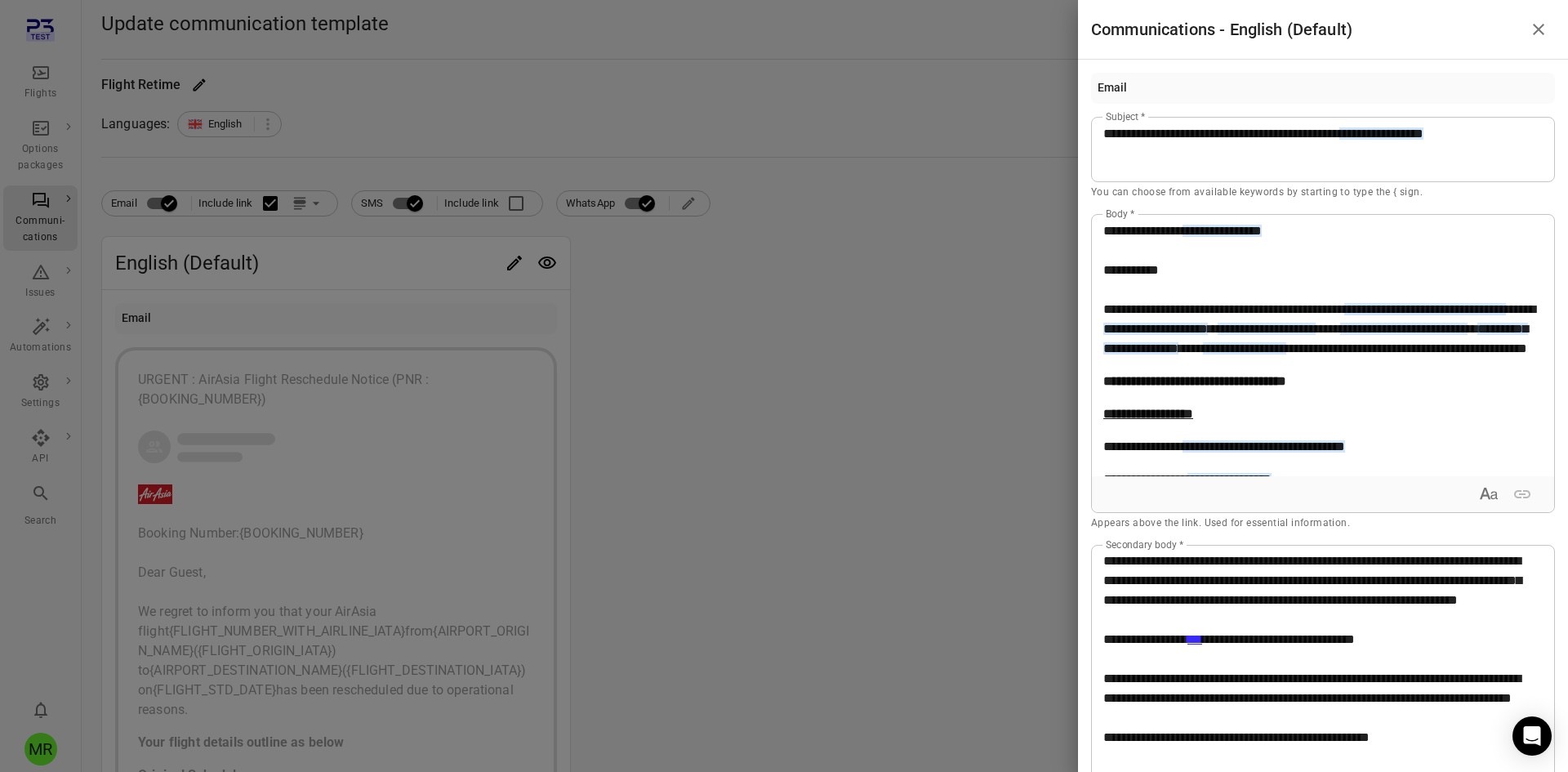
click at [1547, 32] on icon "Close drawer" at bounding box center [1538, 29] width 19 height 19
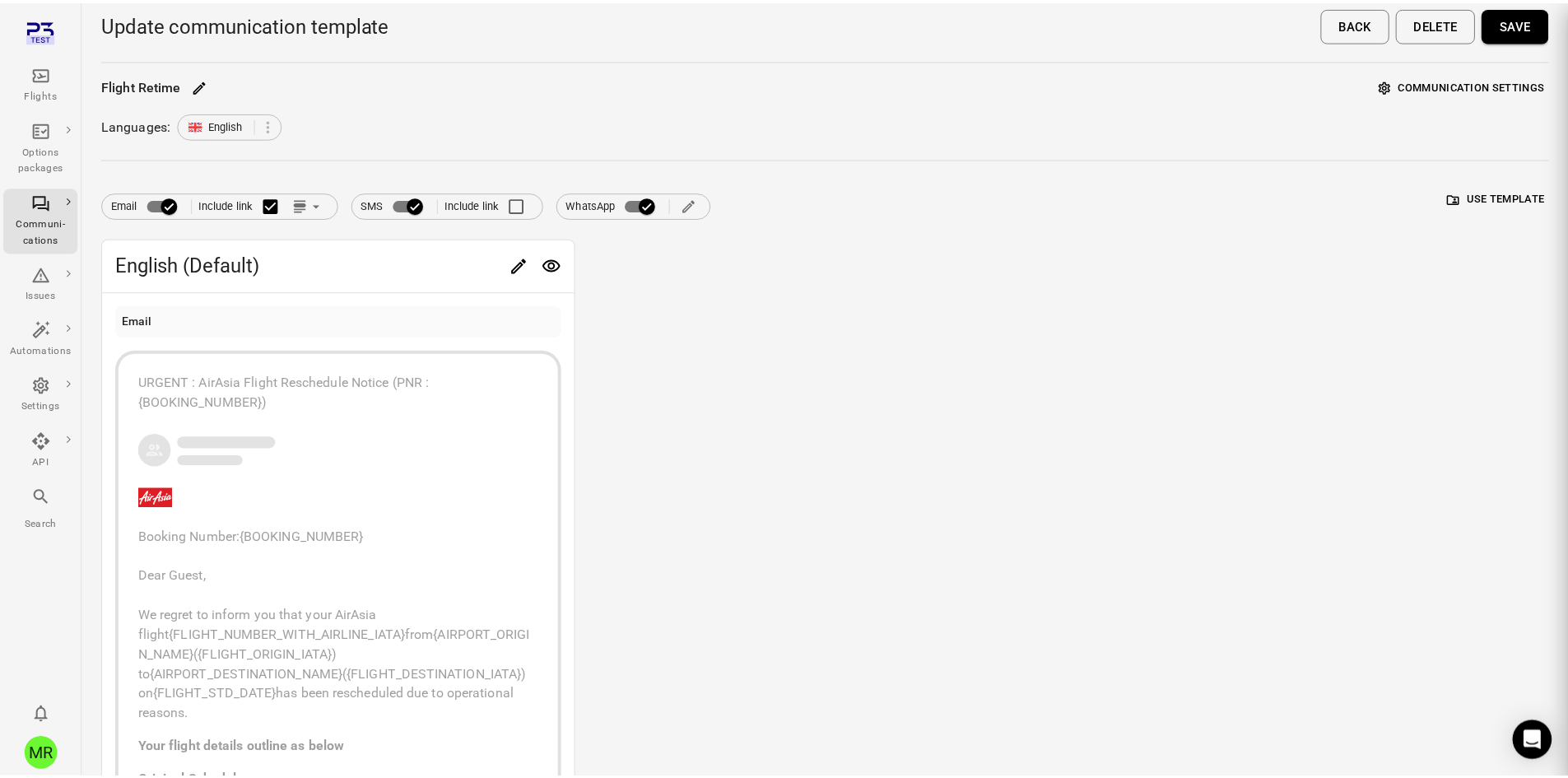
scroll to position [33, 0]
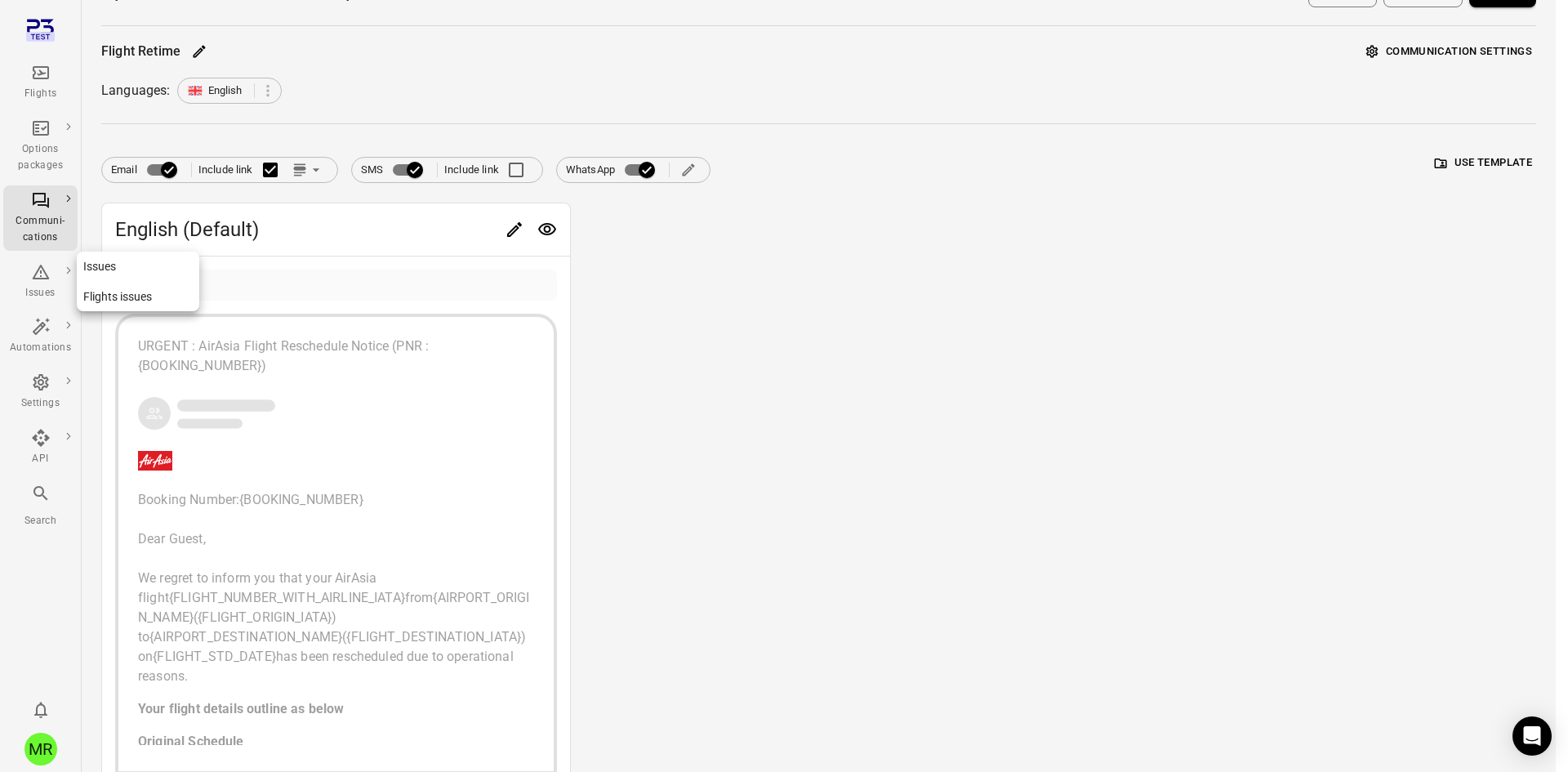
click at [34, 293] on div "Issues" at bounding box center [41, 294] width 62 height 17
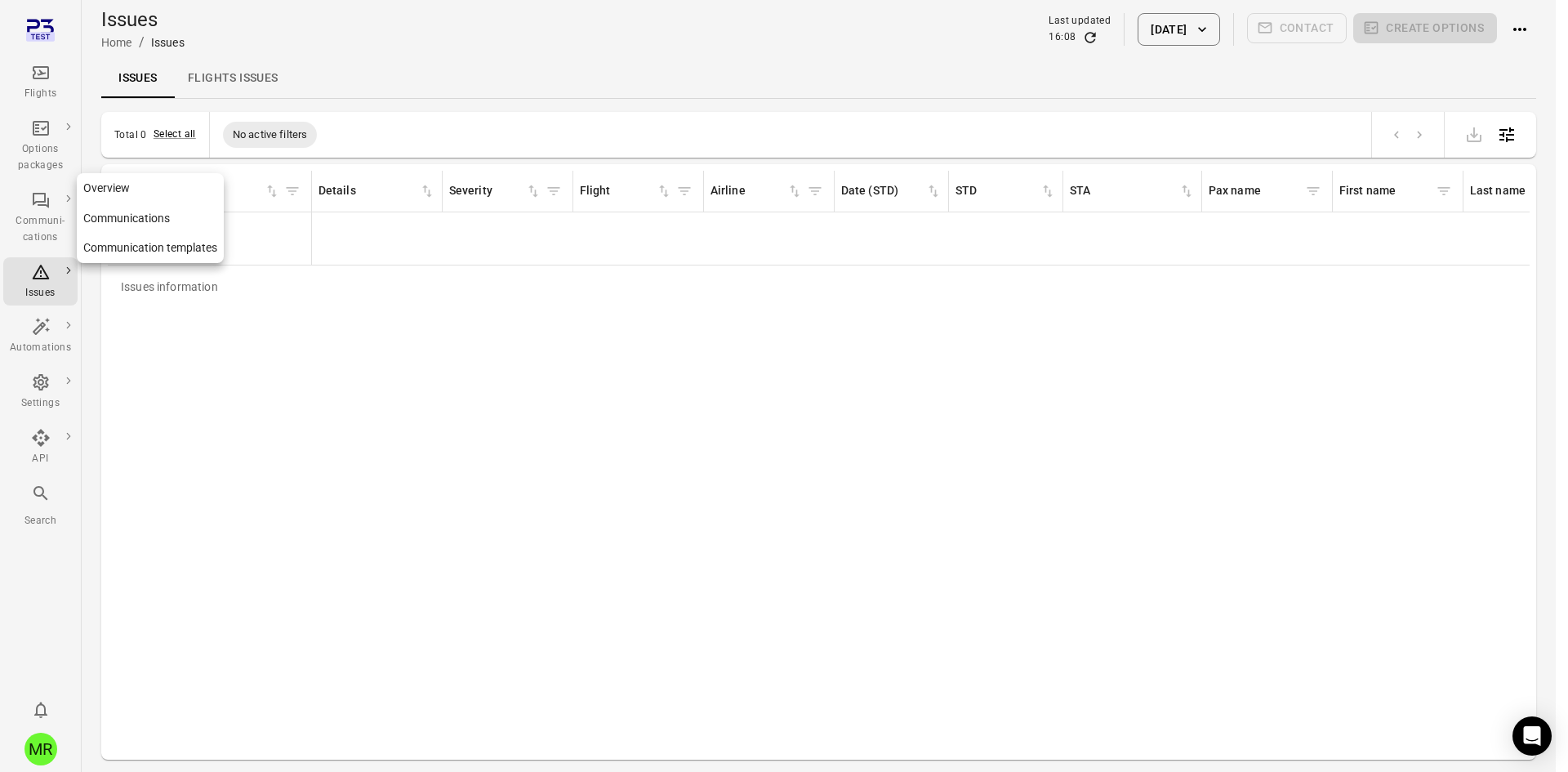
click at [49, 218] on div "Communi-cations" at bounding box center [41, 229] width 62 height 32
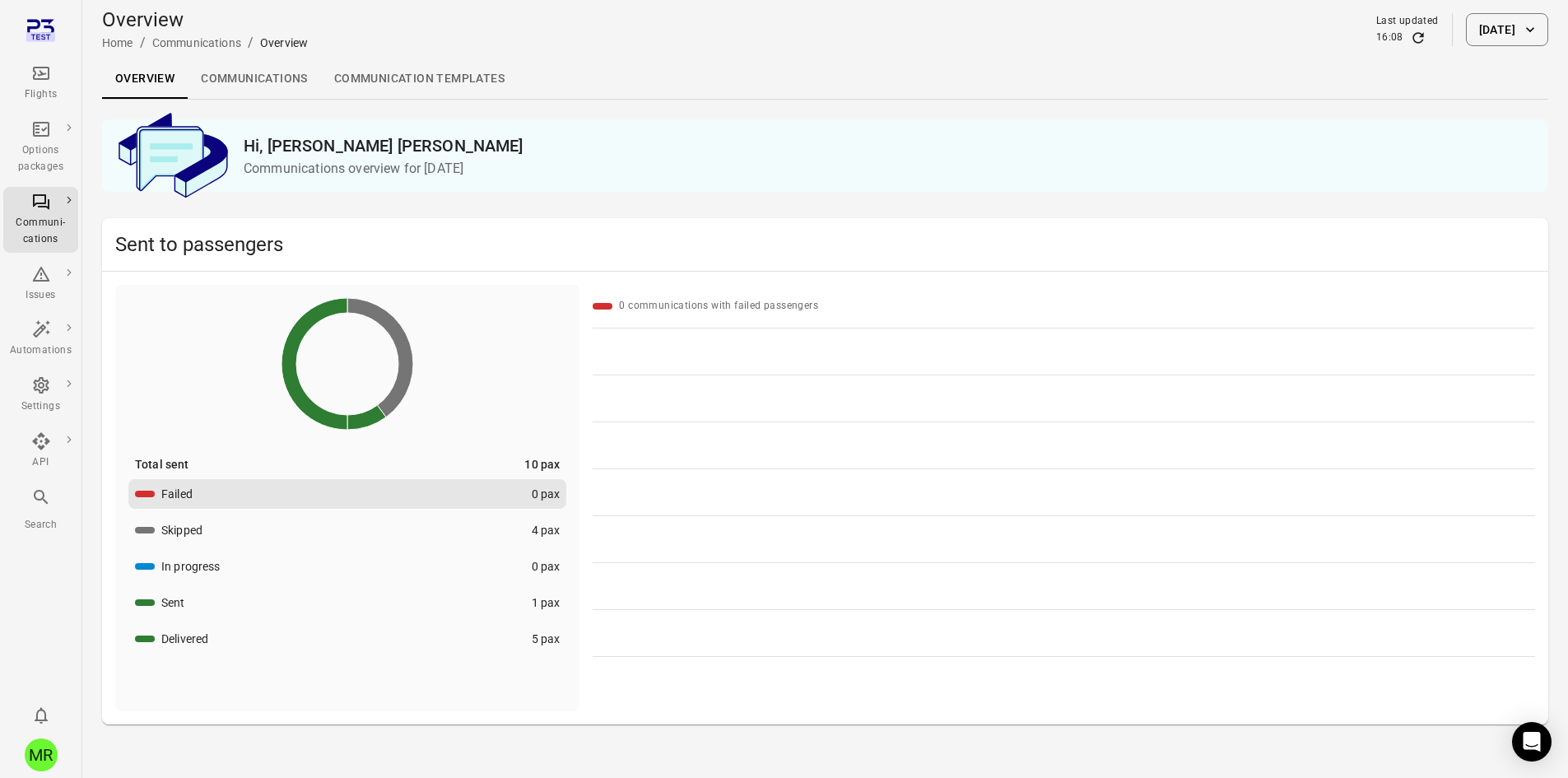
click at [265, 81] on link "Communications" at bounding box center [254, 79] width 134 height 40
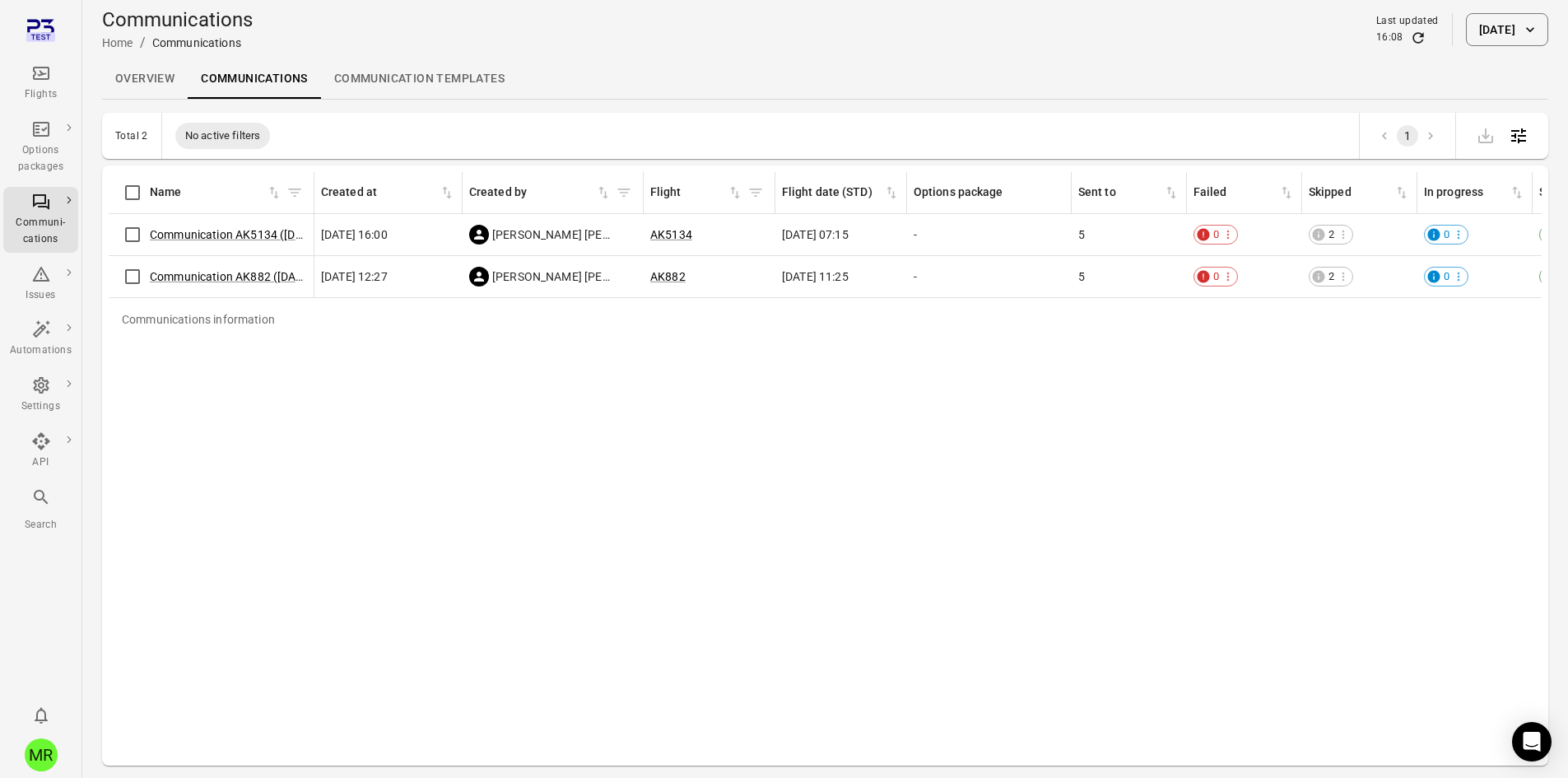
click at [436, 90] on link "Communication templates" at bounding box center [419, 79] width 197 height 40
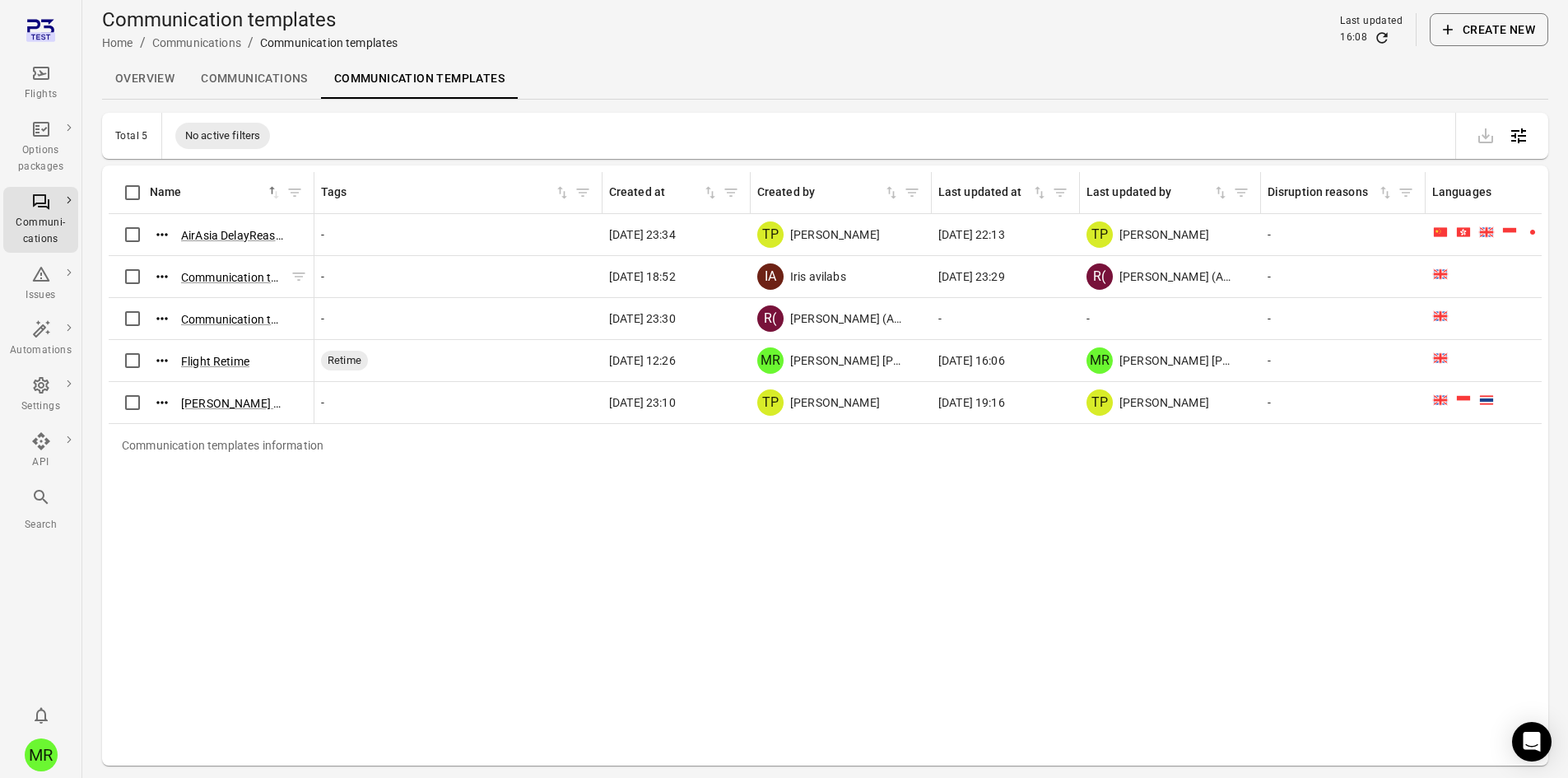
click at [224, 267] on span "Communication template ([DATE] 10:51)" at bounding box center [232, 276] width 103 height 18
click at [219, 277] on button "Communication template ([DATE] 10:51)" at bounding box center [232, 278] width 103 height 17
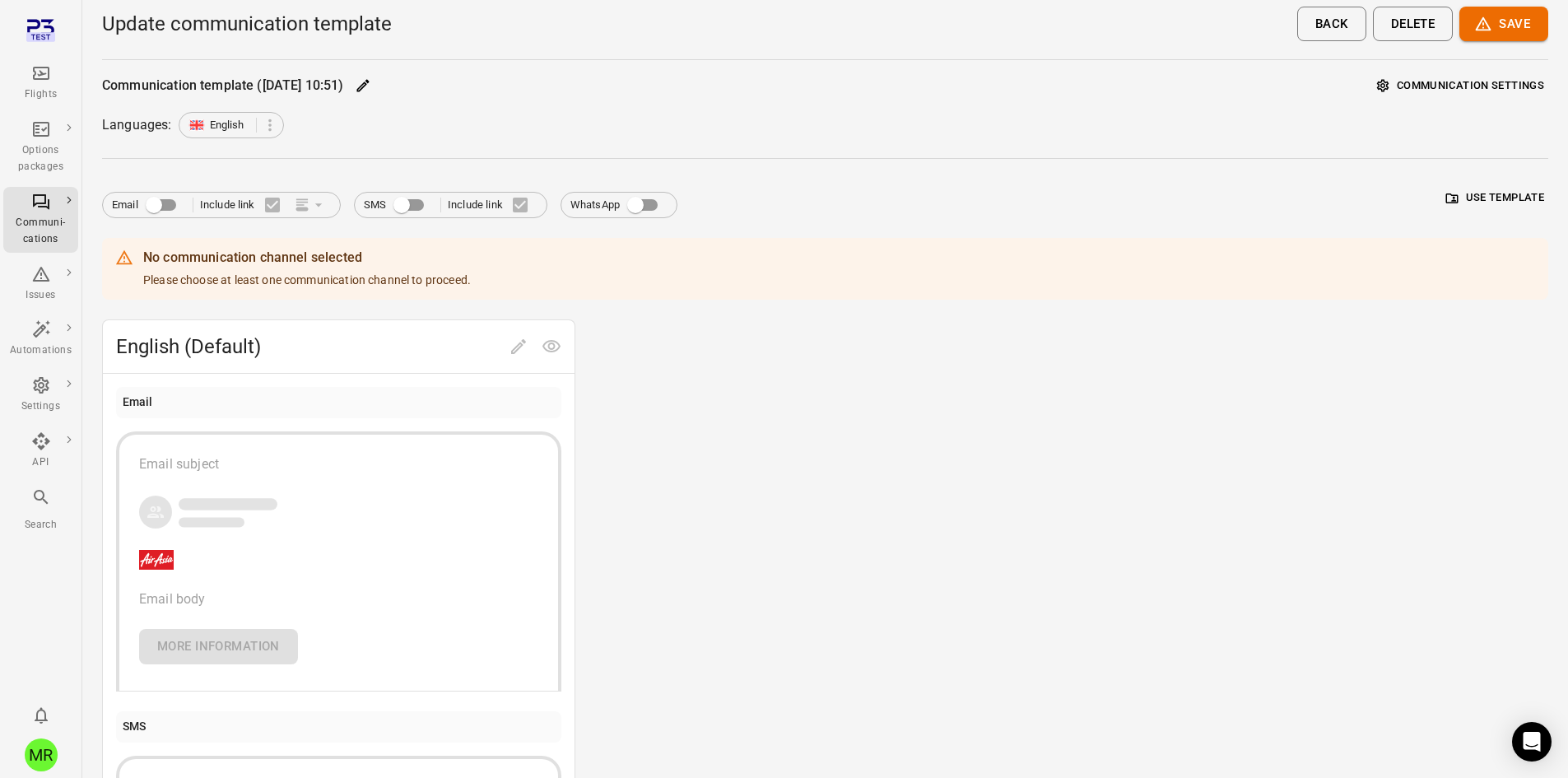
click at [315, 564] on div "Email subject Email body More Information" at bounding box center [339, 561] width 445 height 259
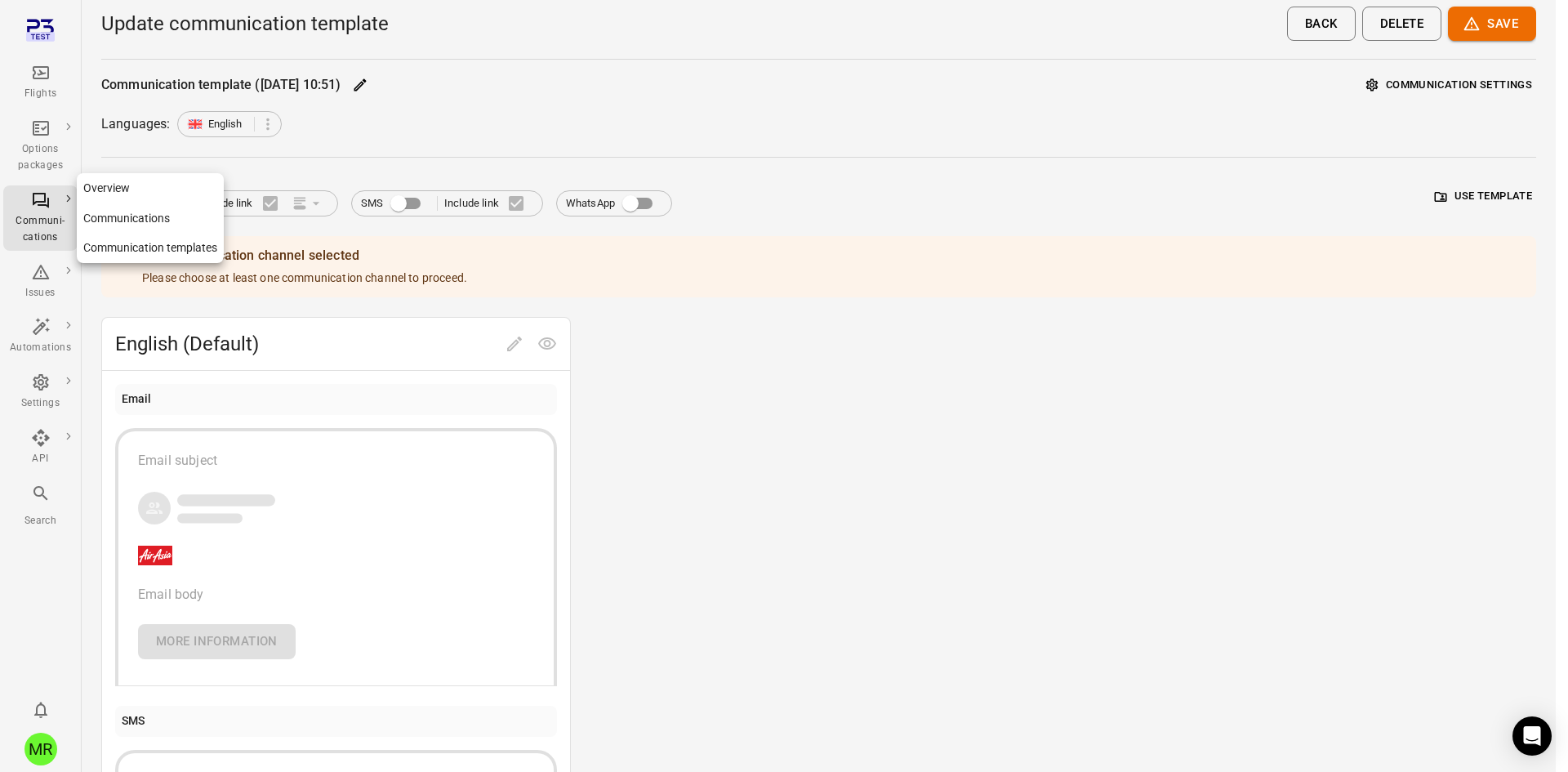
click at [57, 217] on div "Communi-cations" at bounding box center [41, 229] width 62 height 32
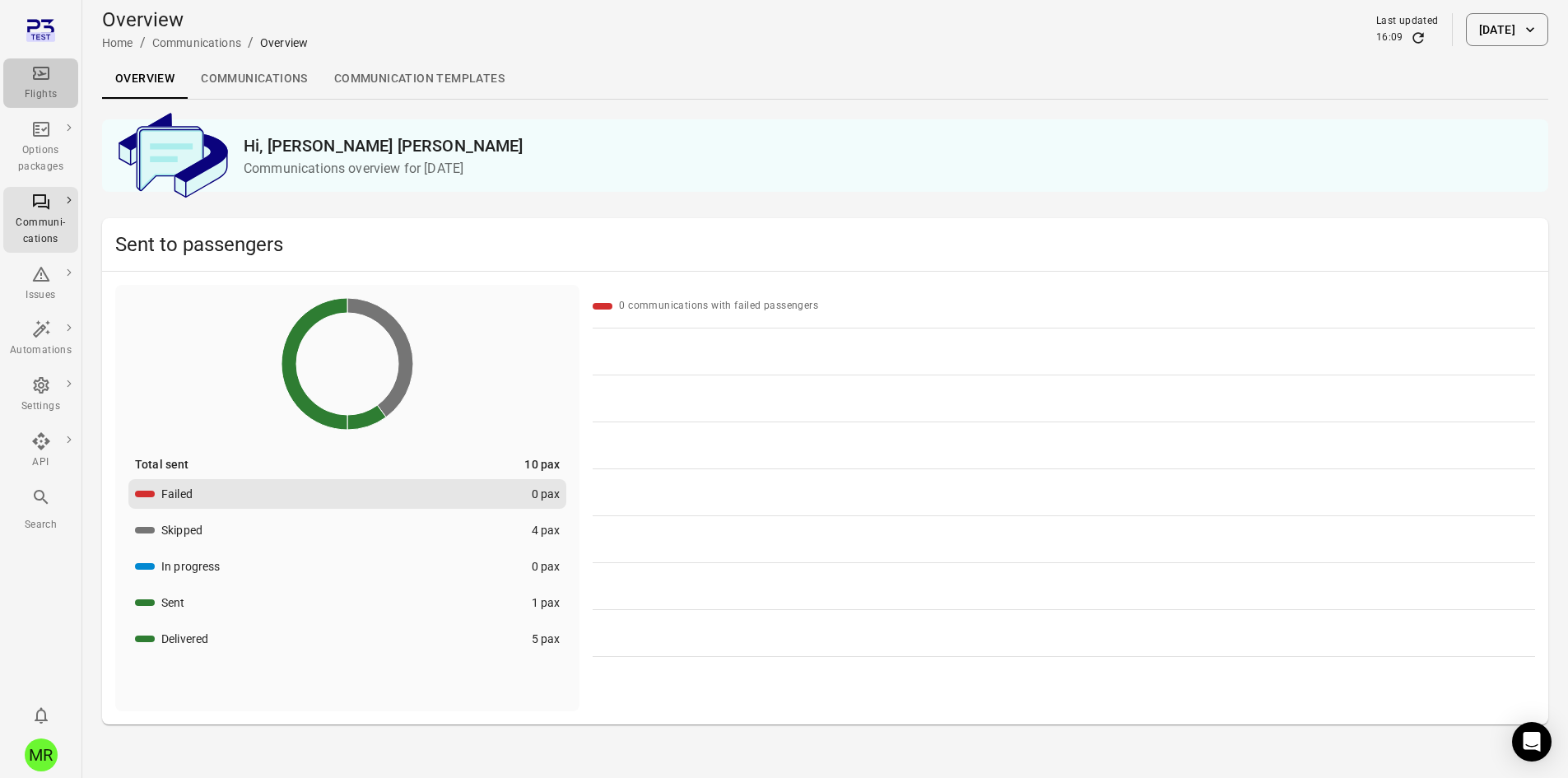
click at [40, 76] on icon "Main navigation" at bounding box center [41, 72] width 19 height 19
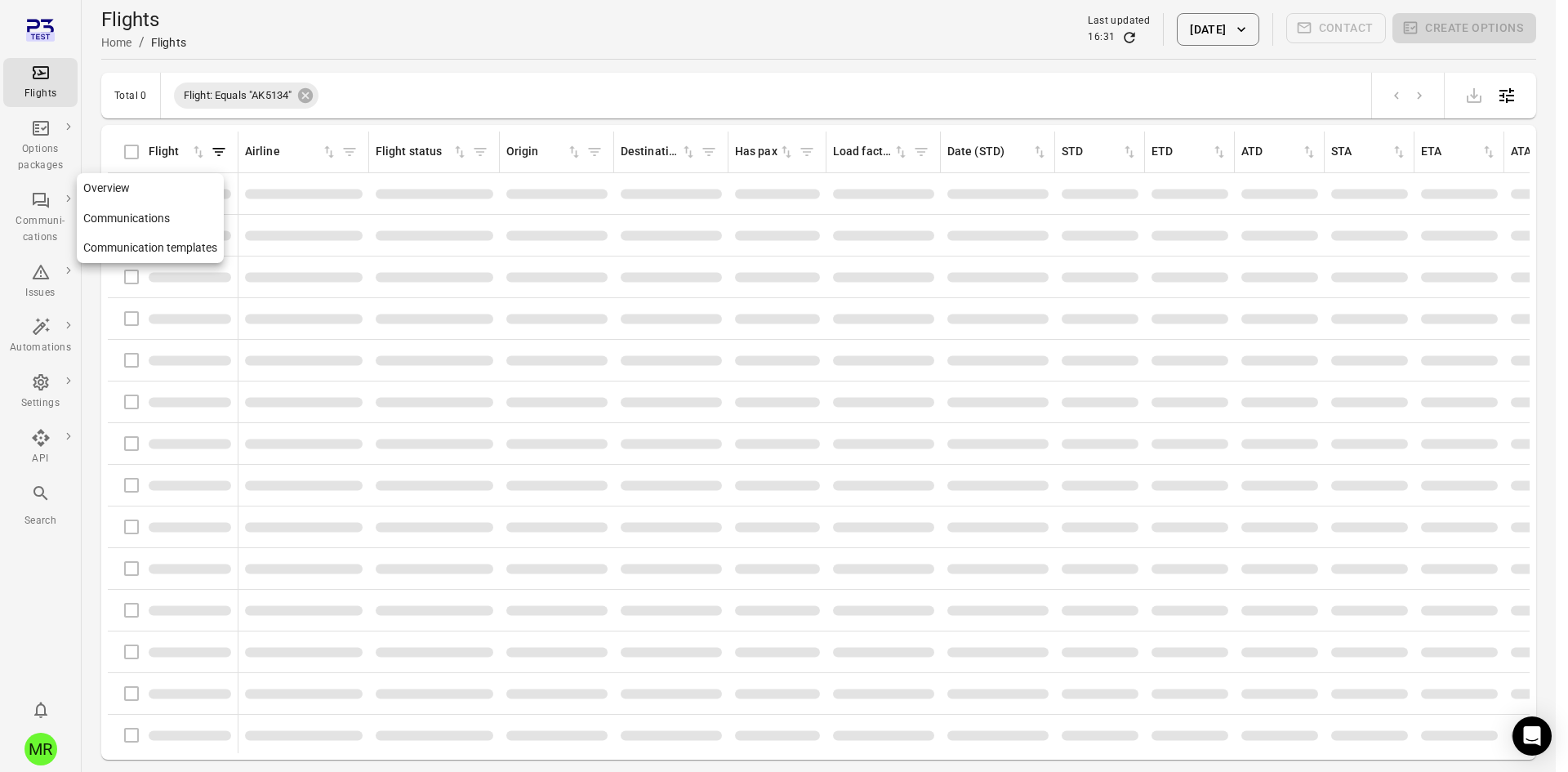
click at [35, 218] on div "Communi-cations" at bounding box center [41, 229] width 62 height 32
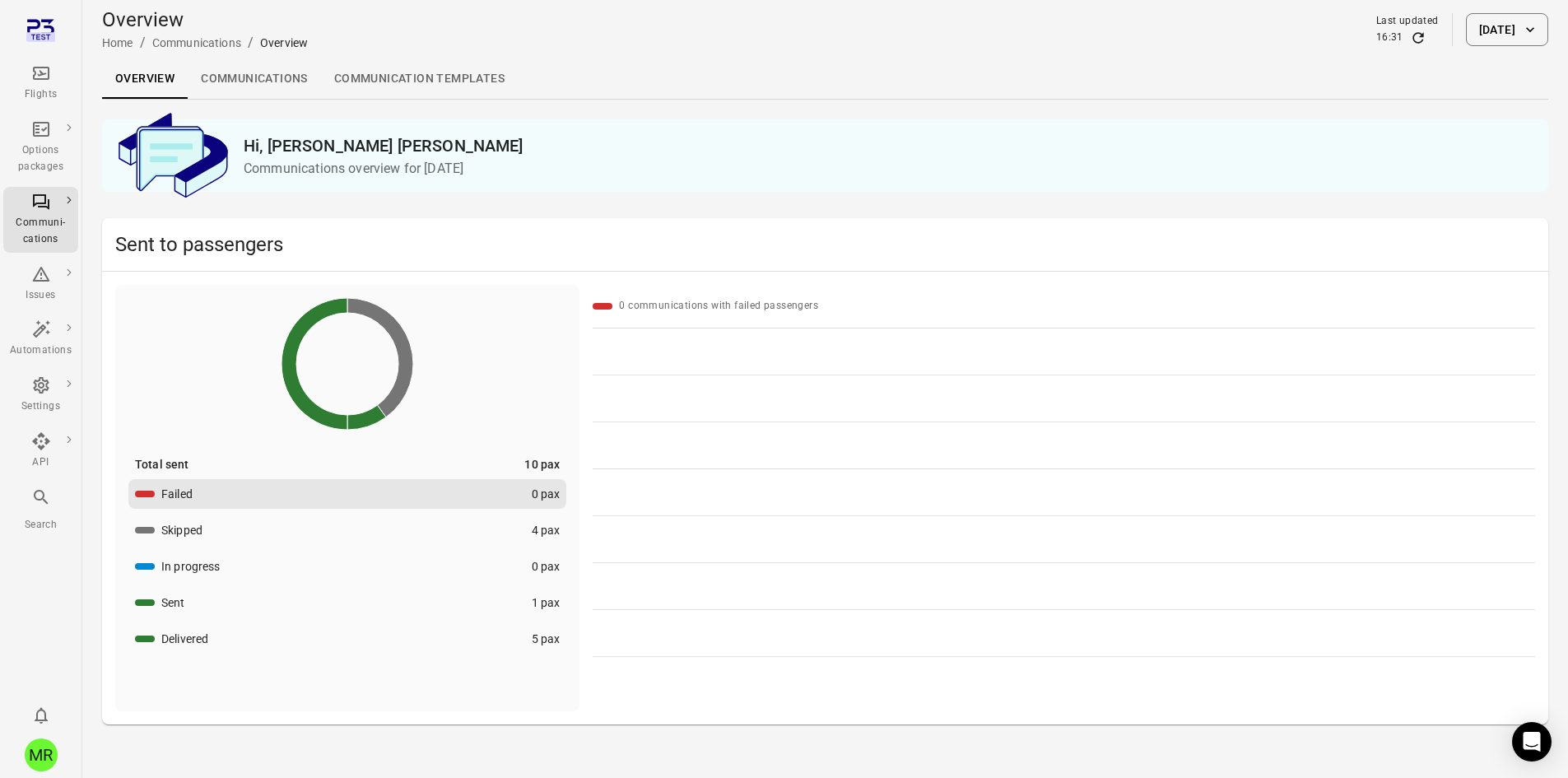
click at [34, 84] on div "Flights" at bounding box center [41, 83] width 62 height 40
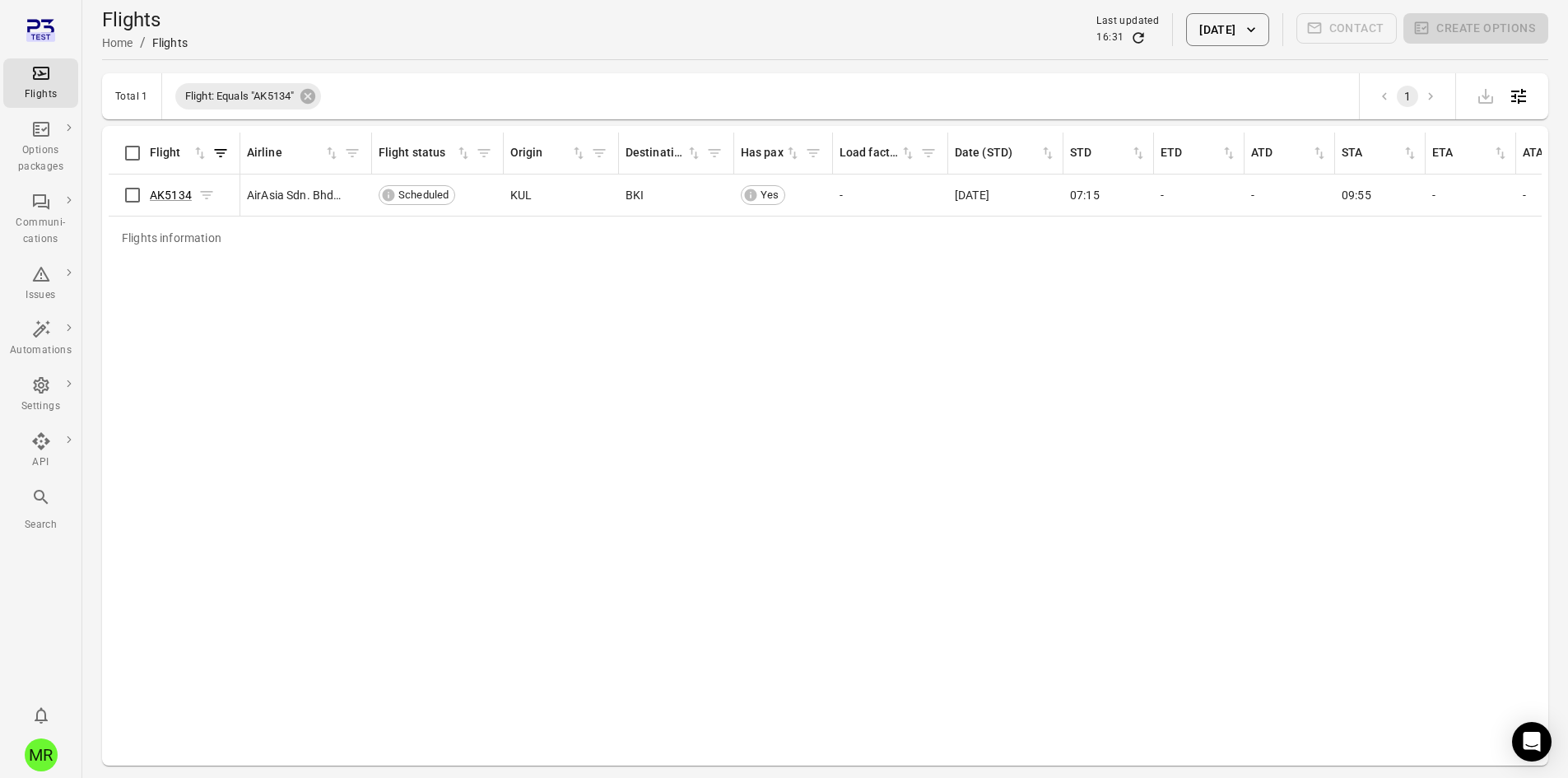
click at [161, 202] on span "AK5134" at bounding box center [170, 195] width 42 height 17
click at [161, 195] on link "AK5134" at bounding box center [170, 195] width 42 height 13
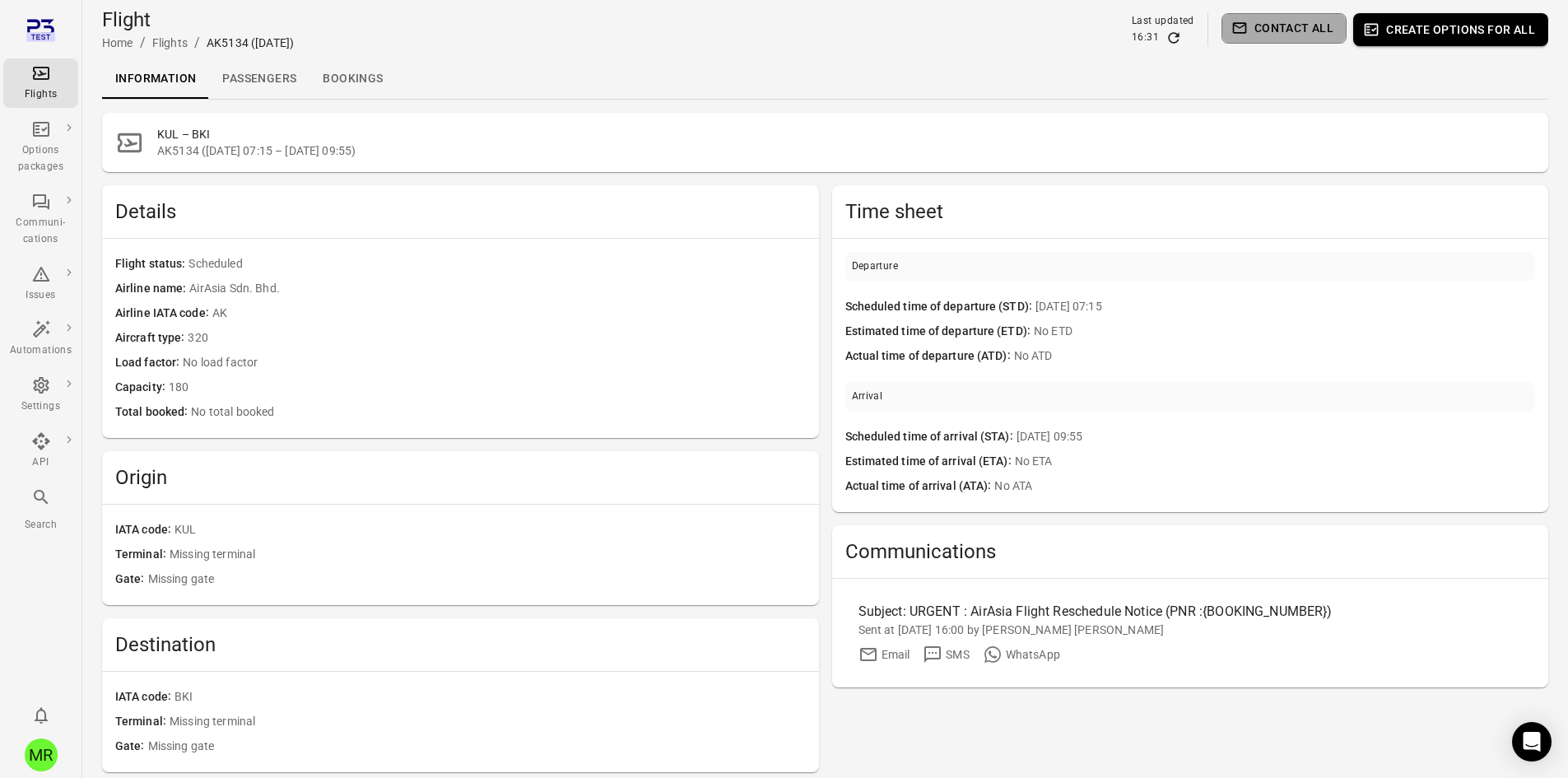
click at [1286, 24] on button "Contact all" at bounding box center [1283, 28] width 125 height 31
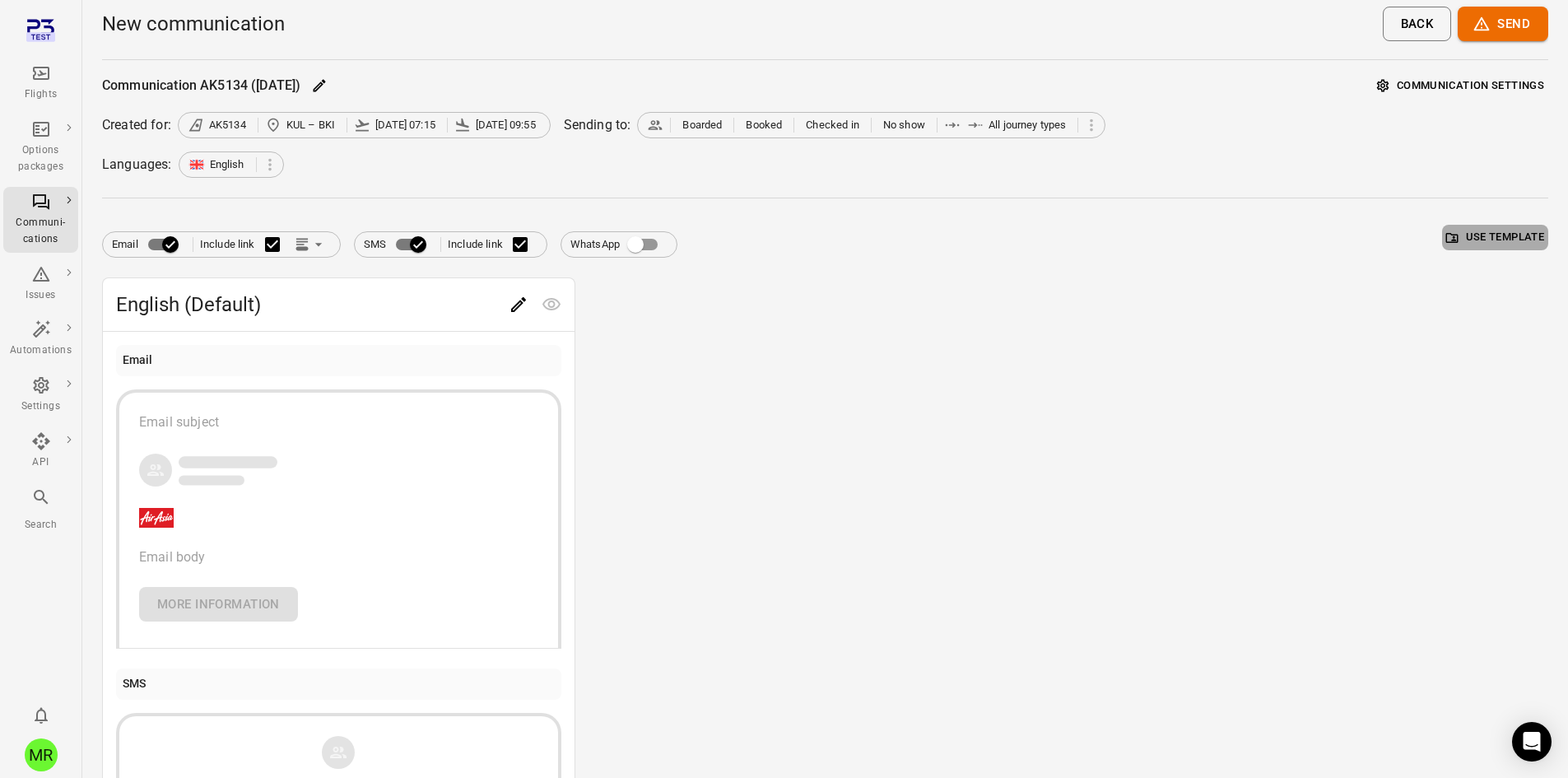
click at [1484, 240] on button "Use template" at bounding box center [1495, 237] width 106 height 25
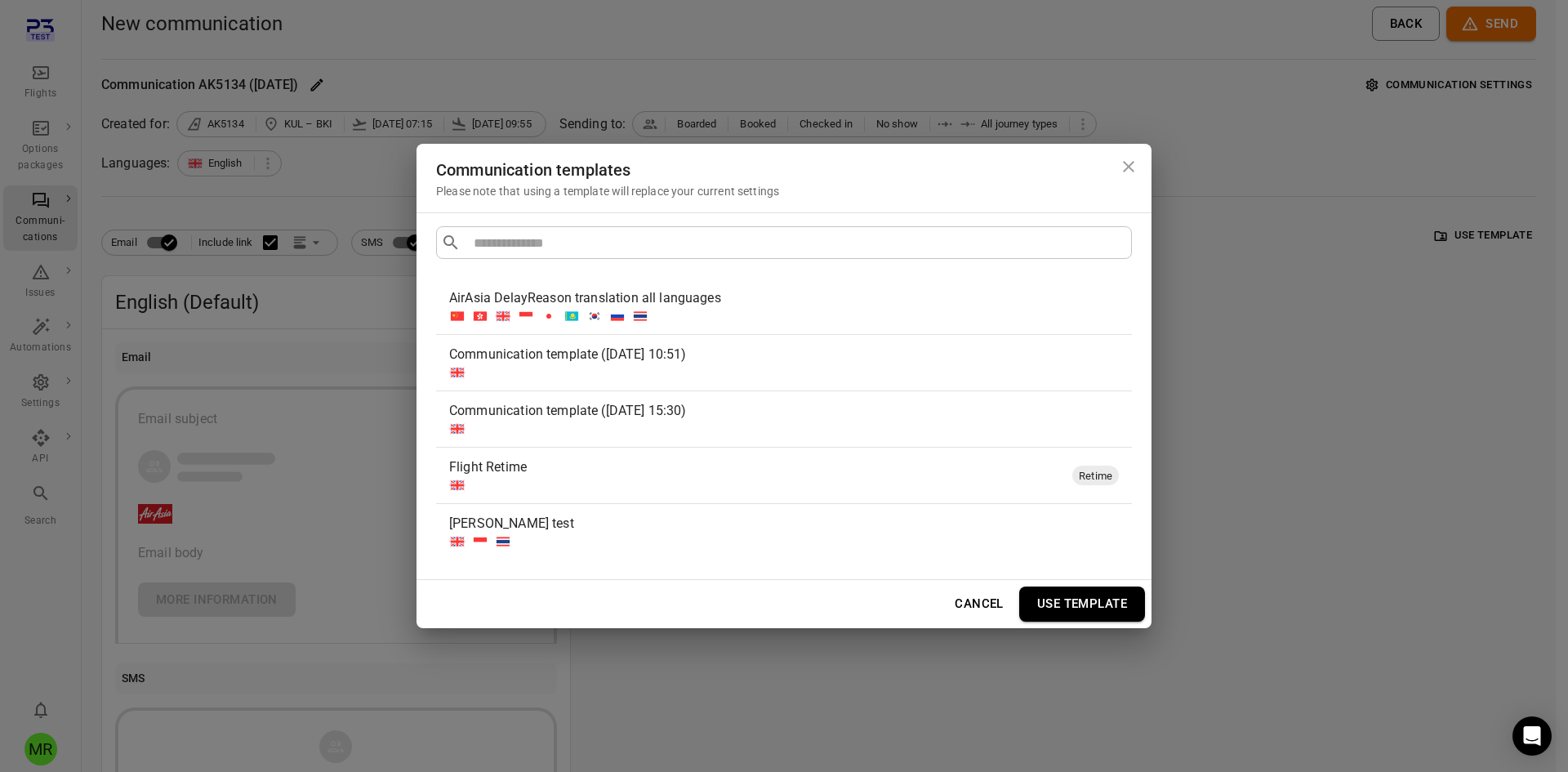
click at [547, 469] on div "Flight Retime" at bounding box center [758, 467] width 617 height 19
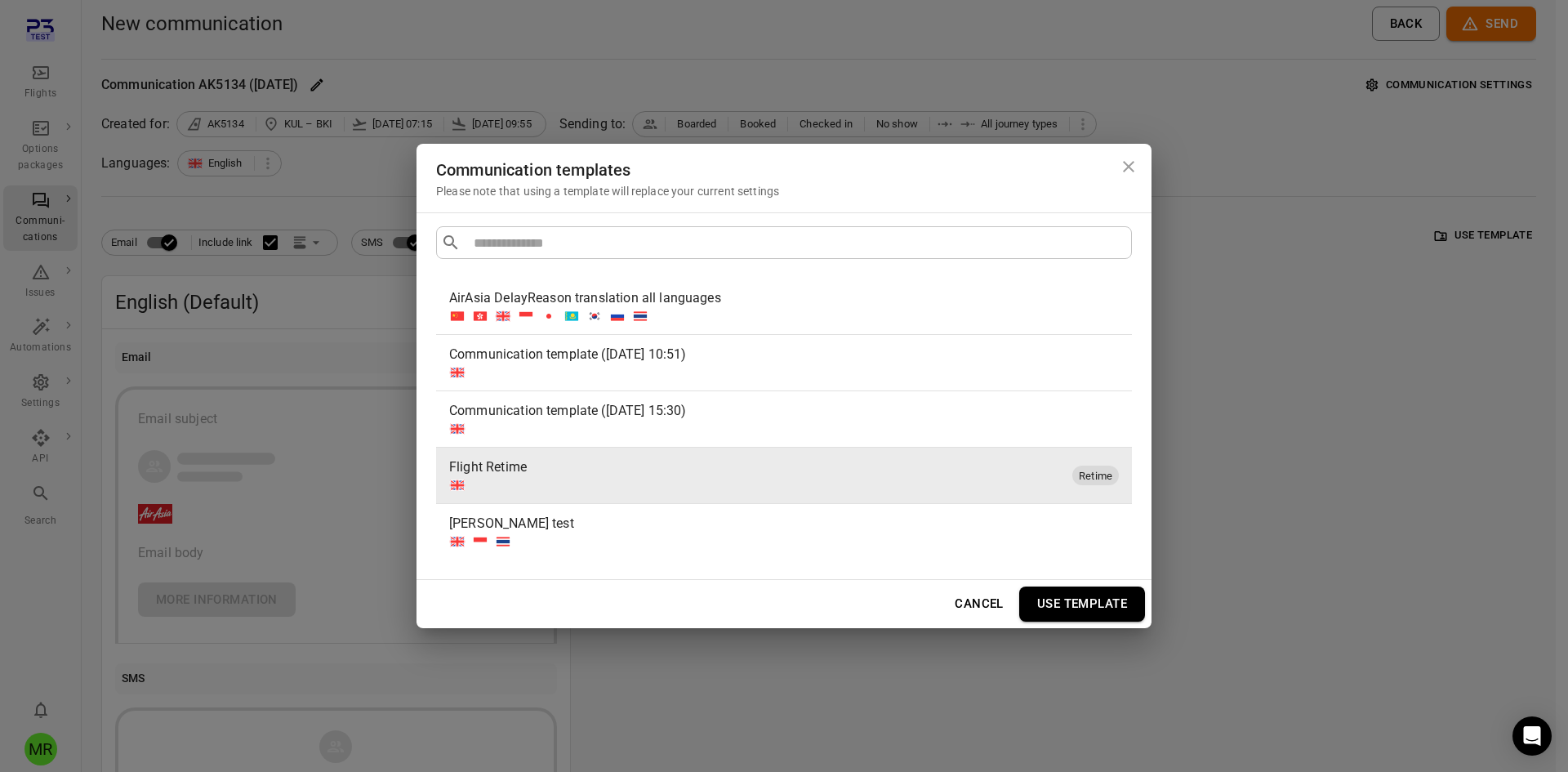
click at [1039, 593] on button "Use template" at bounding box center [1082, 603] width 126 height 34
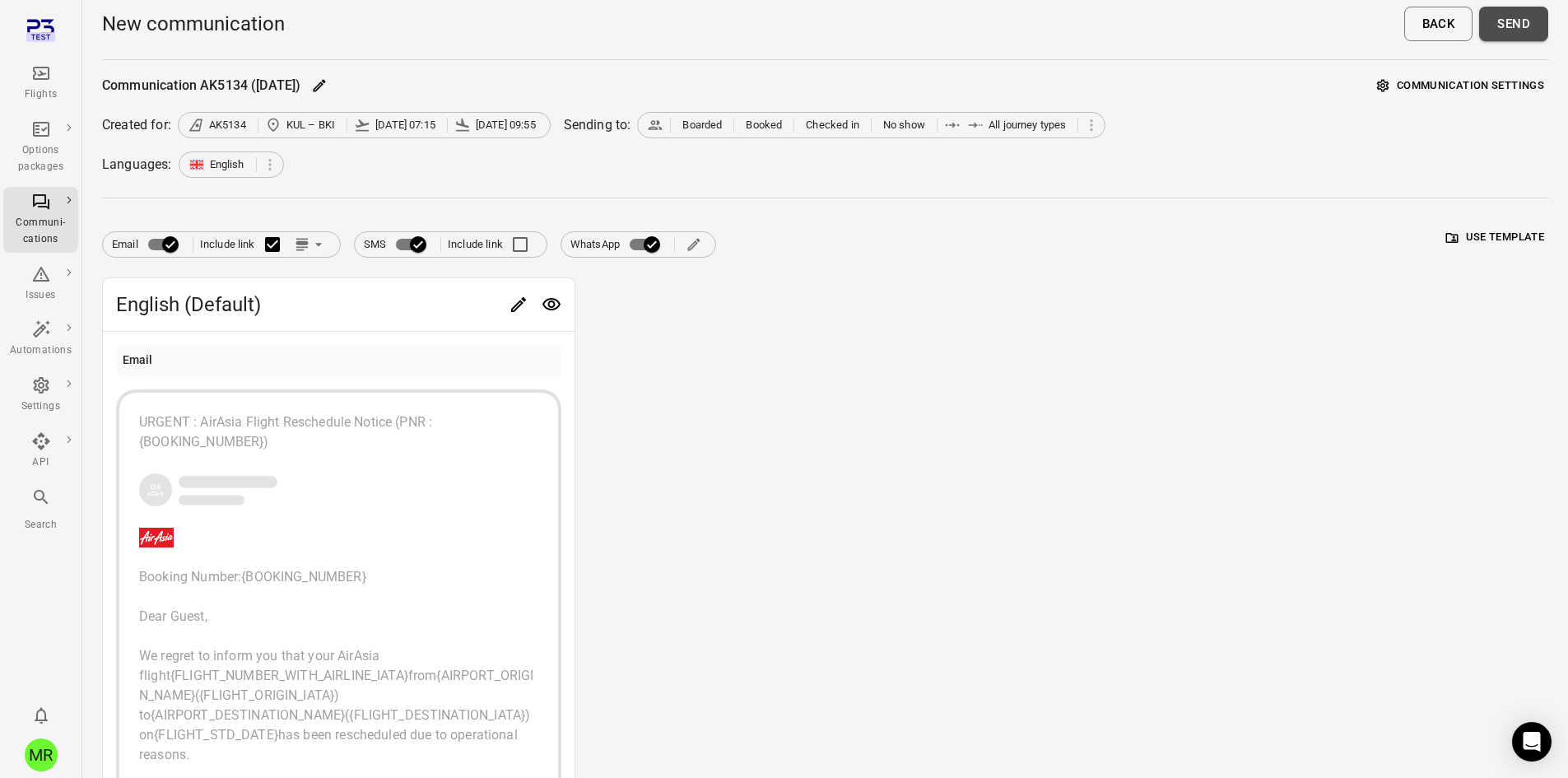
click at [1523, 29] on button "Send" at bounding box center [1513, 23] width 70 height 34
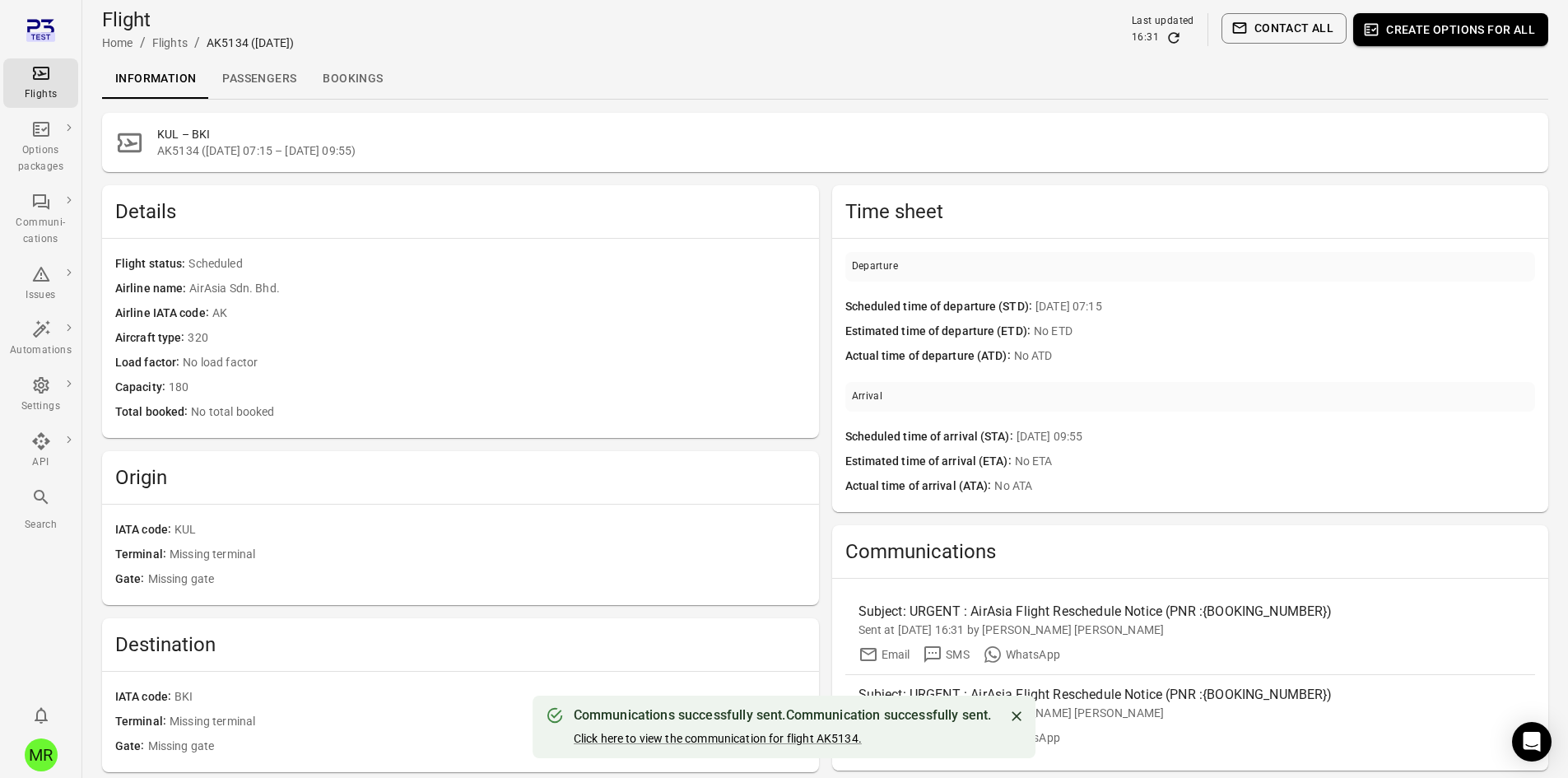
click at [876, 84] on div "Information Passengers Bookings" at bounding box center [825, 79] width 1446 height 40
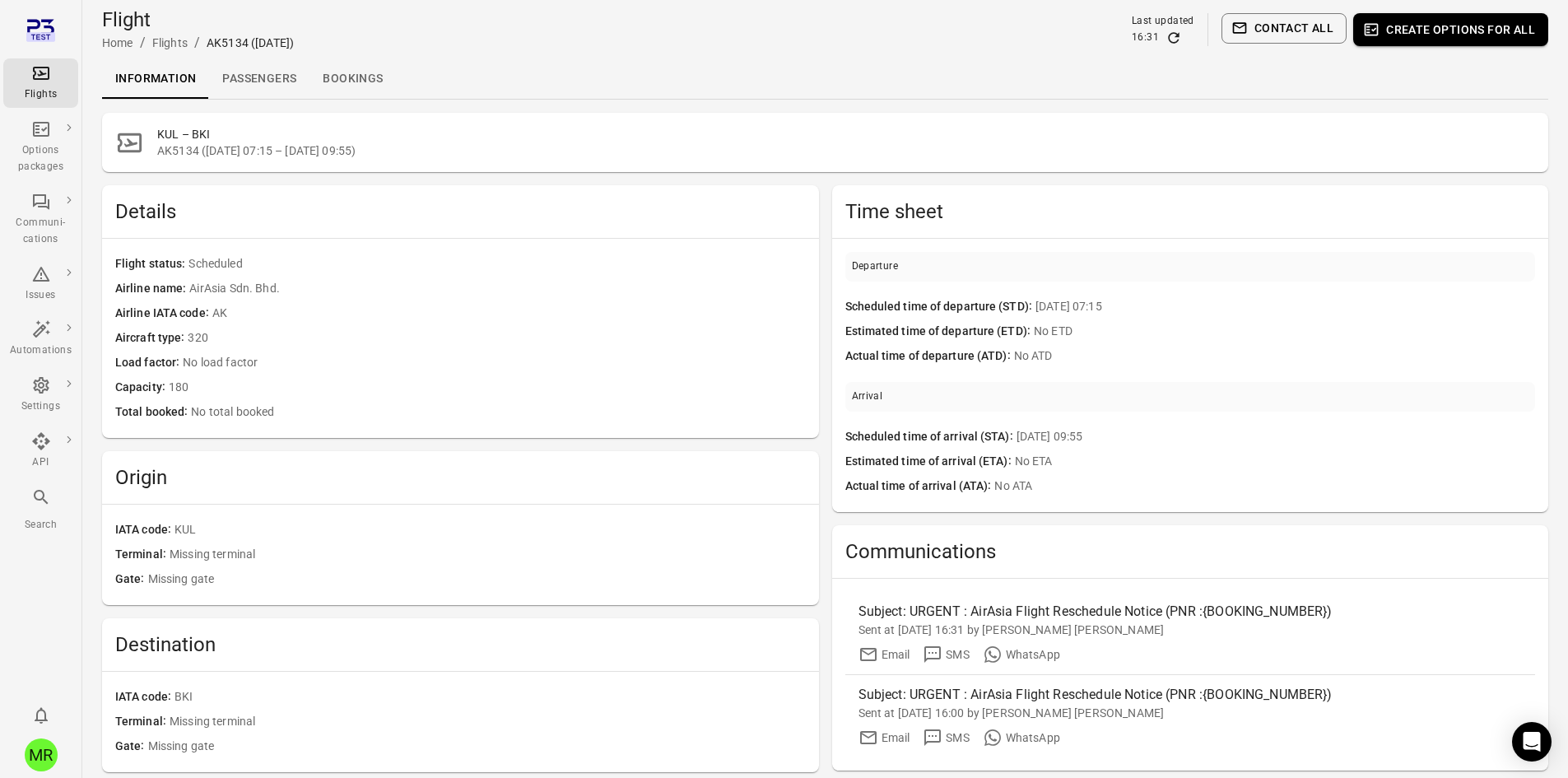
click at [266, 91] on link "Passengers" at bounding box center [259, 79] width 100 height 40
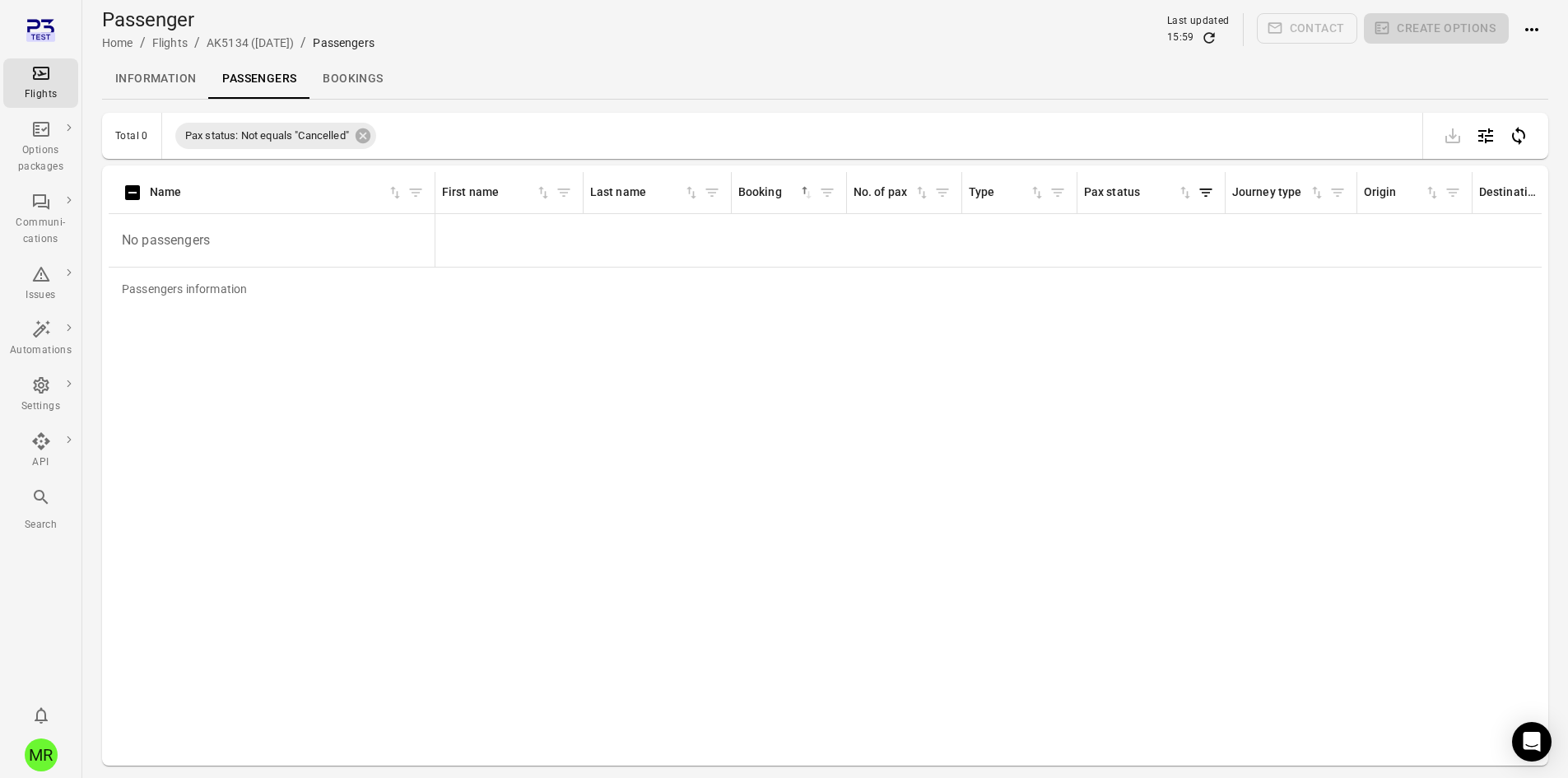
click at [340, 84] on link "Bookings" at bounding box center [353, 79] width 86 height 40
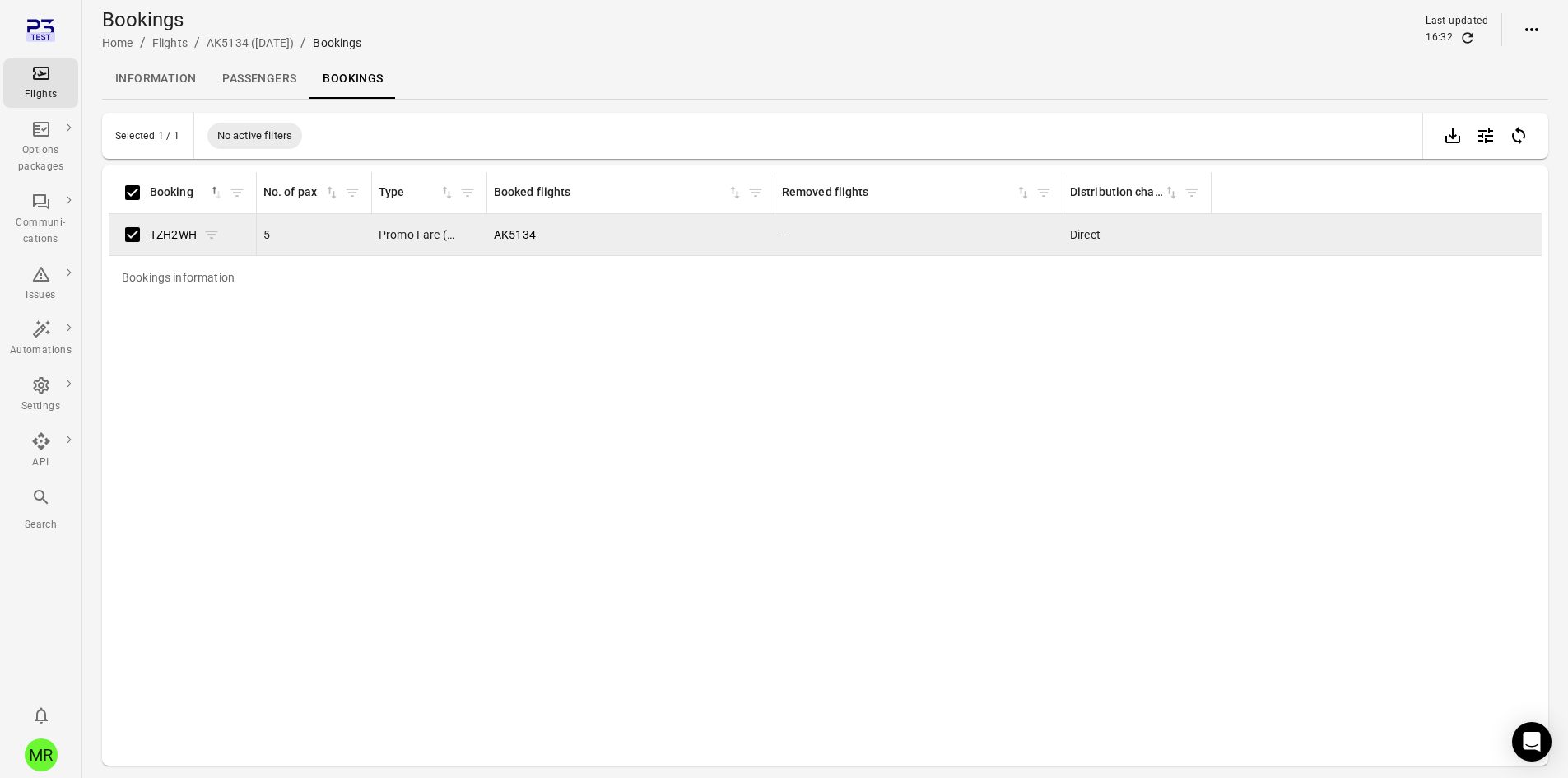
click at [169, 232] on link "TZH2WH" at bounding box center [173, 235] width 47 height 13
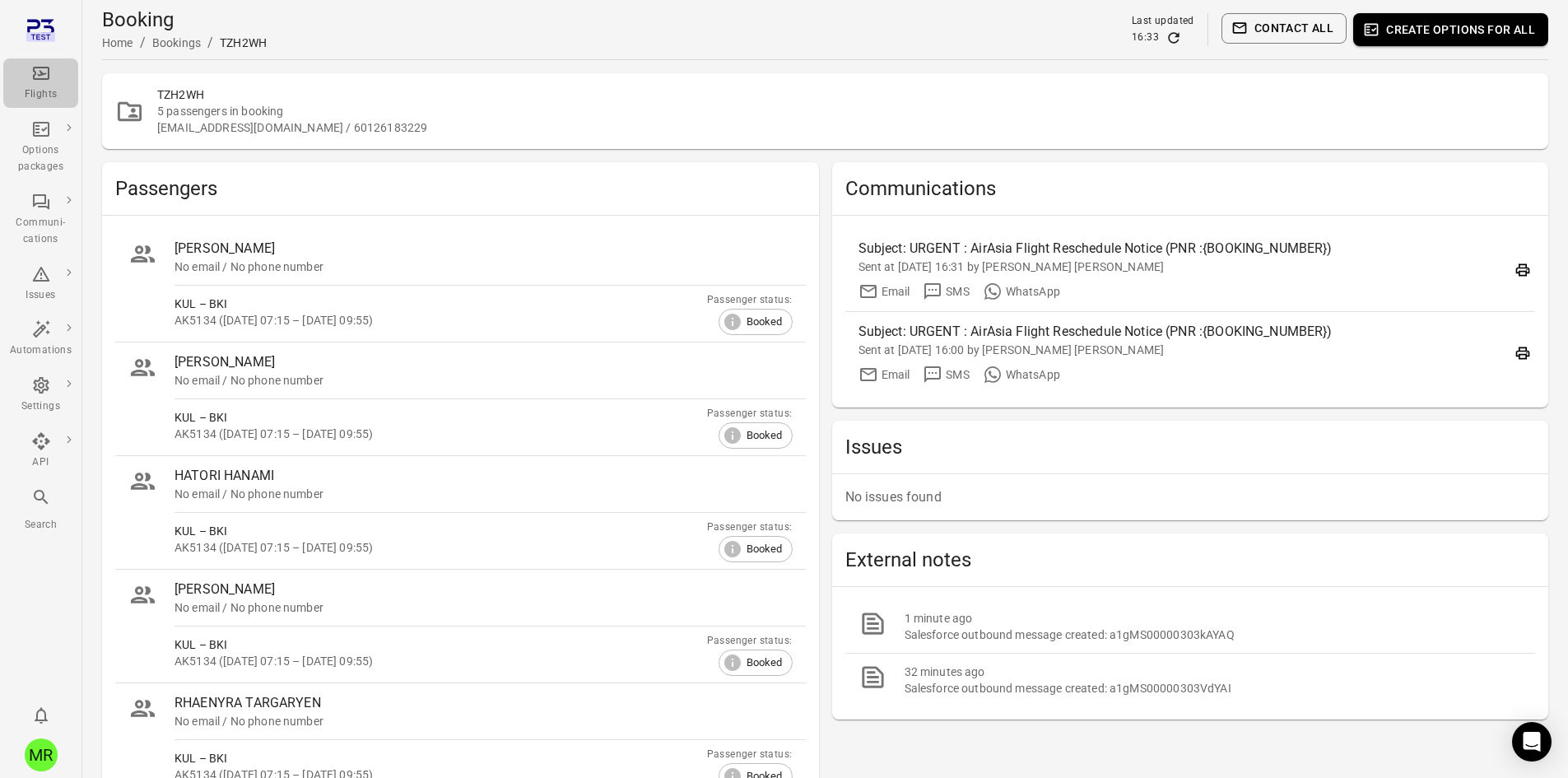
click at [36, 72] on icon "Main navigation" at bounding box center [41, 72] width 19 height 19
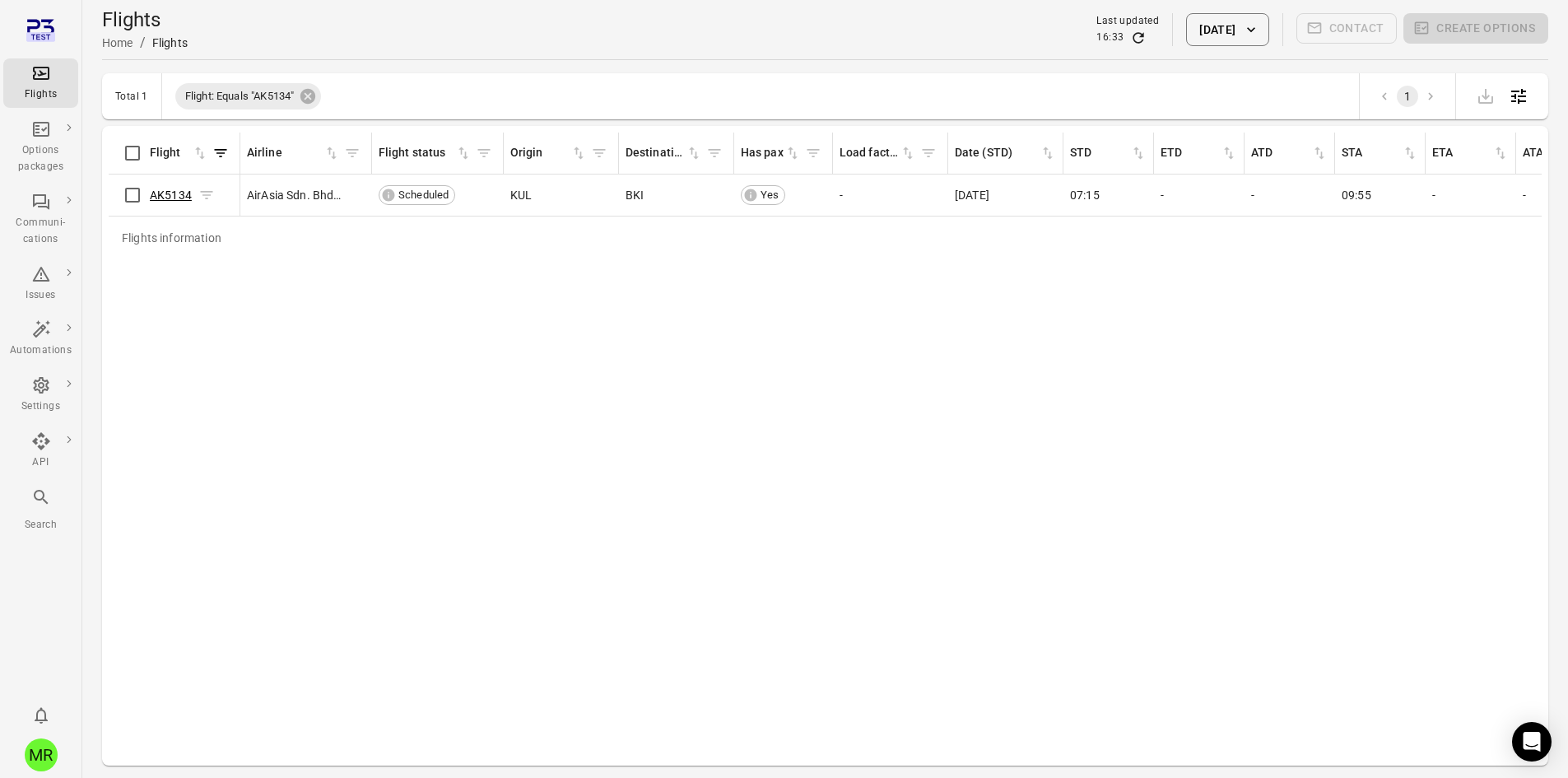
click at [171, 195] on link "AK5134" at bounding box center [170, 195] width 42 height 13
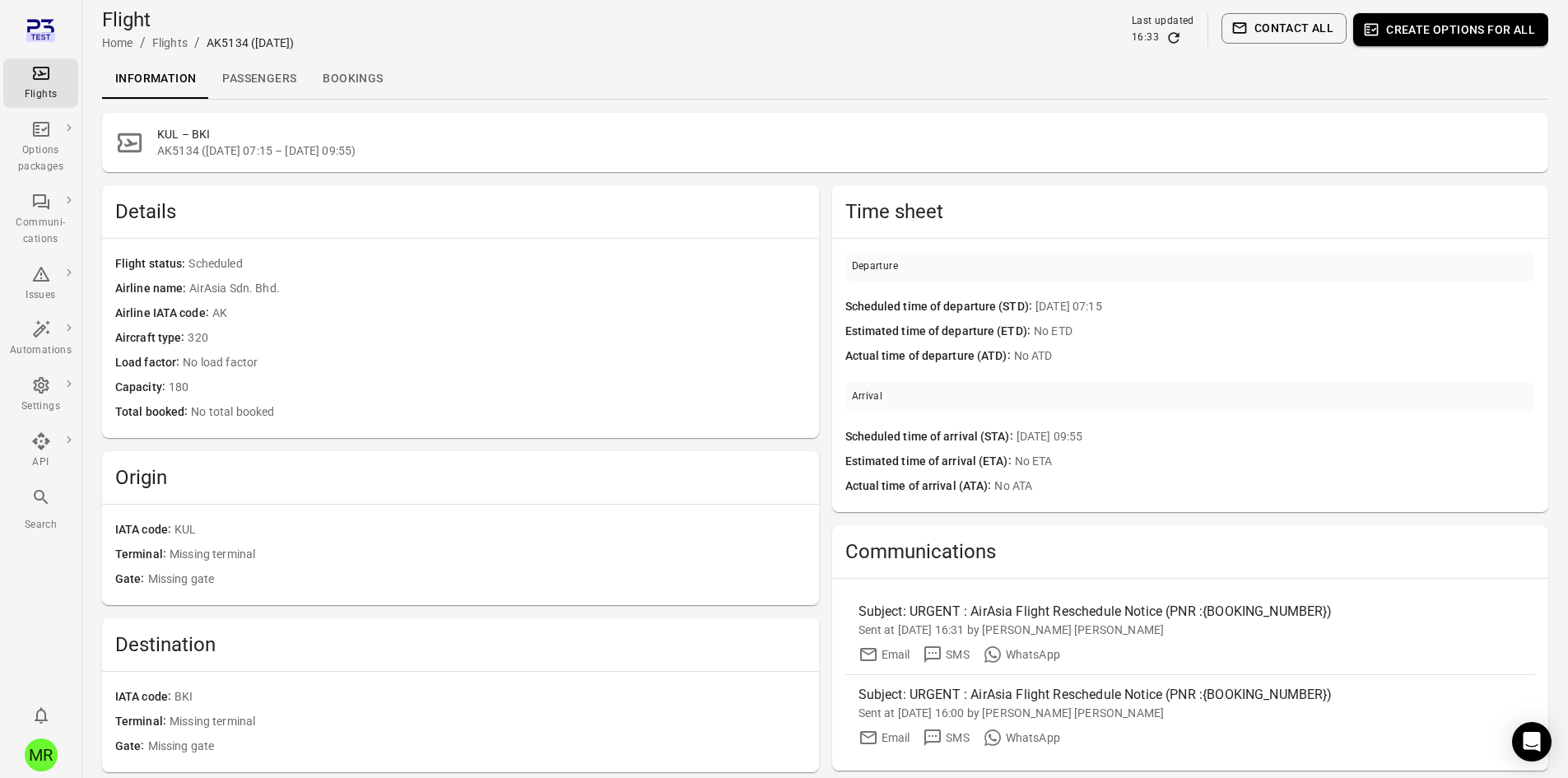
click at [1299, 28] on button "Contact all" at bounding box center [1283, 28] width 125 height 31
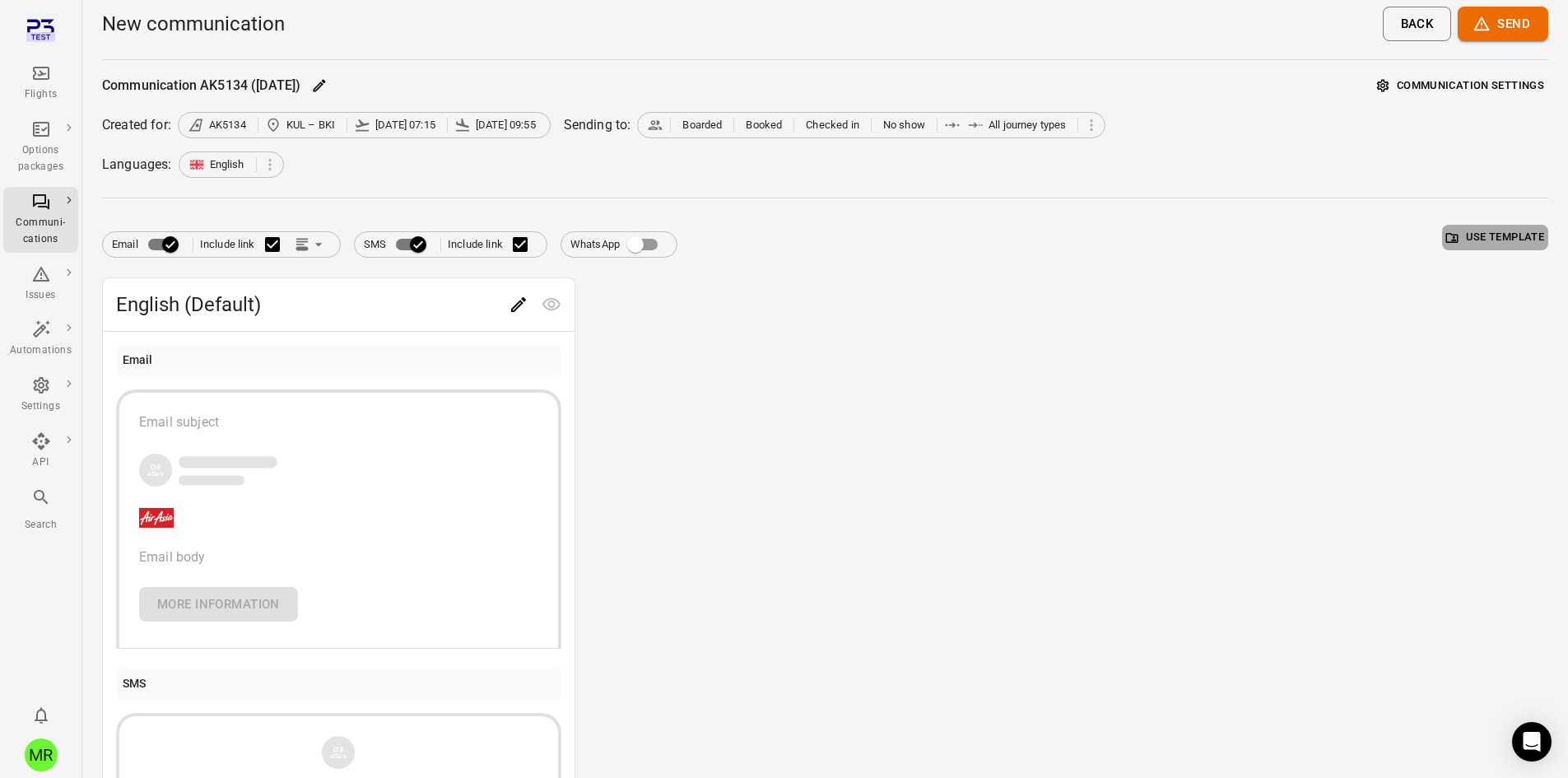
click at [1496, 228] on button "Use template" at bounding box center [1495, 237] width 106 height 25
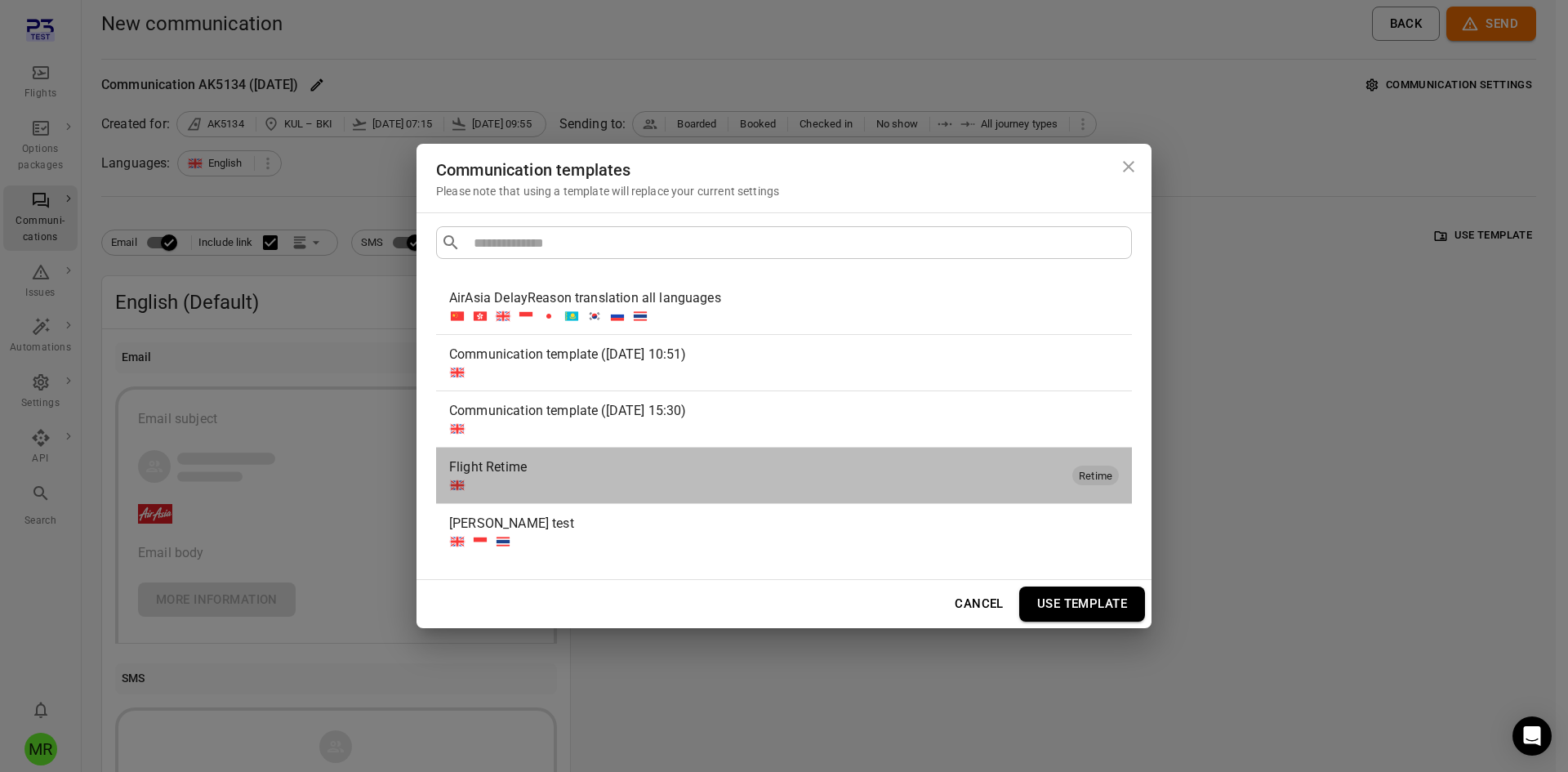
click at [633, 481] on div at bounding box center [758, 485] width 617 height 17
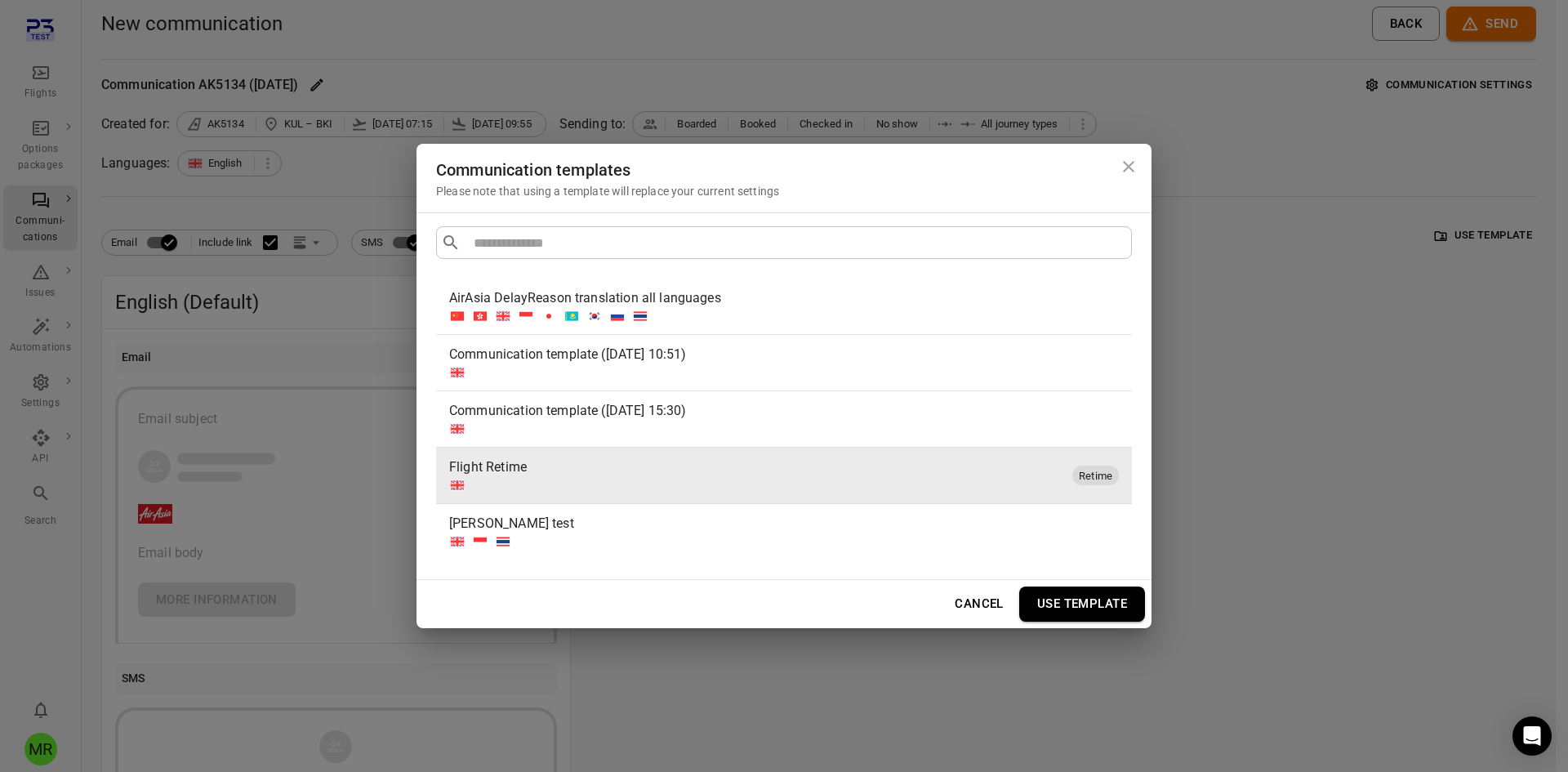
click at [1055, 607] on button "Use template" at bounding box center [1082, 603] width 126 height 34
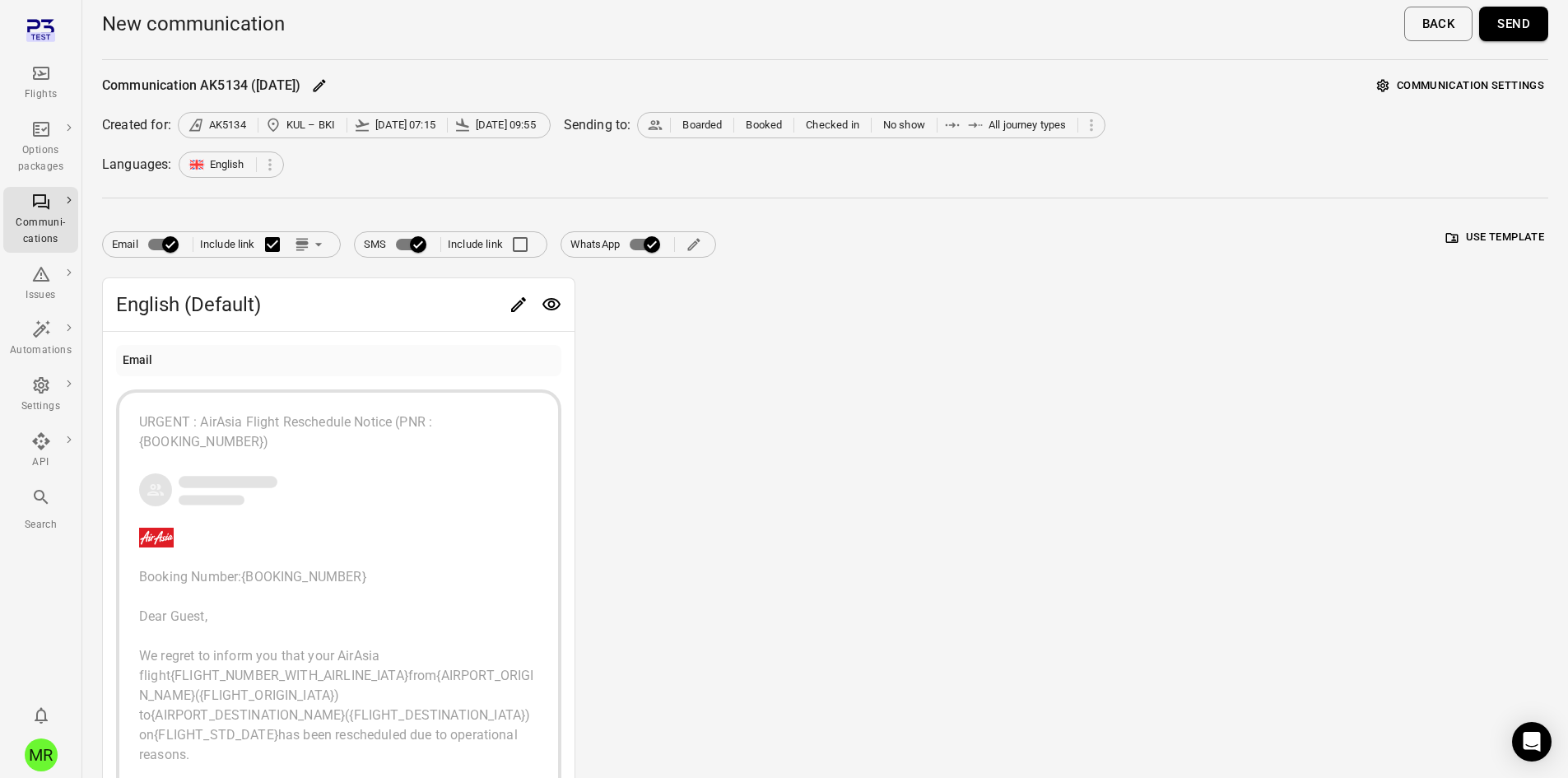
click at [1502, 22] on button "Send" at bounding box center [1513, 23] width 70 height 34
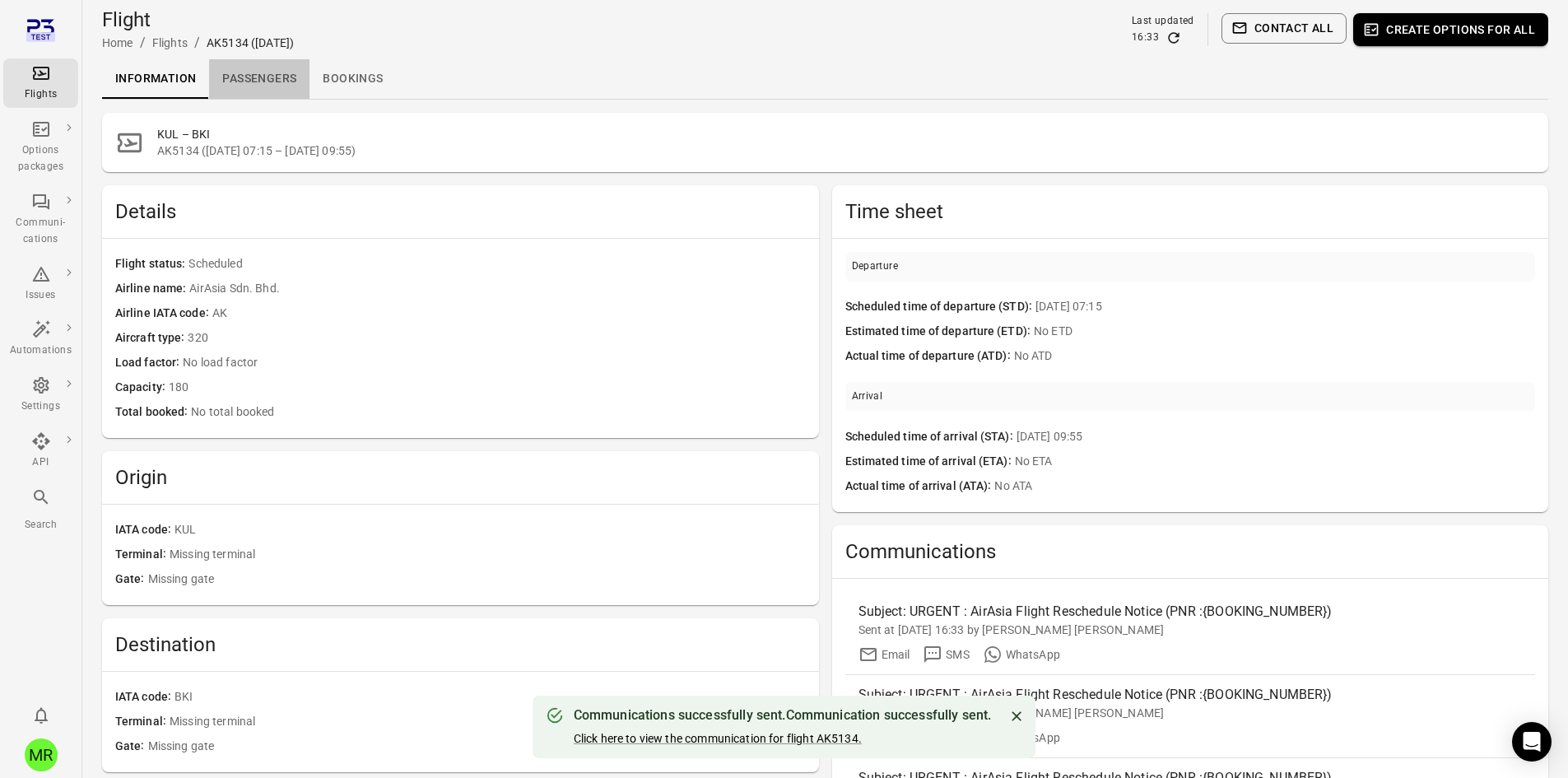
click at [232, 68] on link "Passengers" at bounding box center [259, 79] width 100 height 40
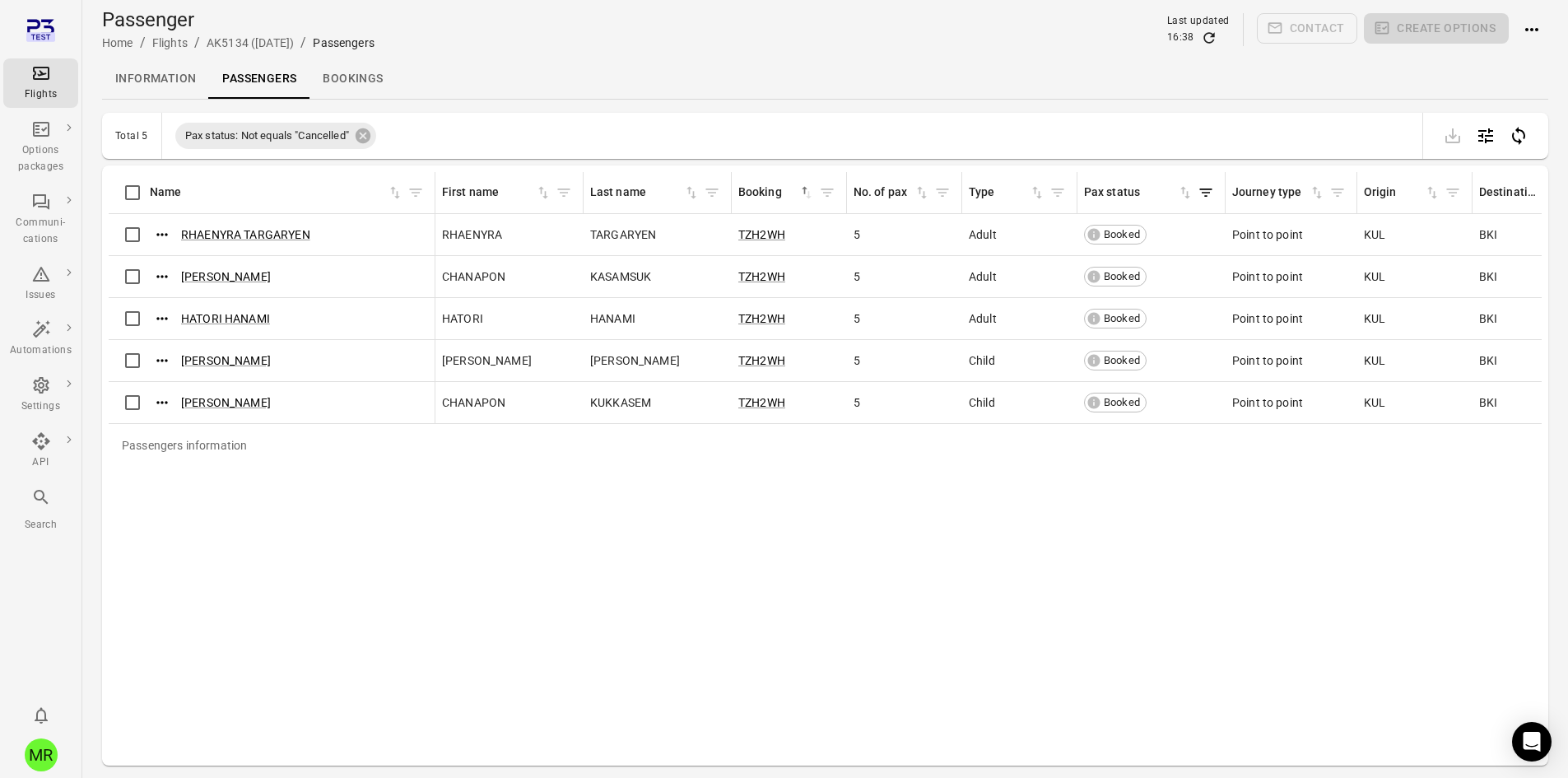
click at [172, 76] on link "Information" at bounding box center [155, 79] width 107 height 40
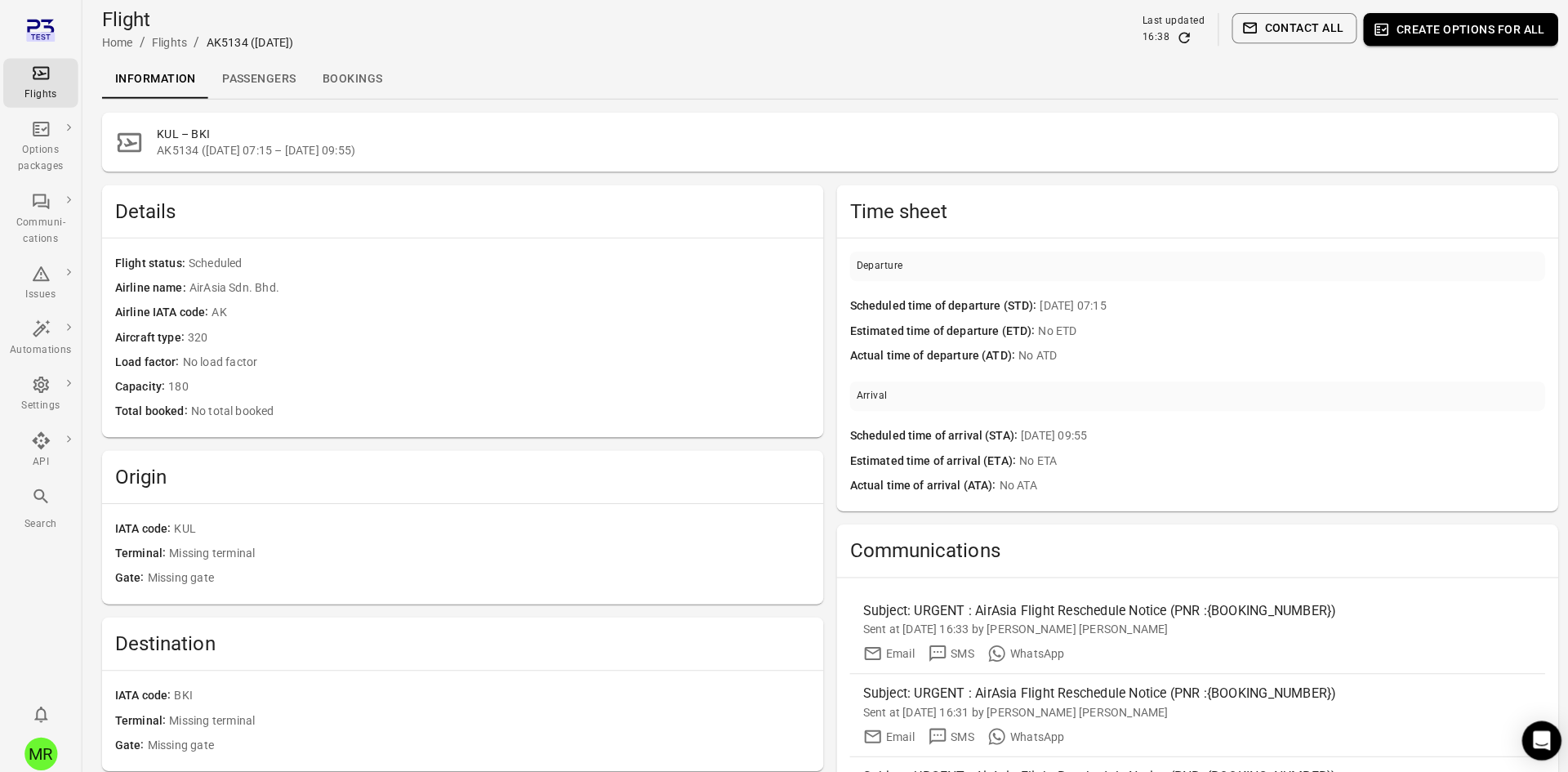
click at [4, 208] on link "Communi-cations" at bounding box center [41, 217] width 75 height 65
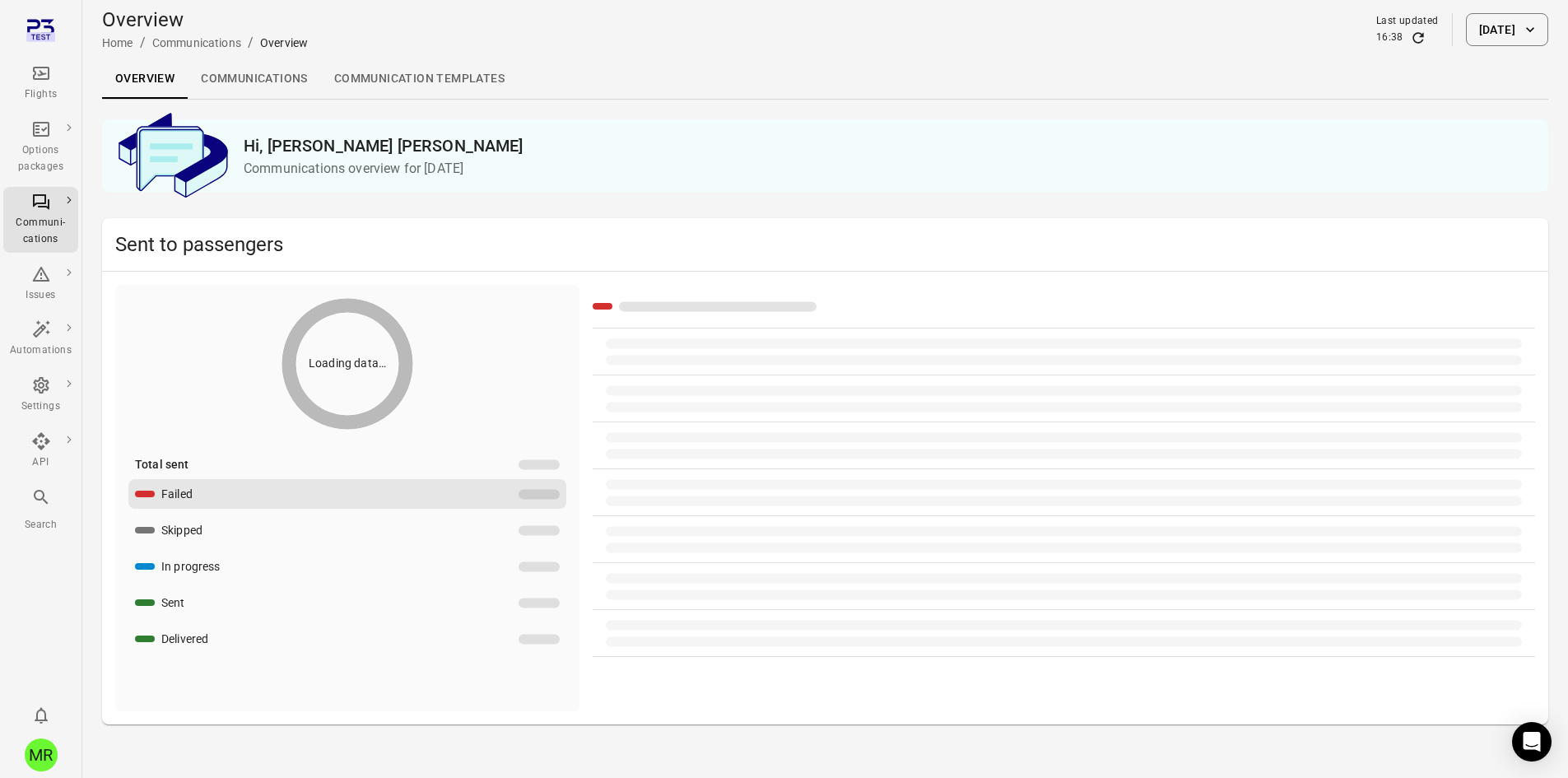
click at [250, 76] on link "Communications" at bounding box center [254, 79] width 134 height 40
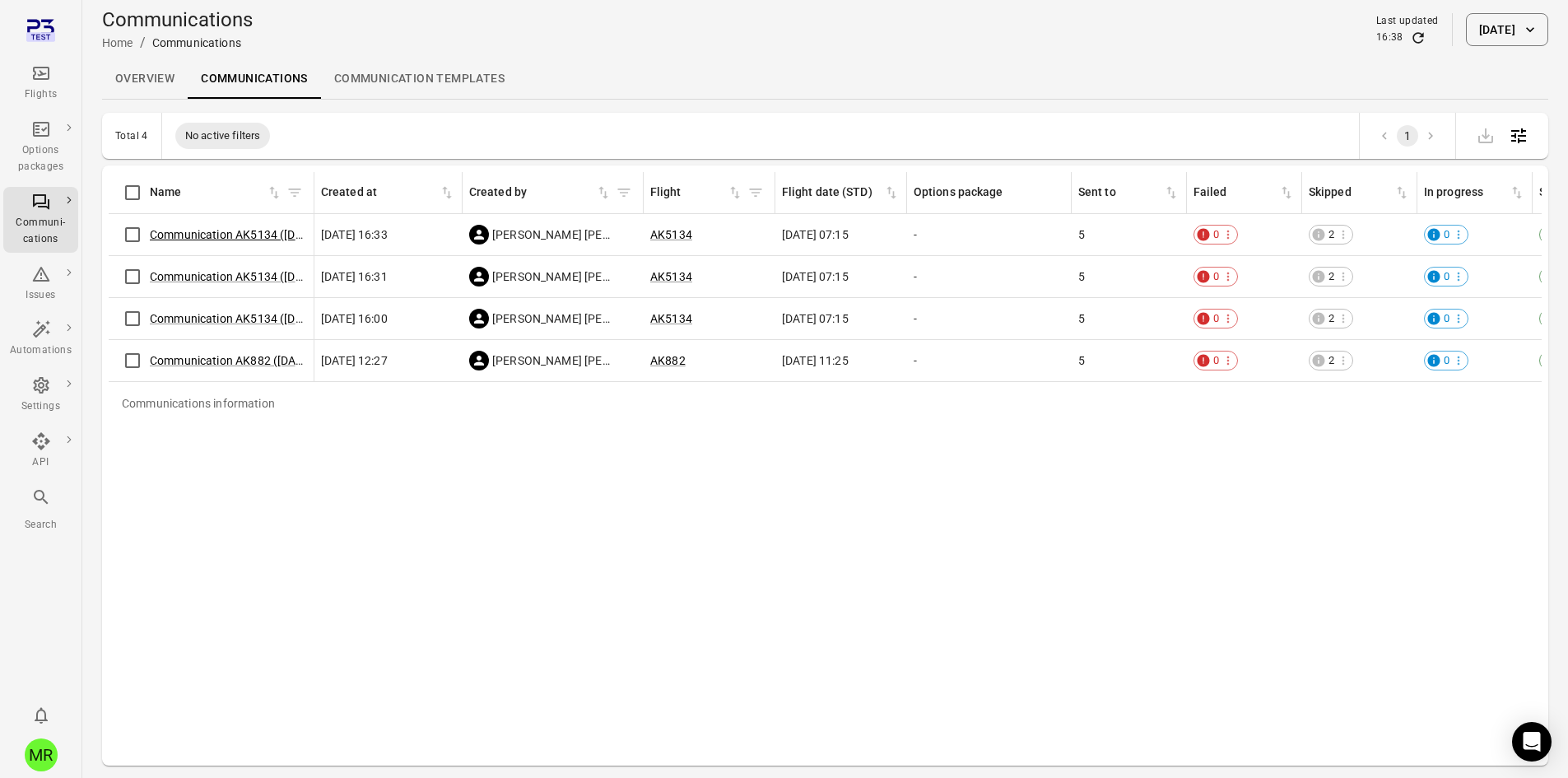
click at [229, 233] on link "Communication AK5134 ([DATE])" at bounding box center [236, 235] width 173 height 13
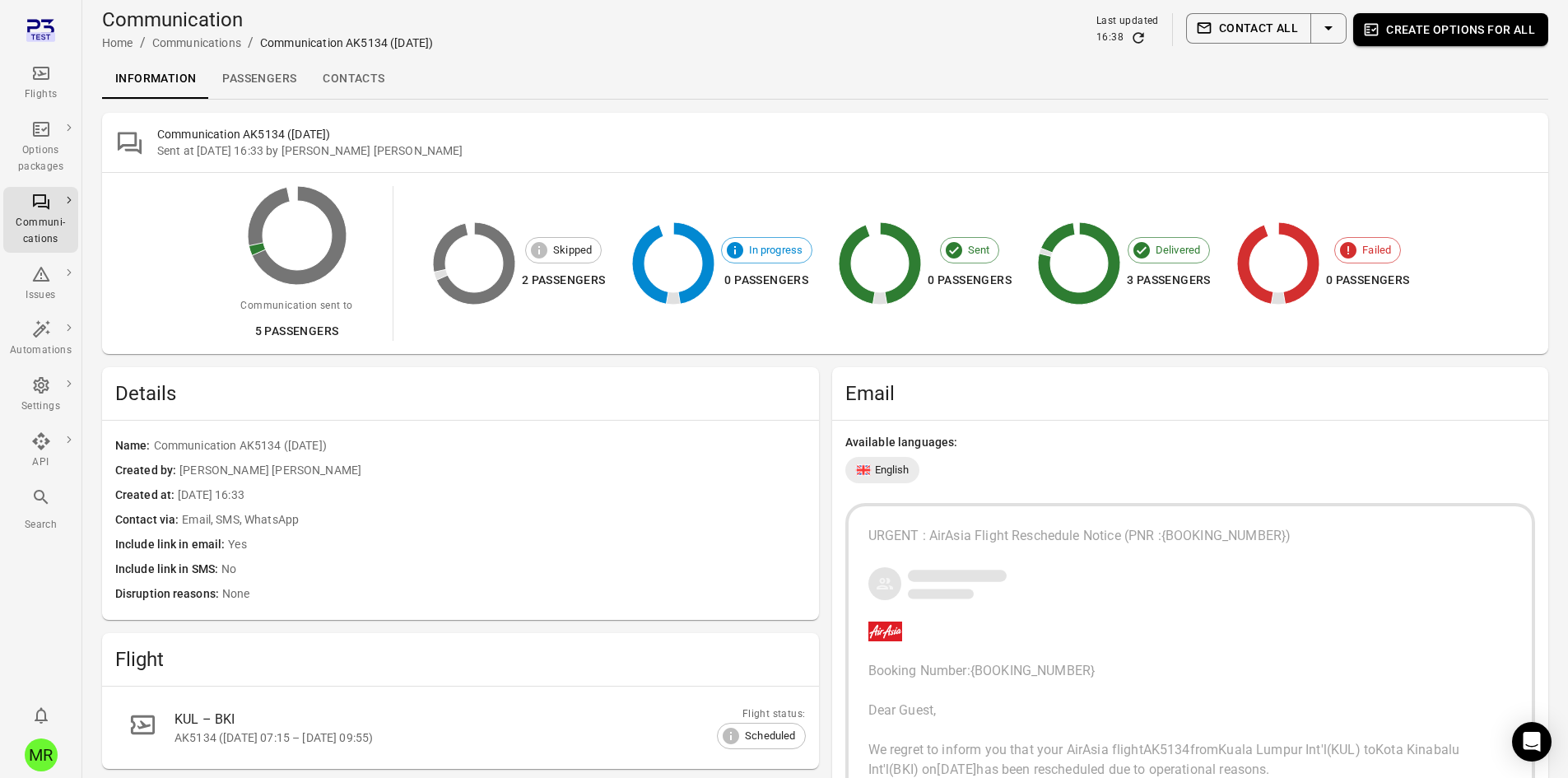
click at [273, 80] on link "Passengers" at bounding box center [259, 79] width 100 height 40
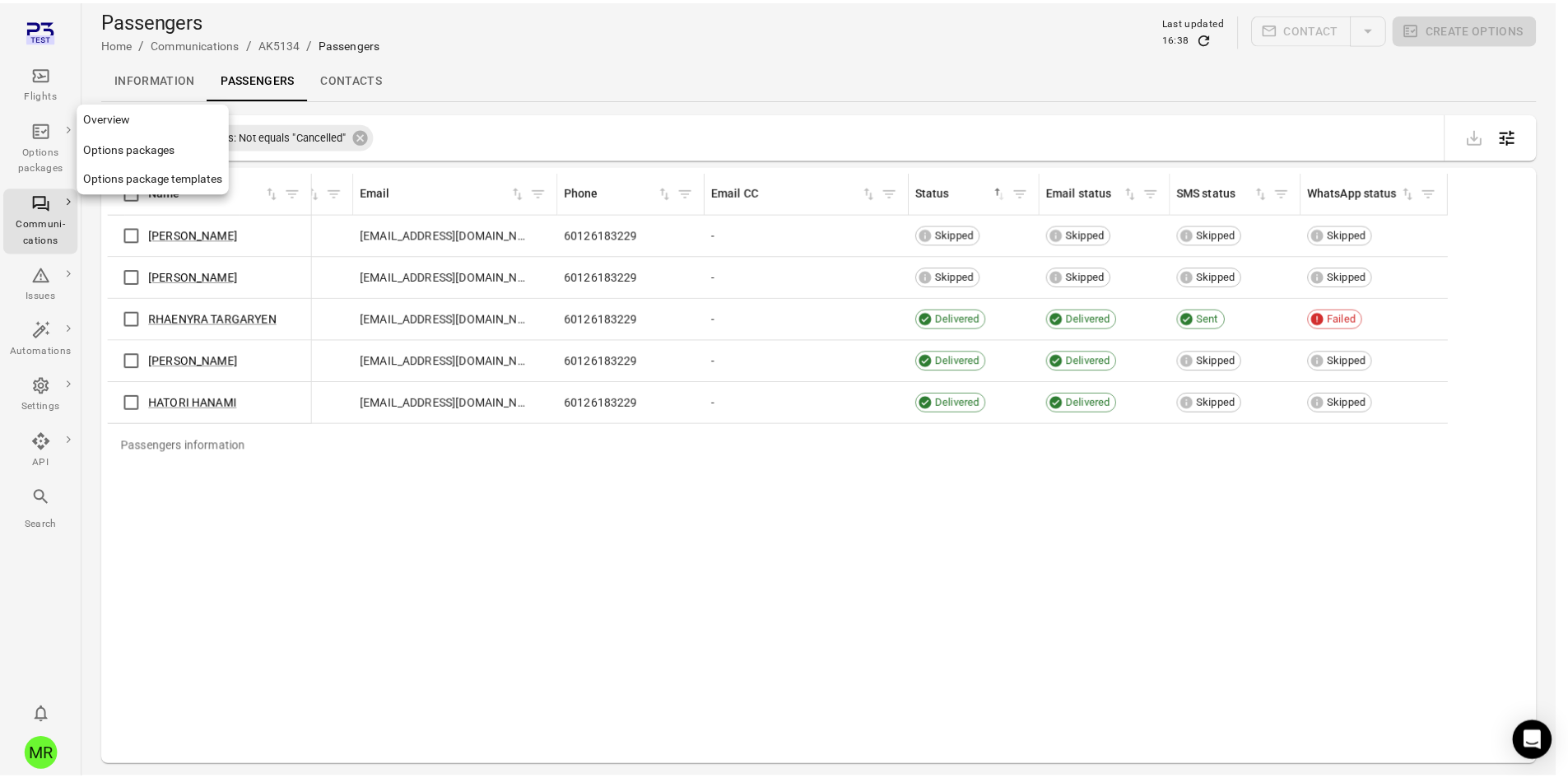
scroll to position [0, 868]
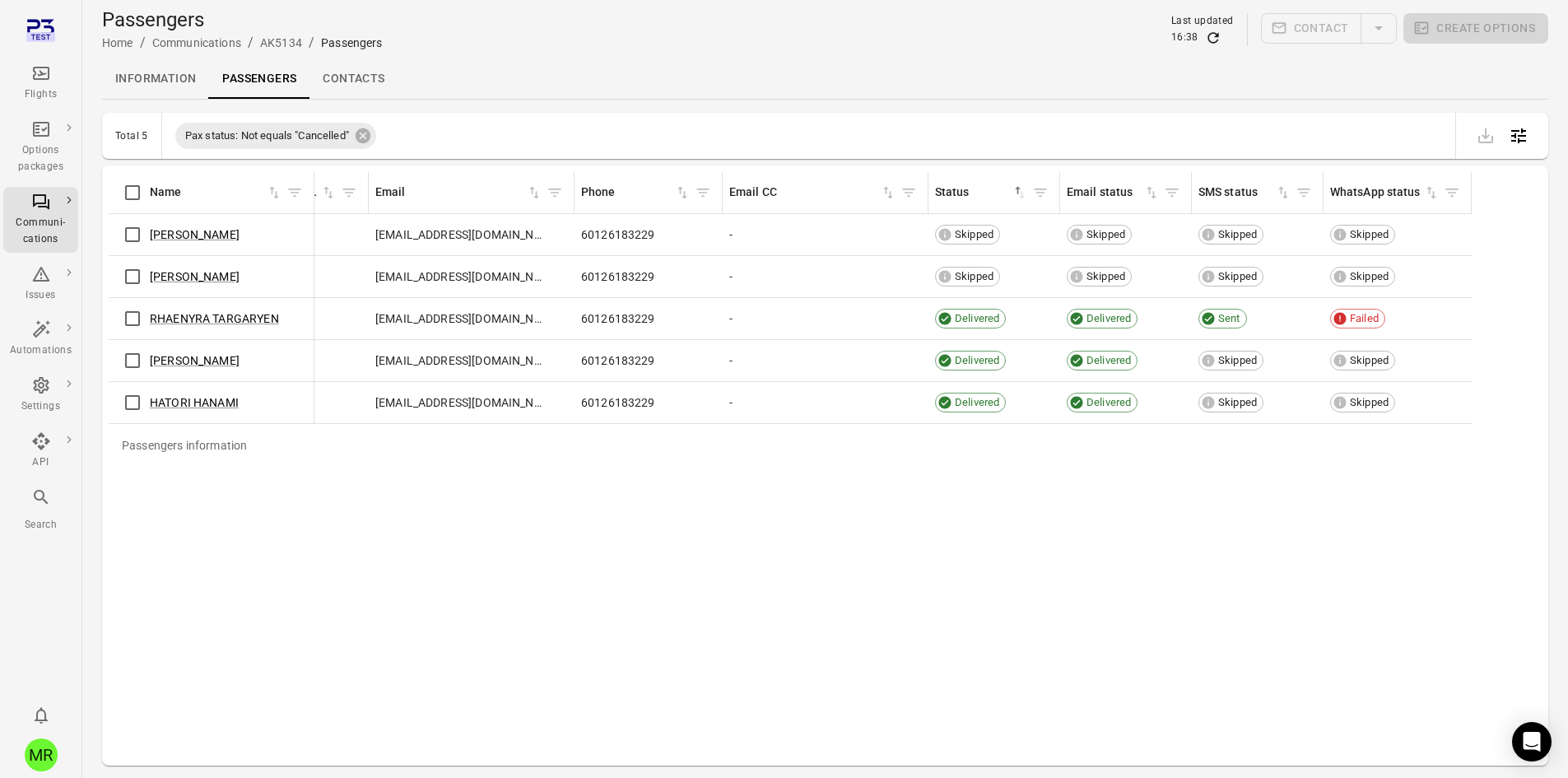
click at [46, 72] on icon "Main navigation" at bounding box center [41, 72] width 19 height 19
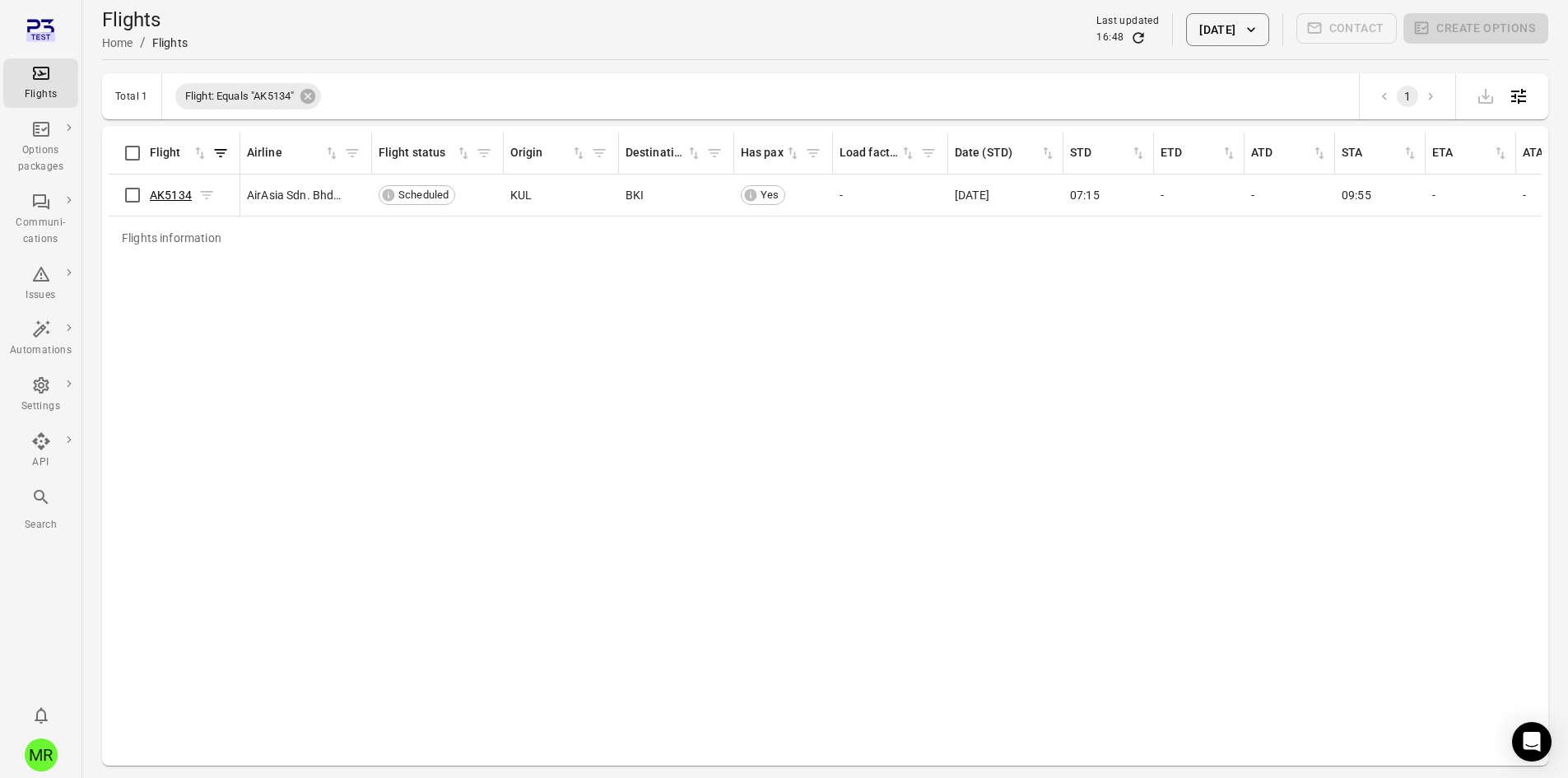
click at [156, 193] on link "AK5134" at bounding box center [170, 195] width 42 height 13
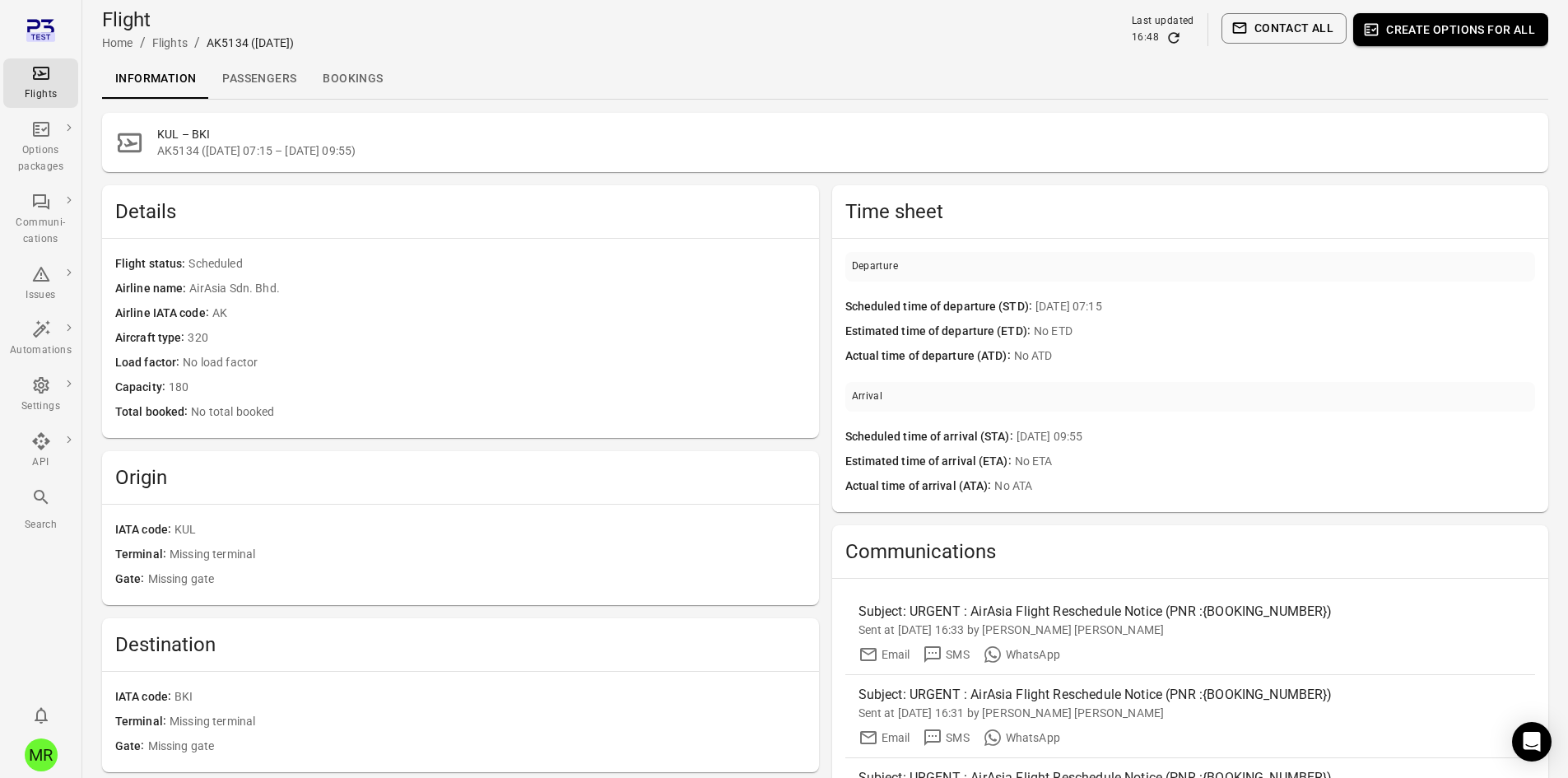
click at [281, 71] on link "Passengers" at bounding box center [259, 79] width 100 height 40
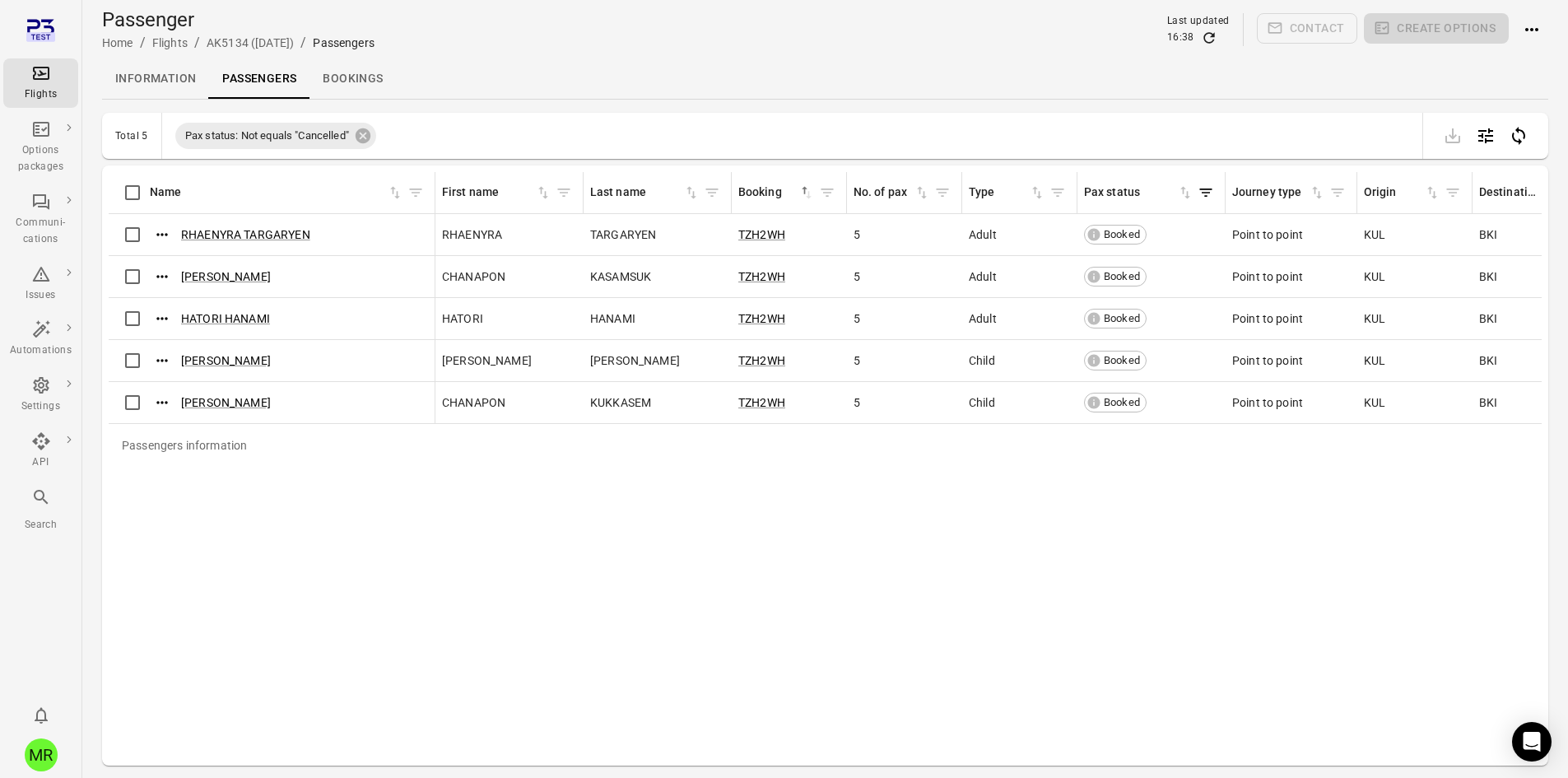
click at [1536, 137] on div at bounding box center [1479, 136] width 139 height 46
click at [1520, 135] on icon "Start periodic sync to update passenger and booking information in Plan3" at bounding box center [1518, 136] width 19 height 19
drag, startPoint x: 751, startPoint y: 229, endPoint x: 743, endPoint y: 233, distance: 8.9
click at [748, 229] on link "TZH2WH" at bounding box center [762, 235] width 47 height 13
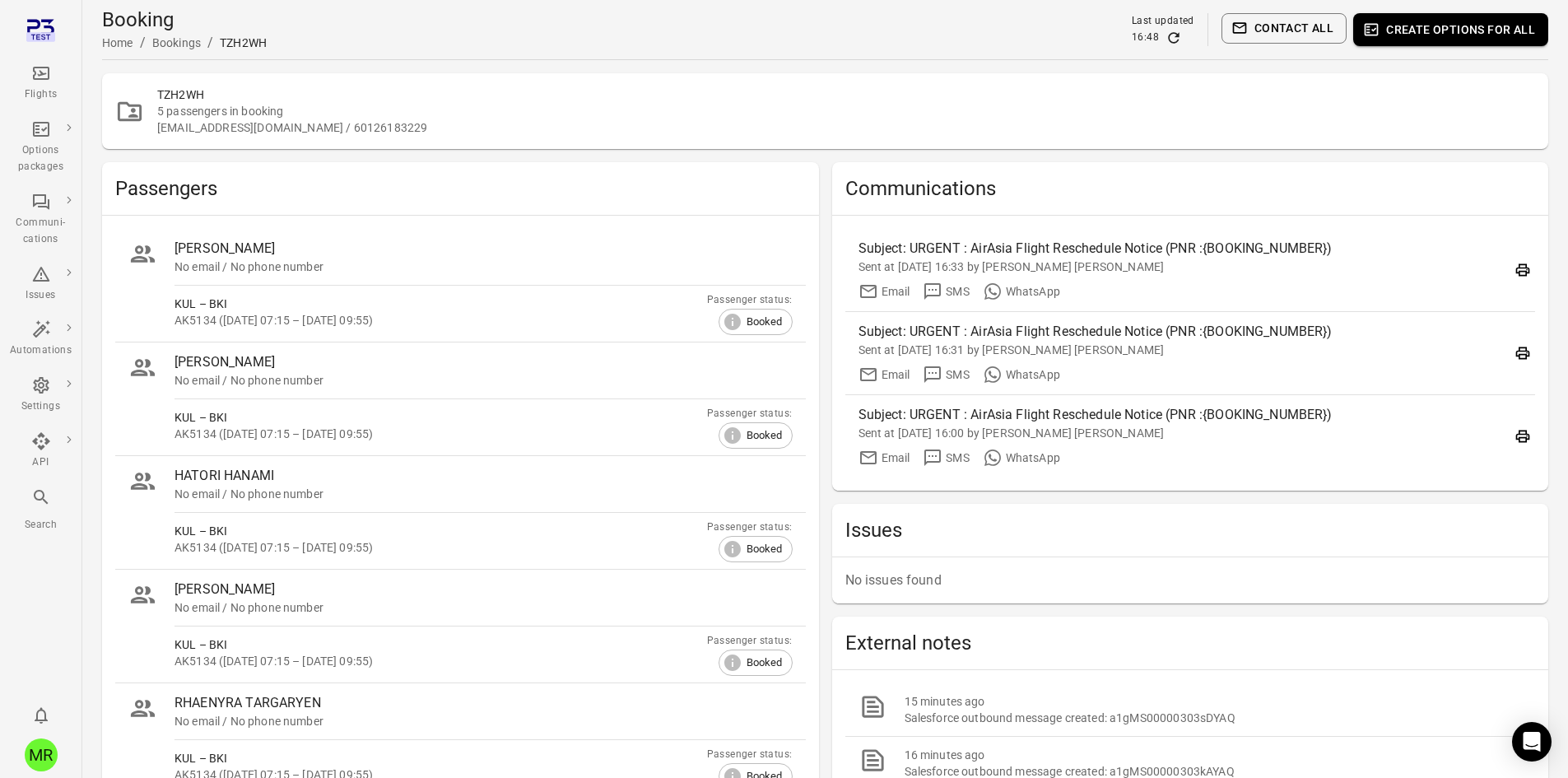
click at [1276, 32] on button "Contact all" at bounding box center [1283, 28] width 125 height 31
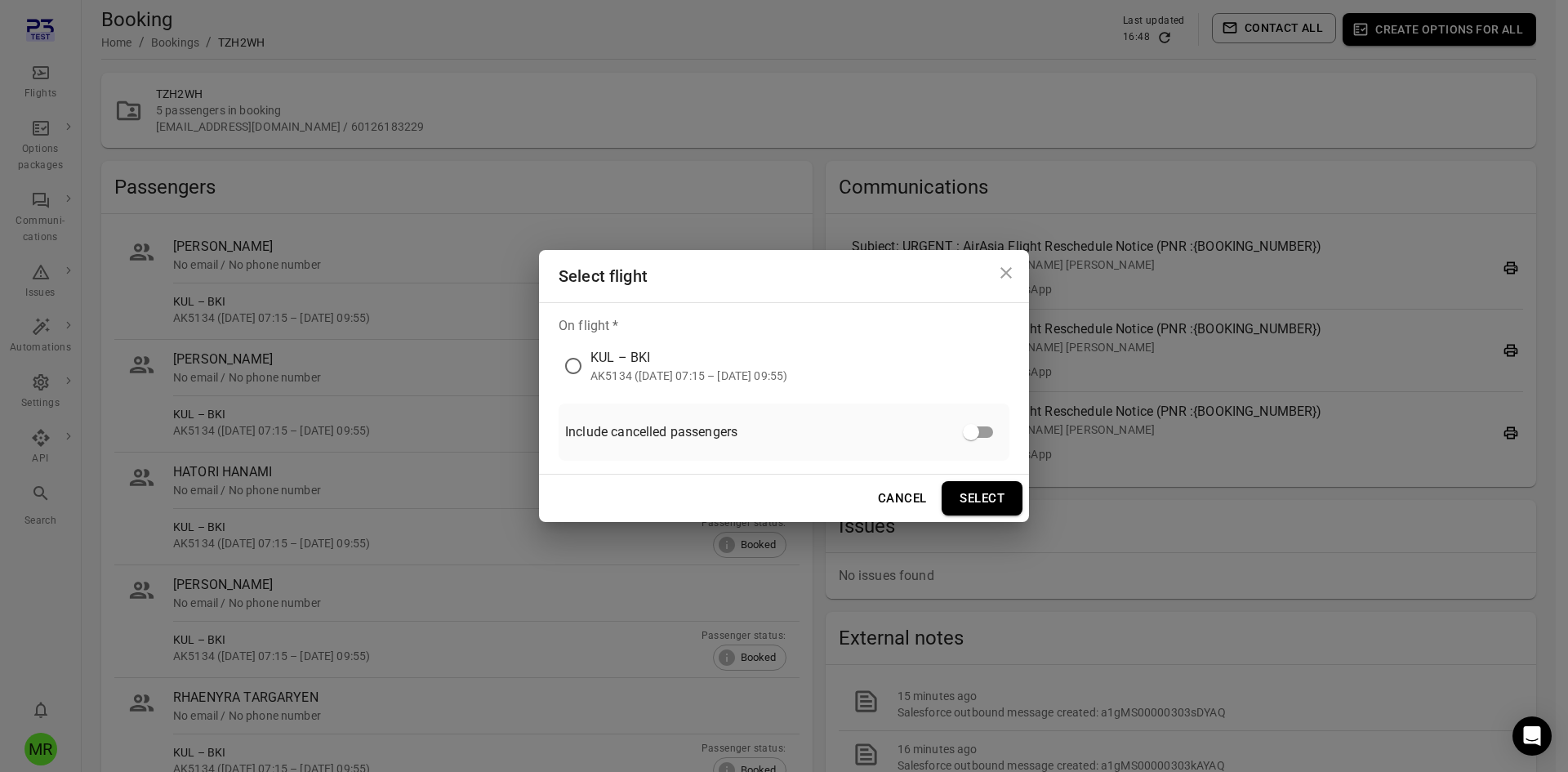
click at [643, 356] on div "KUL – BKI" at bounding box center [689, 357] width 197 height 19
click at [993, 498] on button "Select" at bounding box center [982, 497] width 81 height 34
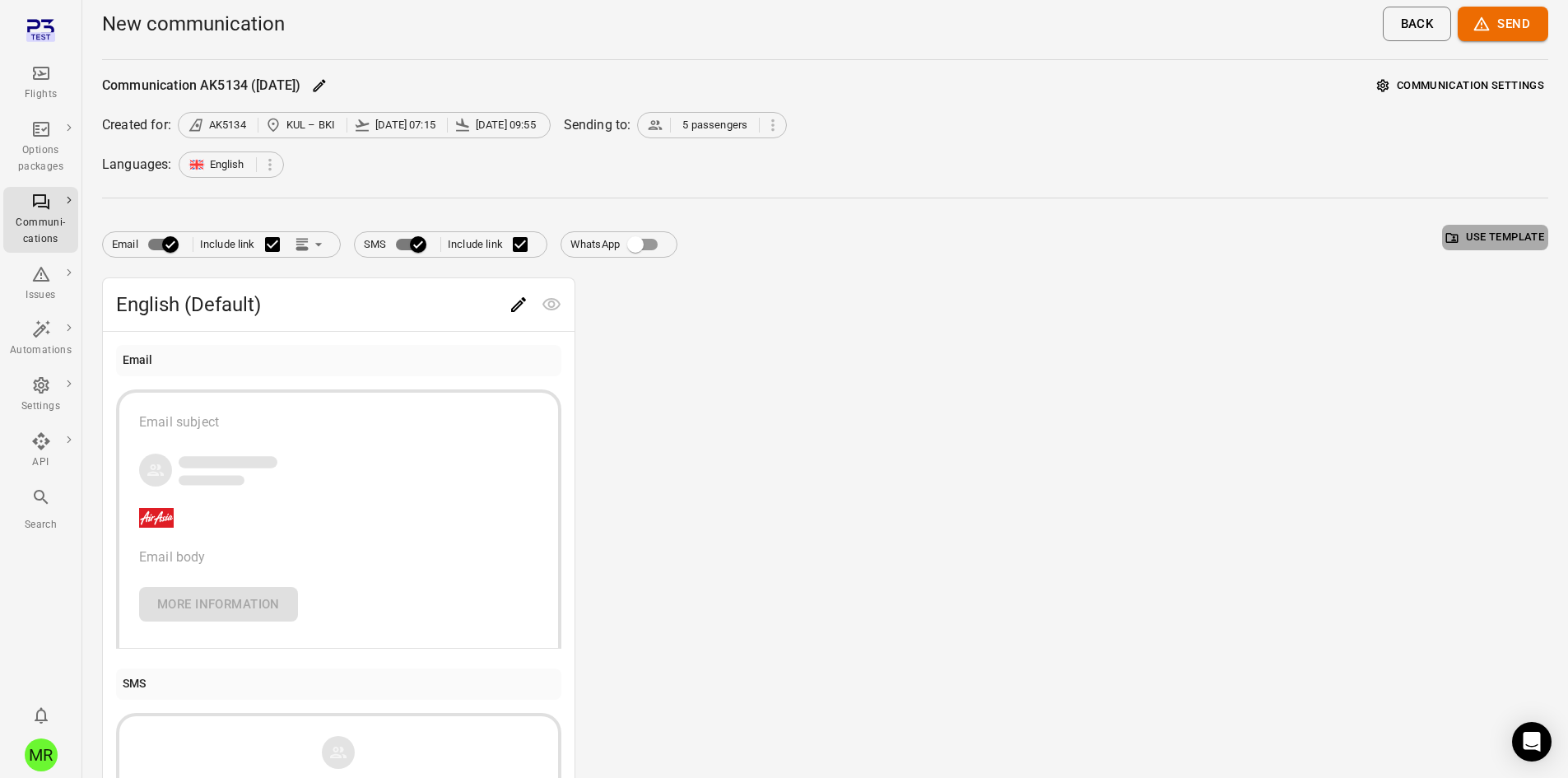
click at [1533, 233] on button "Use template" at bounding box center [1495, 237] width 106 height 25
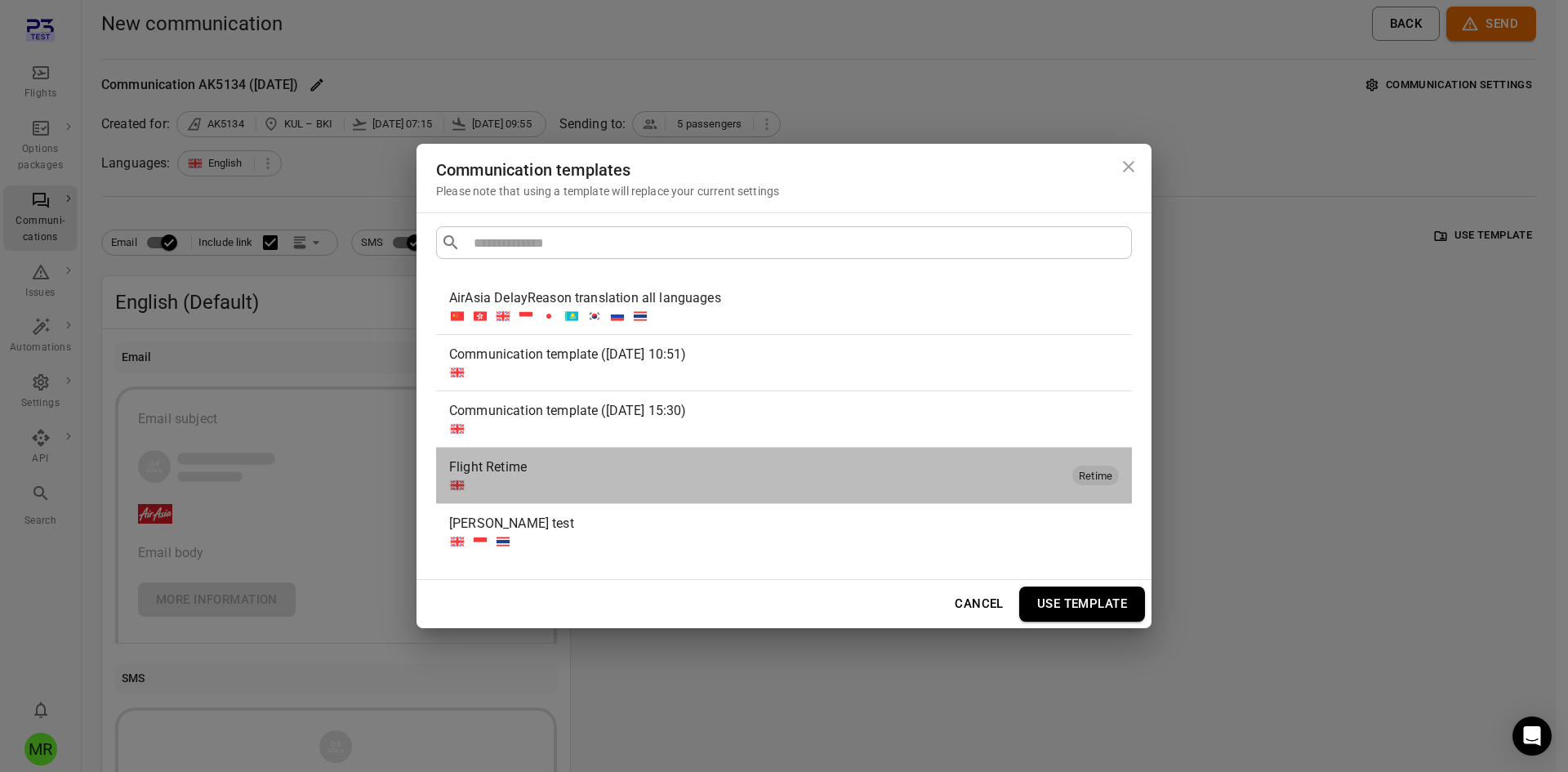
click at [527, 478] on div at bounding box center [758, 485] width 617 height 17
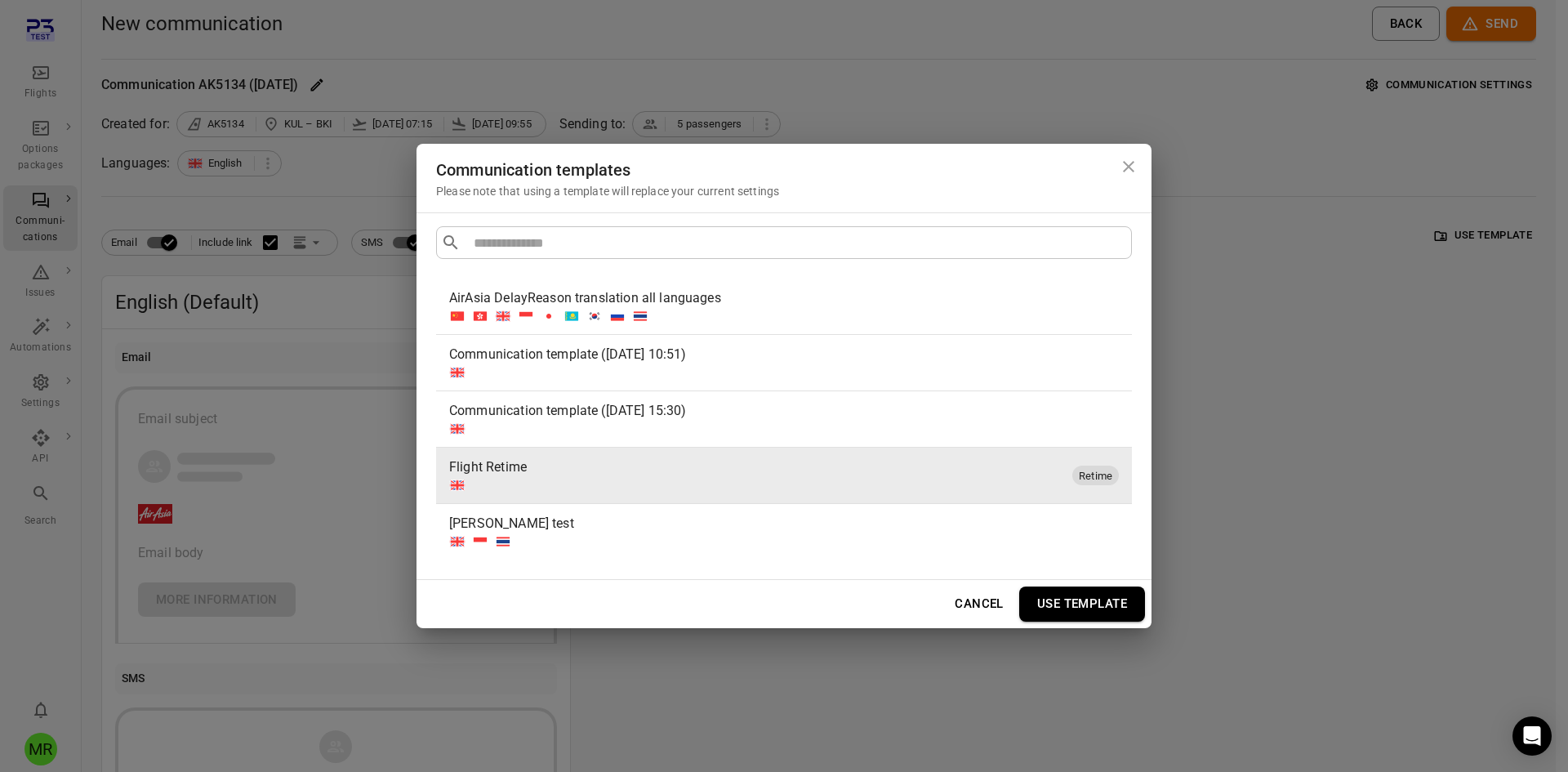
click at [1101, 603] on button "Use template" at bounding box center [1082, 603] width 126 height 34
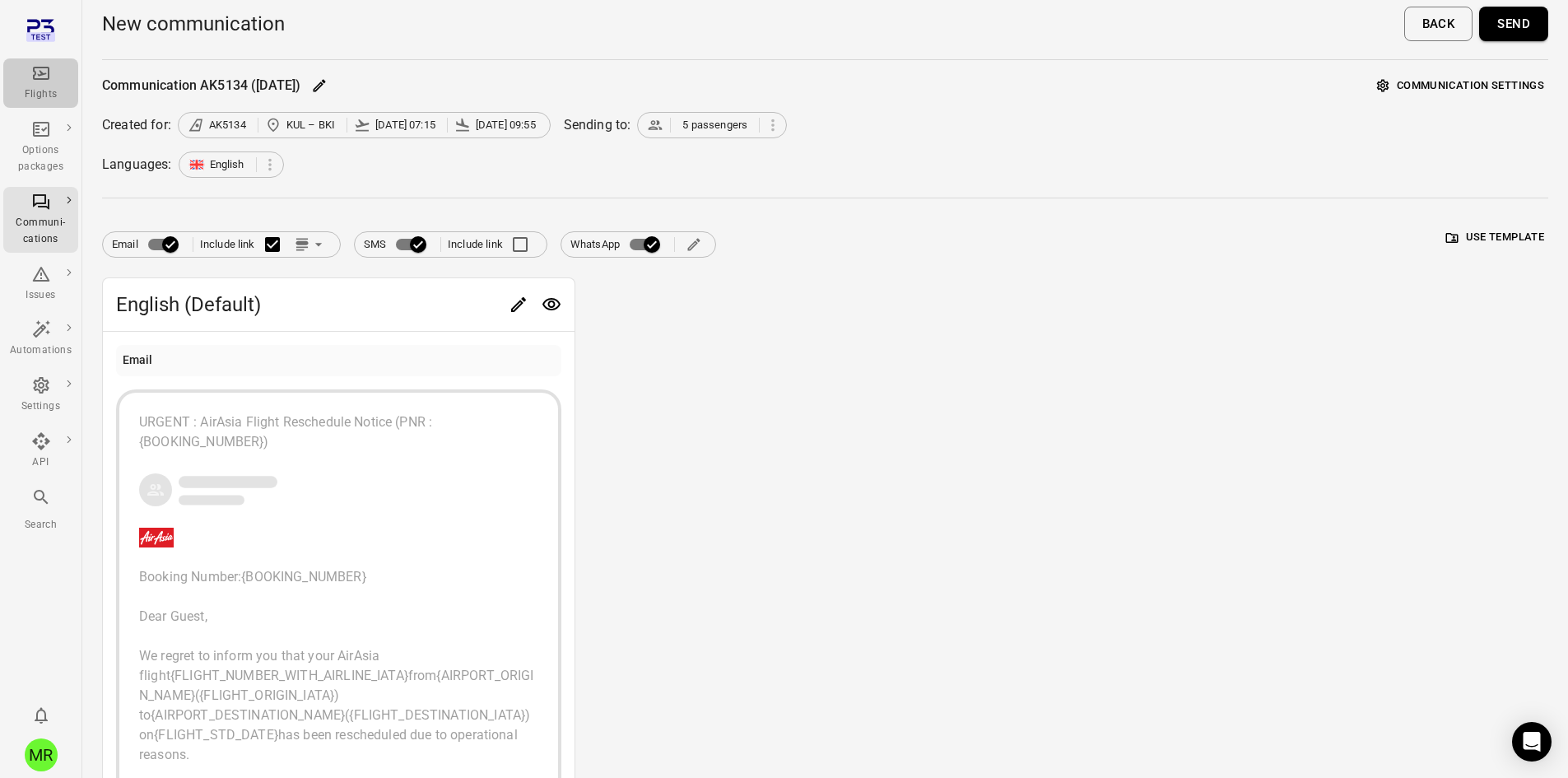
click at [29, 78] on div "Flights" at bounding box center [41, 83] width 62 height 40
